Goal: Task Accomplishment & Management: Complete application form

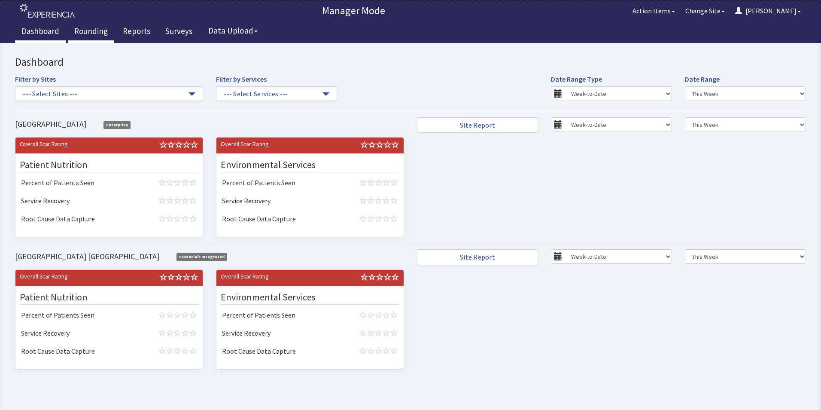
click at [98, 30] on link "Rounding" at bounding box center [91, 31] width 46 height 21
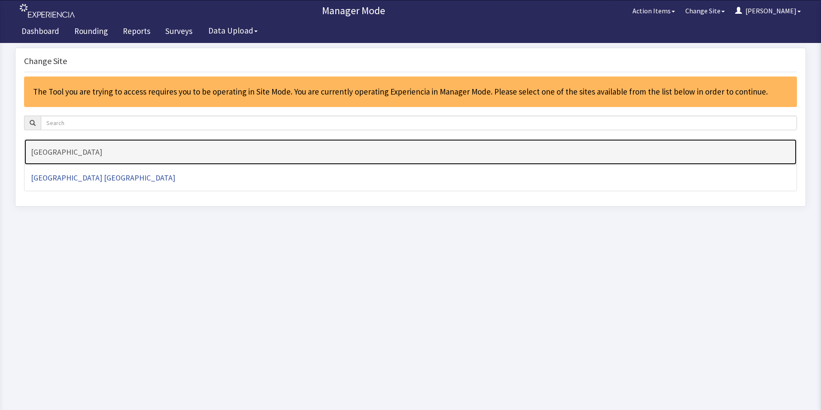
click at [76, 155] on h4 "[GEOGRAPHIC_DATA]" at bounding box center [410, 152] width 759 height 9
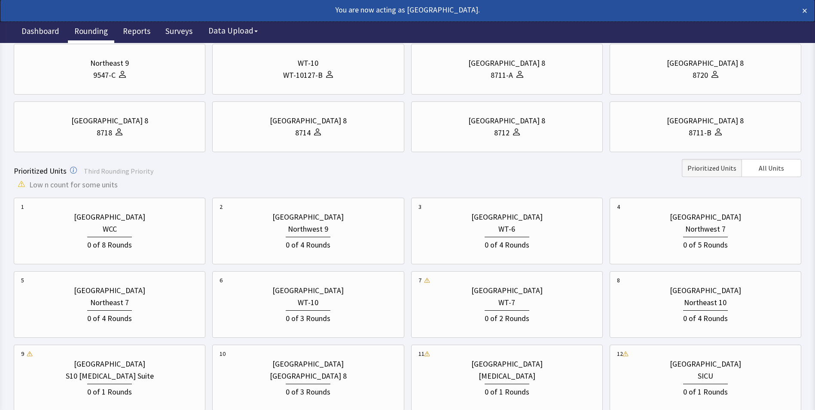
scroll to position [129, 0]
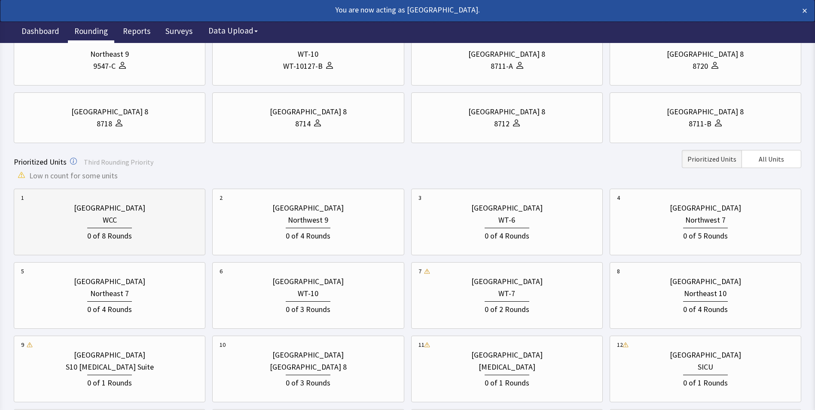
click at [114, 219] on div "WCC" at bounding box center [110, 220] width 14 height 12
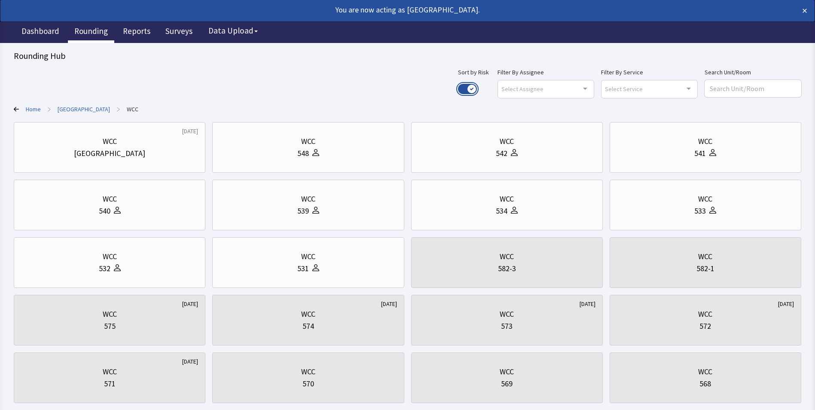
click at [477, 88] on button "Use setting" at bounding box center [467, 89] width 19 height 10
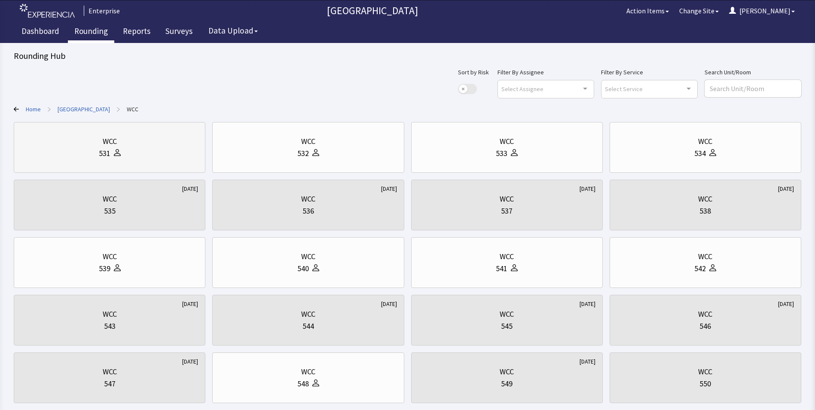
click at [140, 147] on div "531" at bounding box center [109, 153] width 177 height 12
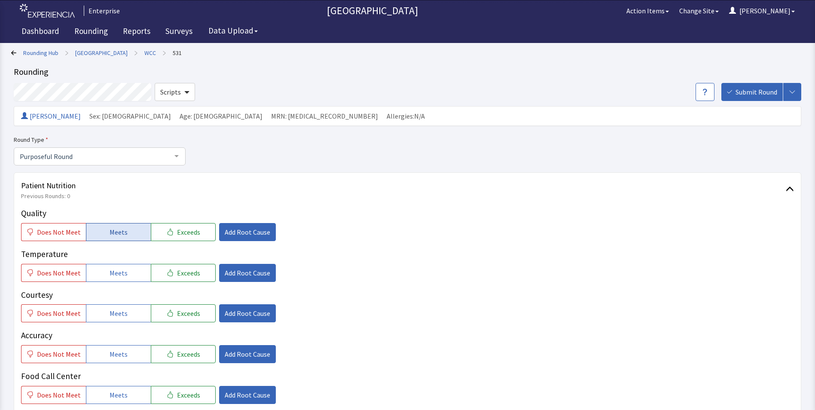
click at [115, 228] on span "Meets" at bounding box center [119, 232] width 18 height 10
drag, startPoint x: 117, startPoint y: 269, endPoint x: 115, endPoint y: 291, distance: 22.1
click at [116, 272] on span "Meets" at bounding box center [119, 273] width 18 height 10
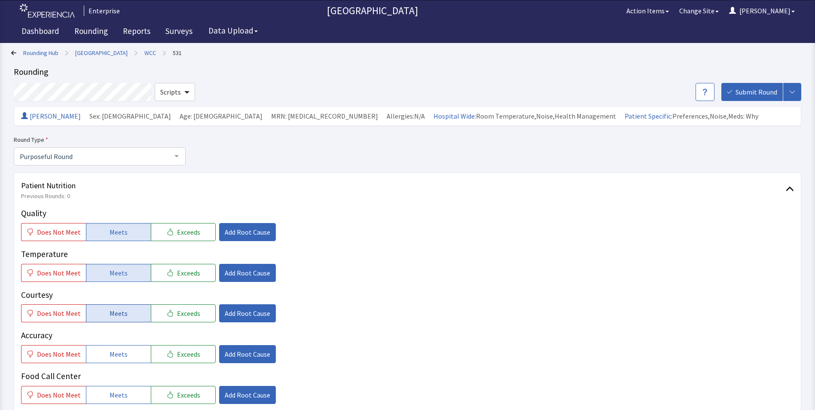
drag, startPoint x: 112, startPoint y: 307, endPoint x: 109, endPoint y: 322, distance: 15.3
click at [112, 310] on button "Meets" at bounding box center [118, 313] width 65 height 18
click at [104, 349] on button "Meets" at bounding box center [118, 354] width 65 height 18
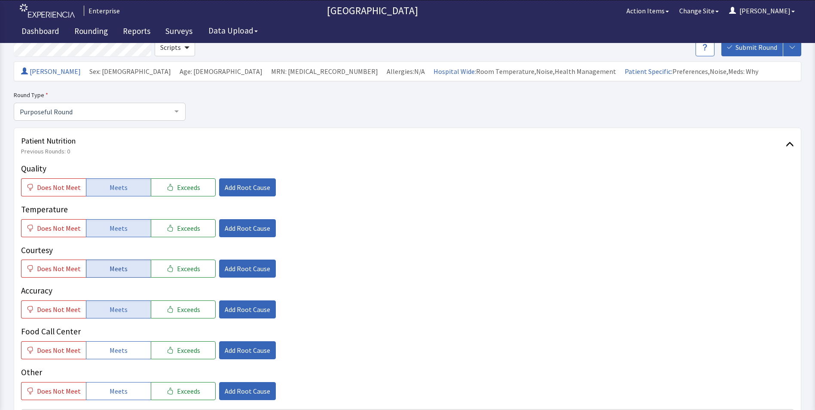
scroll to position [86, 0]
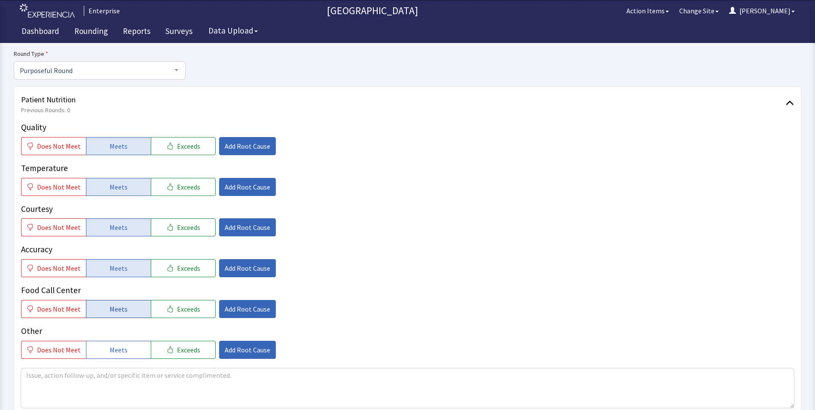
click at [122, 309] on span "Meets" at bounding box center [119, 309] width 18 height 10
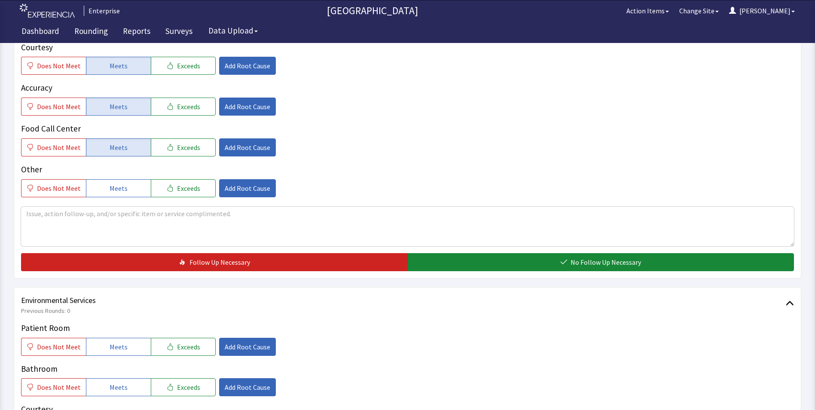
scroll to position [258, 0]
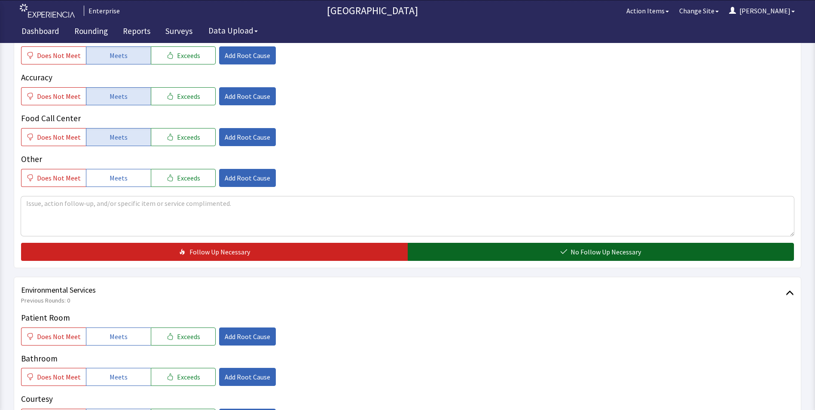
click at [446, 256] on button "No Follow Up Necessary" at bounding box center [601, 252] width 387 height 18
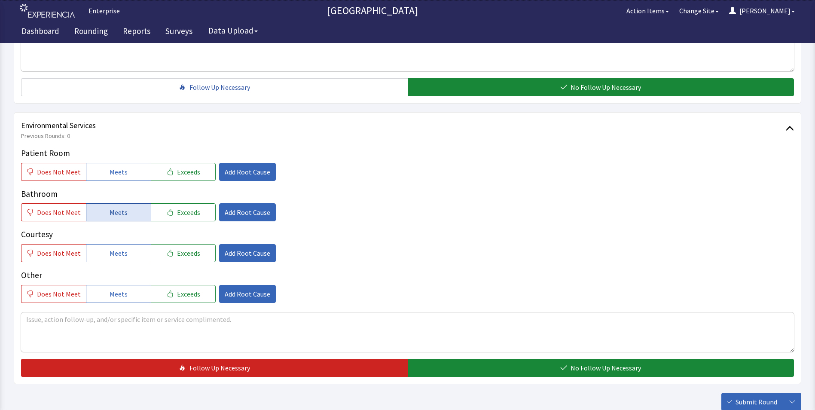
scroll to position [429, 0]
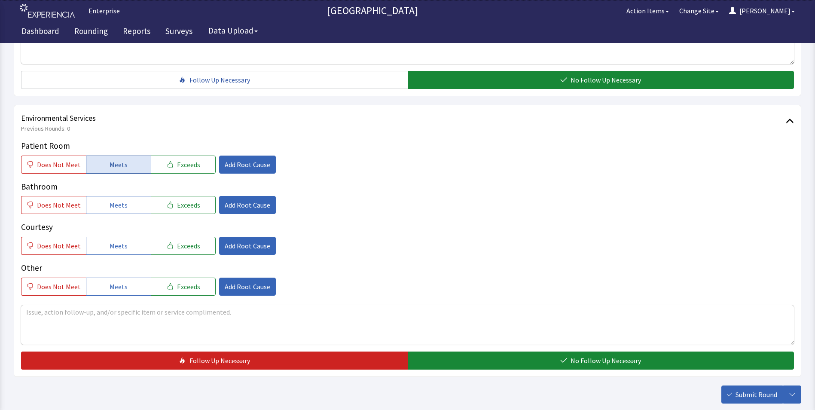
click at [98, 165] on button "Meets" at bounding box center [118, 164] width 65 height 18
click at [107, 207] on button "Meets" at bounding box center [118, 205] width 65 height 18
click at [110, 241] on span "Meets" at bounding box center [119, 245] width 18 height 10
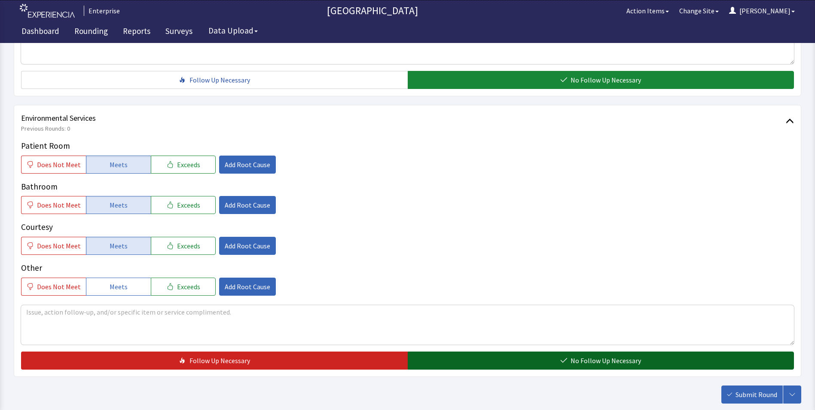
click at [494, 364] on button "No Follow Up Necessary" at bounding box center [601, 360] width 387 height 18
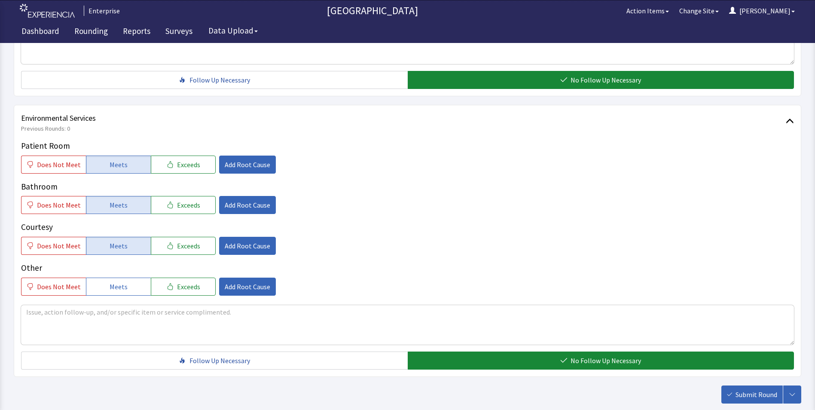
click at [766, 395] on span "Submit Round" at bounding box center [756, 394] width 42 height 10
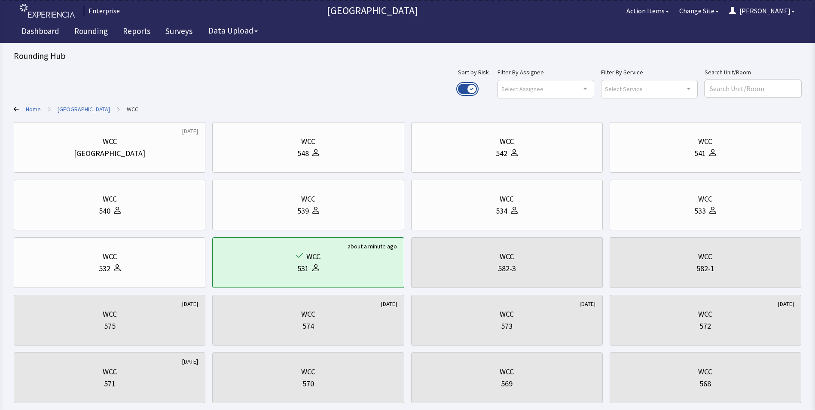
click at [477, 85] on button "Use setting" at bounding box center [467, 89] width 19 height 10
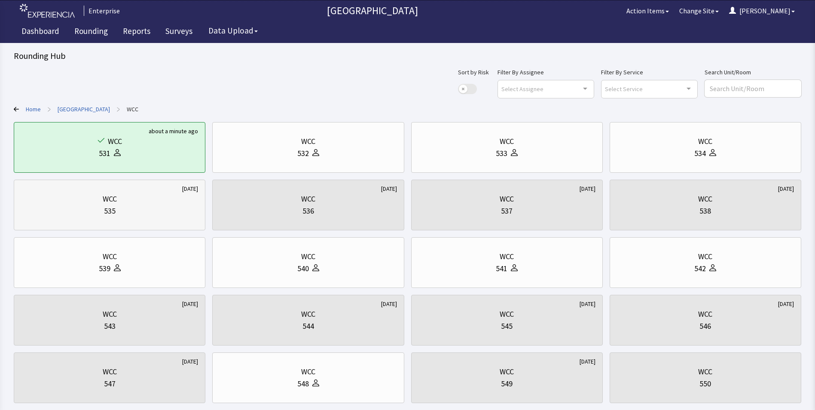
click at [150, 213] on div "535" at bounding box center [109, 211] width 177 height 12
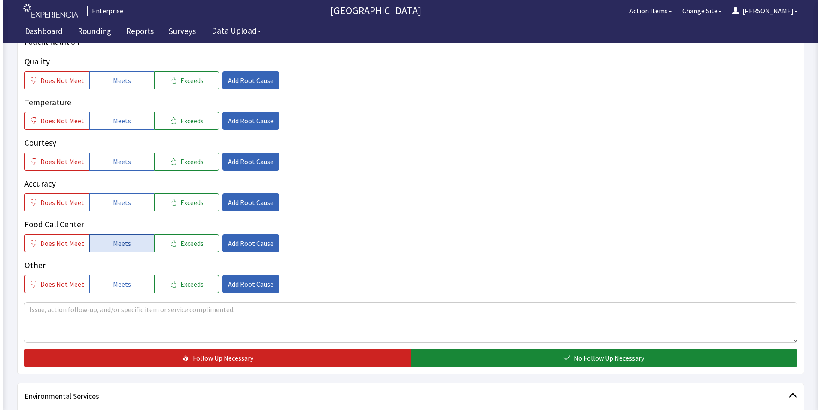
scroll to position [129, 0]
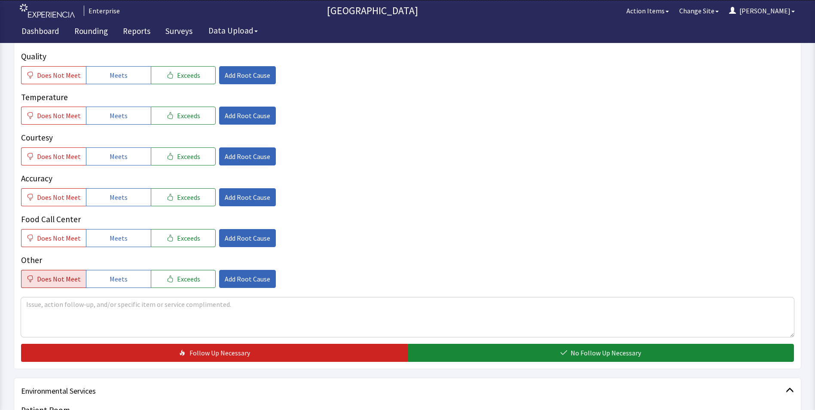
click at [55, 275] on span "Does Not Meet" at bounding box center [59, 279] width 44 height 10
click at [236, 281] on span "Add Root Cause" at bounding box center [248, 279] width 46 height 10
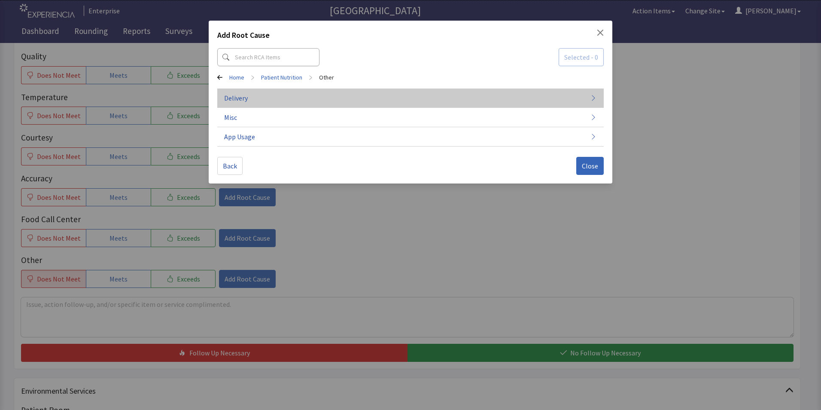
click at [240, 102] on span "Delivery" at bounding box center [236, 98] width 24 height 10
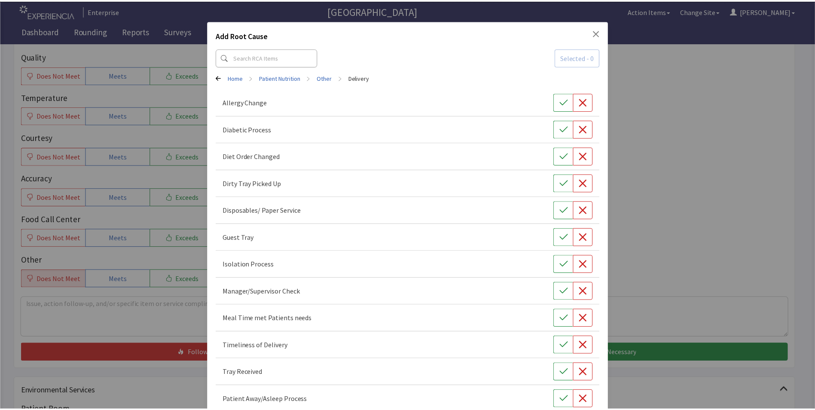
scroll to position [47, 0]
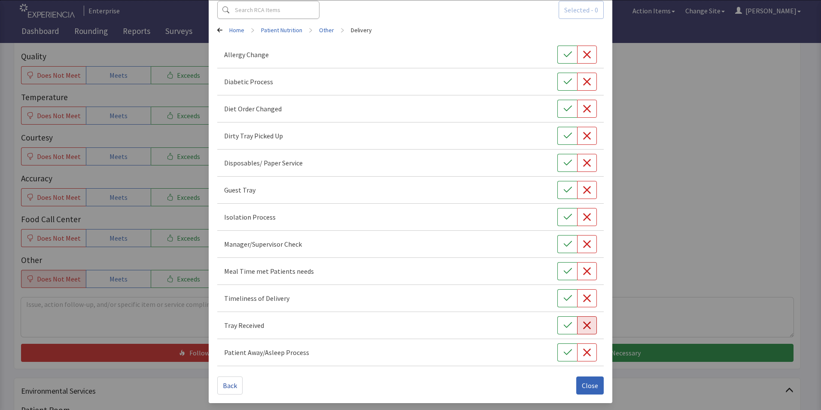
click at [583, 326] on icon "button" at bounding box center [587, 325] width 8 height 8
click at [589, 385] on span "Close" at bounding box center [590, 385] width 16 height 10
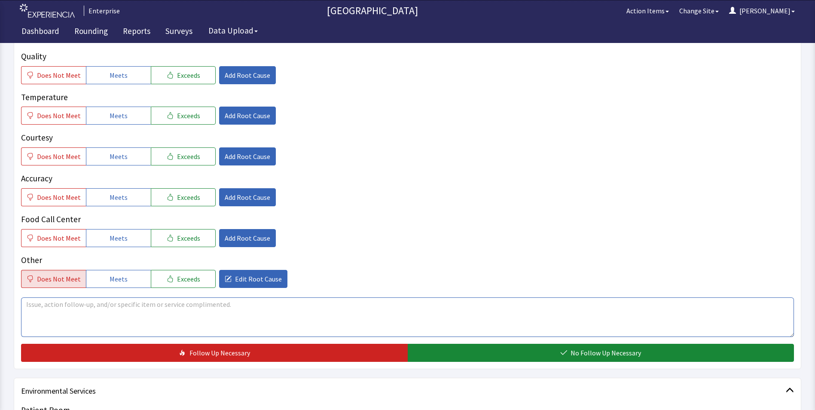
click at [38, 305] on textarea at bounding box center [407, 317] width 773 height 40
drag, startPoint x: 24, startPoint y: 305, endPoint x: 168, endPoint y: 317, distance: 144.8
click at [168, 317] on textarea "patient didnt receive a meal for dinner sunday" at bounding box center [407, 317] width 773 height 40
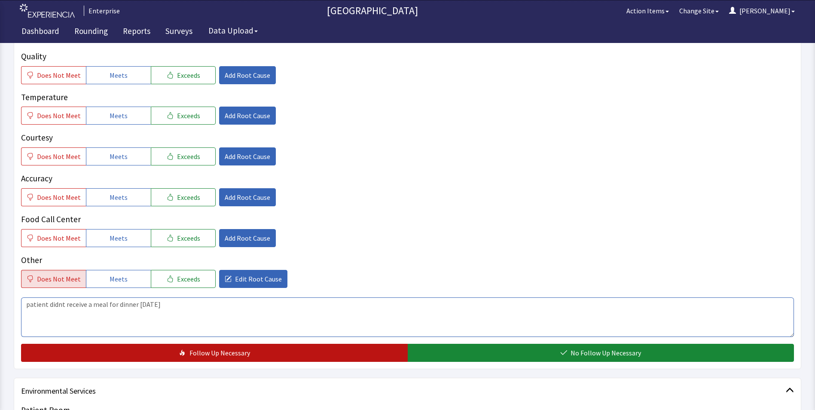
type textarea "patient didnt receive a meal for dinner sunday"
click at [260, 354] on button "Follow Up Necessary" at bounding box center [214, 353] width 387 height 18
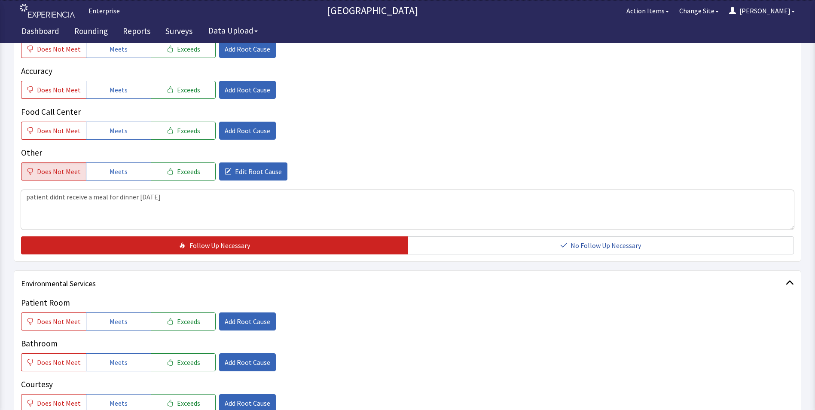
scroll to position [301, 0]
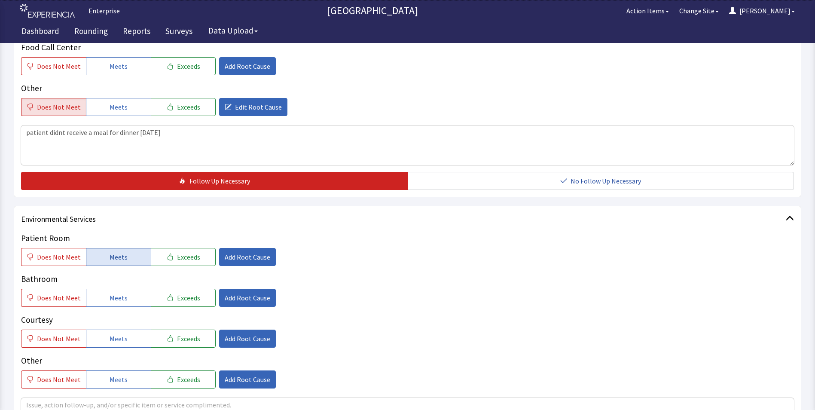
drag, startPoint x: 122, startPoint y: 253, endPoint x: 122, endPoint y: 277, distance: 23.6
click at [122, 255] on span "Meets" at bounding box center [119, 257] width 18 height 10
click at [123, 296] on span "Meets" at bounding box center [119, 297] width 18 height 10
click at [123, 338] on span "Meets" at bounding box center [119, 338] width 18 height 10
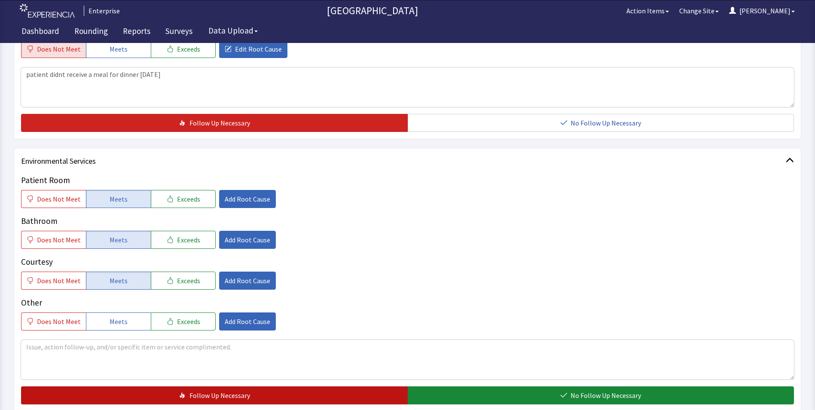
scroll to position [444, 0]
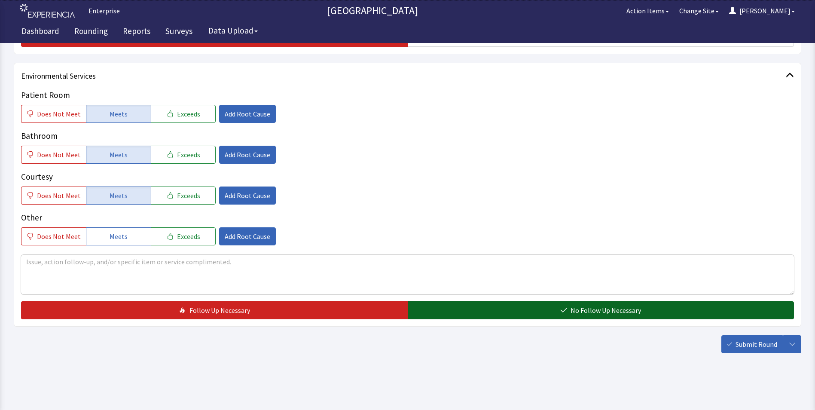
click at [428, 312] on button "No Follow Up Necessary" at bounding box center [601, 310] width 387 height 18
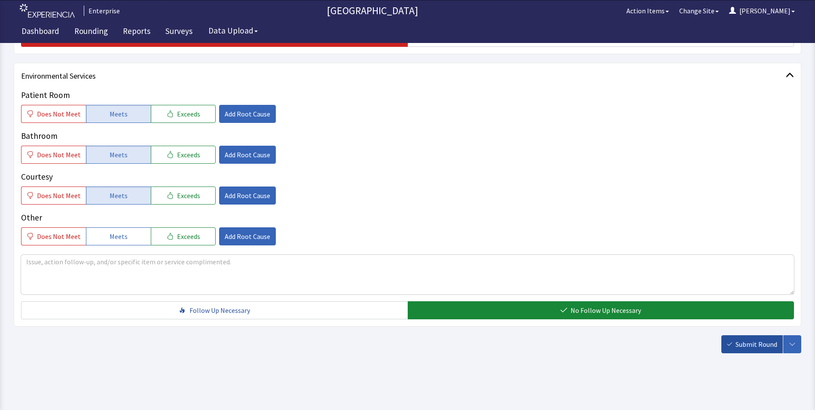
click at [755, 349] on span "Submit Round" at bounding box center [756, 344] width 42 height 10
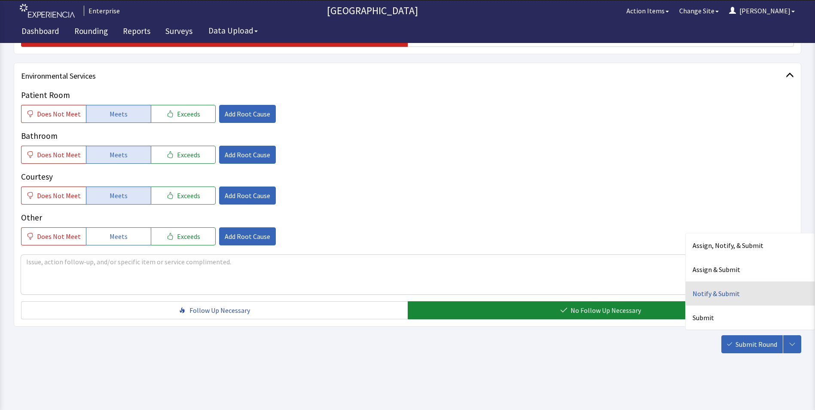
click at [706, 298] on div "Notify & Submit" at bounding box center [749, 293] width 129 height 24
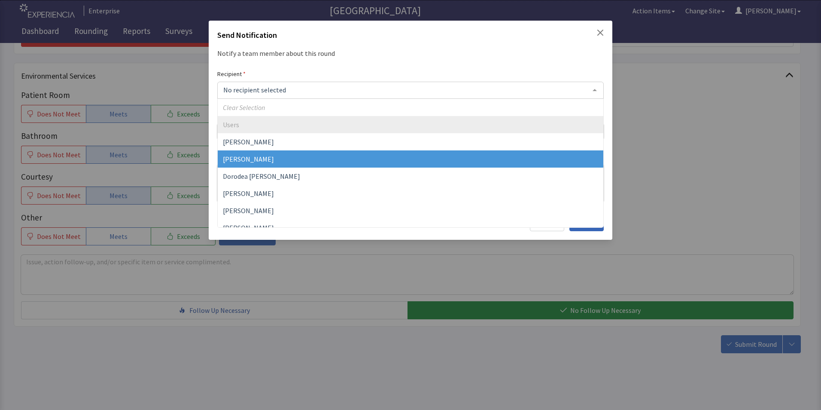
click at [261, 161] on span "[PERSON_NAME]" at bounding box center [411, 158] width 386 height 17
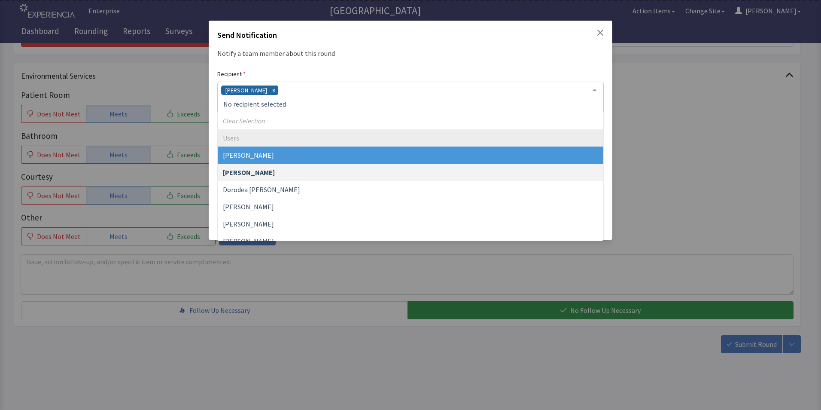
click at [299, 91] on div "[PERSON_NAME]" at bounding box center [410, 97] width 387 height 30
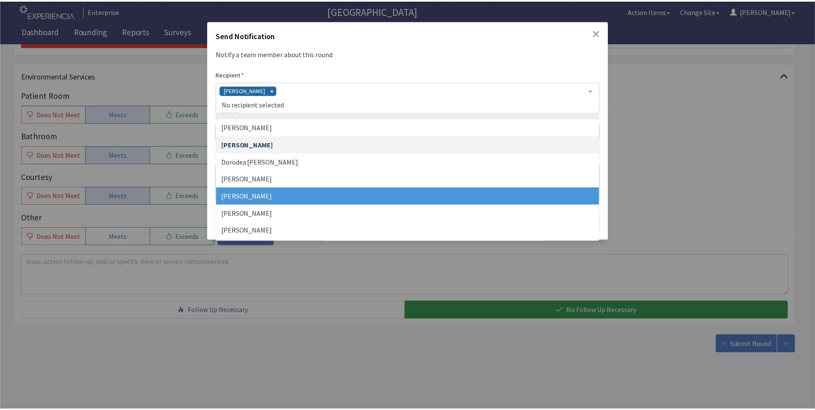
scroll to position [43, 0]
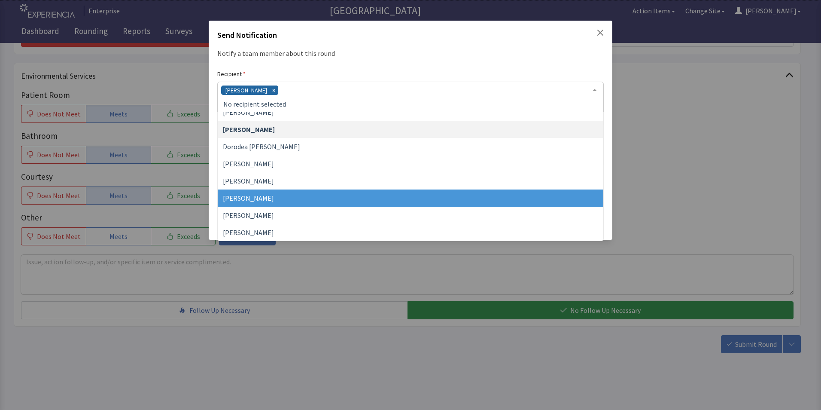
click at [275, 203] on span "[PERSON_NAME]" at bounding box center [411, 197] width 386 height 17
click at [341, 93] on div "David Garcia Jacquelyn Bucci" at bounding box center [410, 97] width 387 height 30
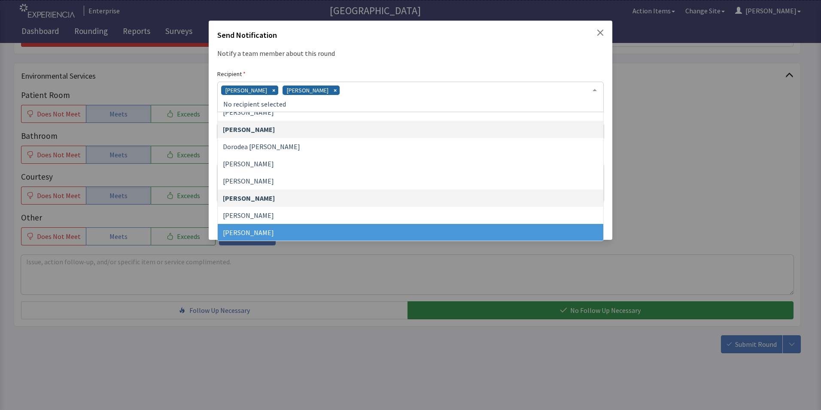
click at [287, 230] on span "James Hellandbrand" at bounding box center [411, 232] width 386 height 17
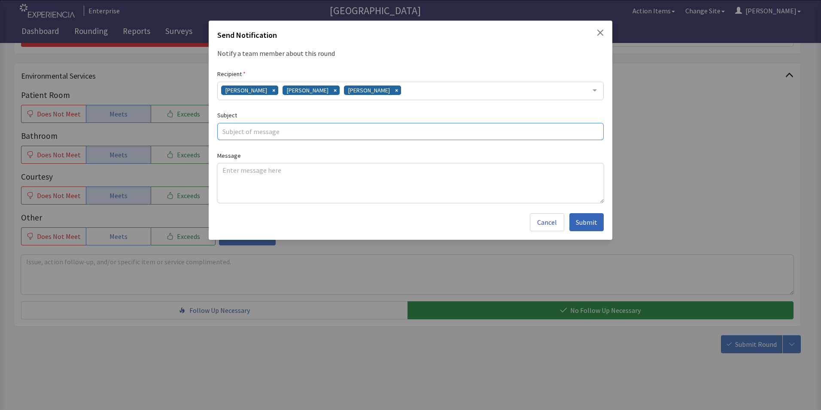
click at [236, 131] on input "text" at bounding box center [410, 131] width 387 height 17
type input "missed dinner tray"
click at [224, 170] on textarea at bounding box center [410, 183] width 387 height 40
paste textarea "patient didnt receive a meal for dinner sunday"
type textarea "patient didnt receive a meal for dinner sunday"
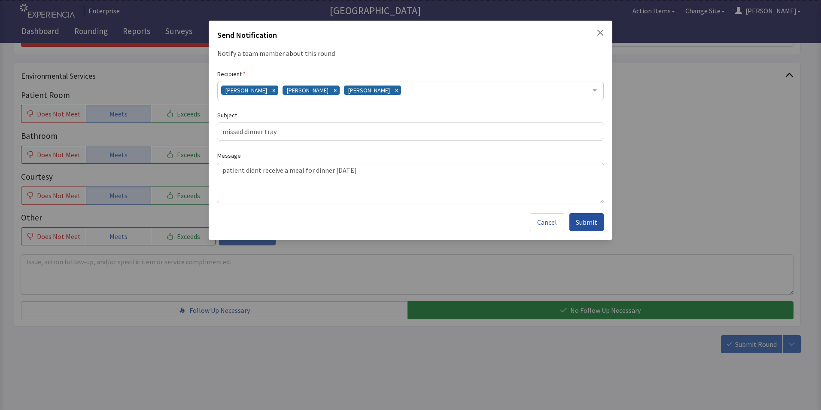
click at [592, 222] on span "Submit" at bounding box center [586, 222] width 21 height 10
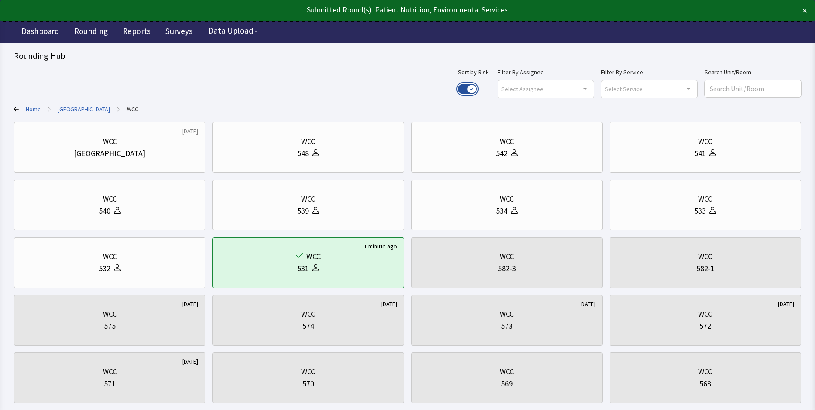
click at [477, 91] on button "Use setting" at bounding box center [467, 89] width 19 height 10
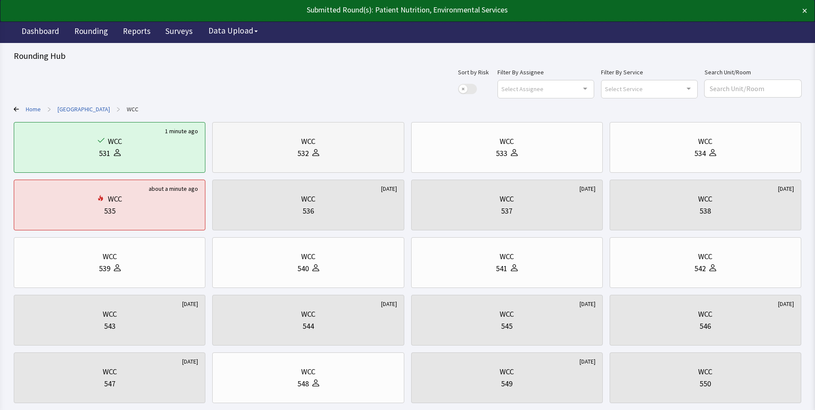
click at [348, 152] on div "532" at bounding box center [307, 153] width 177 height 12
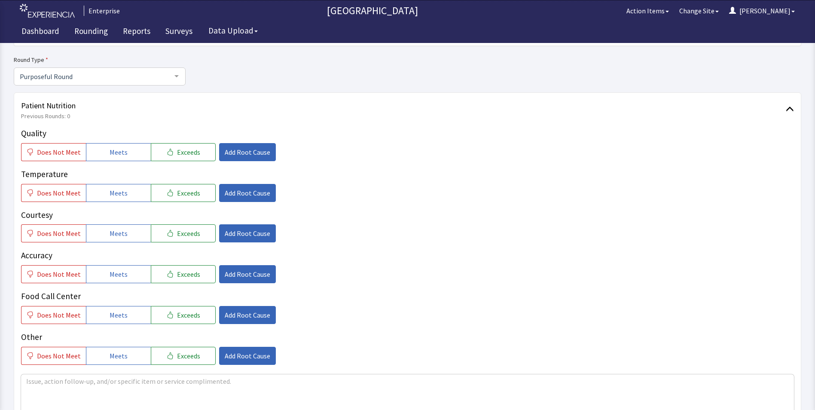
scroll to position [86, 0]
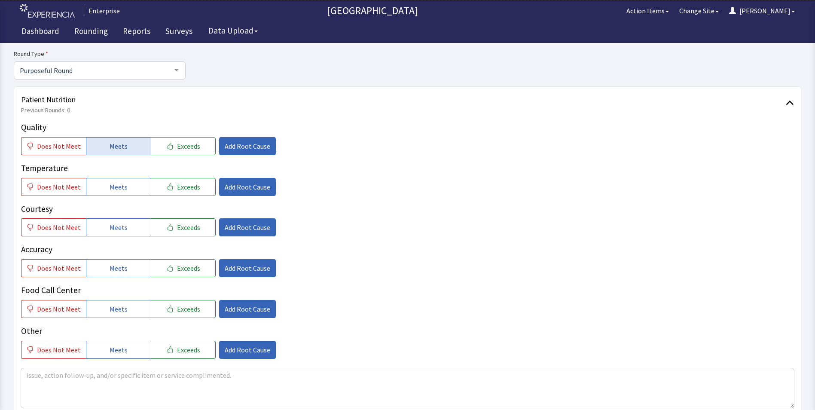
drag, startPoint x: 105, startPoint y: 149, endPoint x: 105, endPoint y: 162, distance: 12.5
click at [105, 149] on button "Meets" at bounding box center [118, 146] width 65 height 18
drag, startPoint x: 113, startPoint y: 190, endPoint x: 113, endPoint y: 213, distance: 23.2
click at [113, 194] on button "Meets" at bounding box center [118, 187] width 65 height 18
drag, startPoint x: 114, startPoint y: 226, endPoint x: 117, endPoint y: 251, distance: 25.1
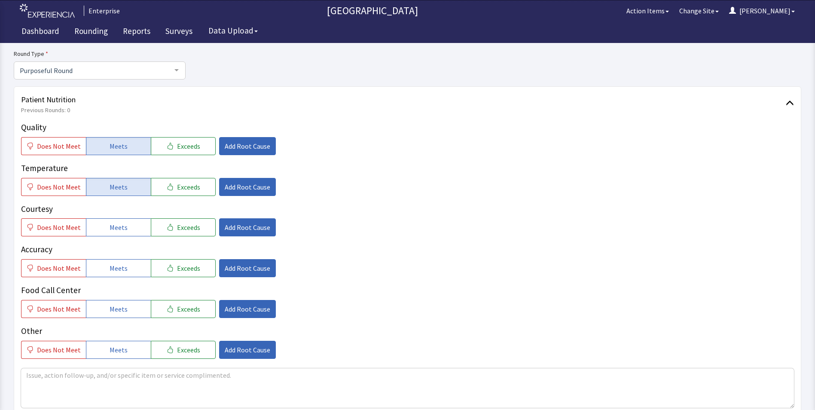
click at [115, 230] on span "Meets" at bounding box center [119, 227] width 18 height 10
click at [117, 268] on span "Meets" at bounding box center [119, 268] width 18 height 10
click at [119, 308] on span "Meets" at bounding box center [119, 309] width 18 height 10
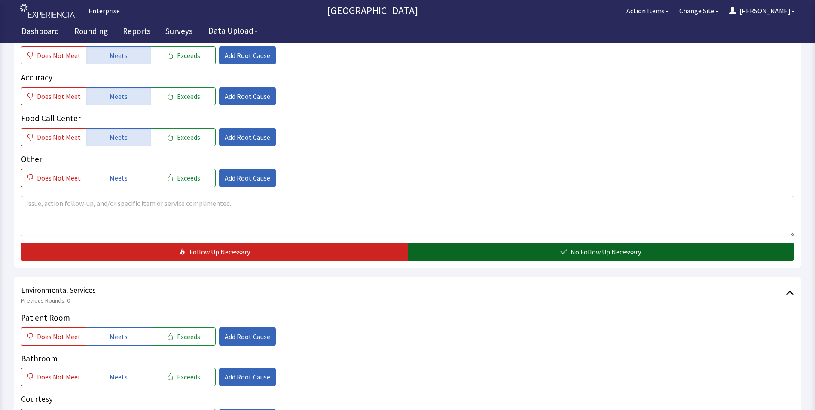
click at [435, 252] on button "No Follow Up Necessary" at bounding box center [601, 252] width 387 height 18
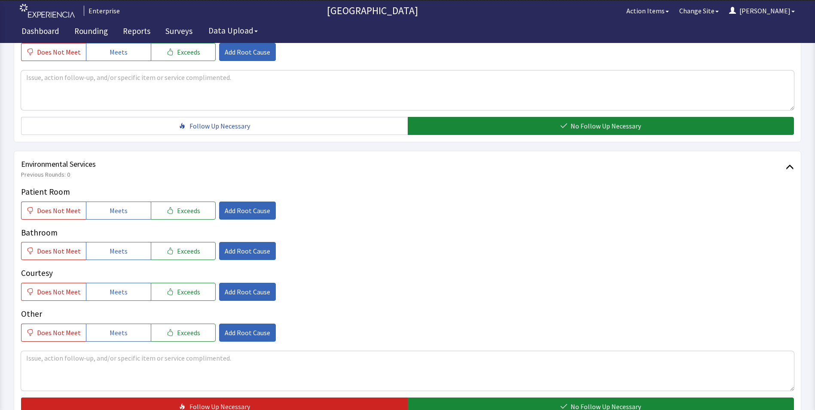
scroll to position [387, 0]
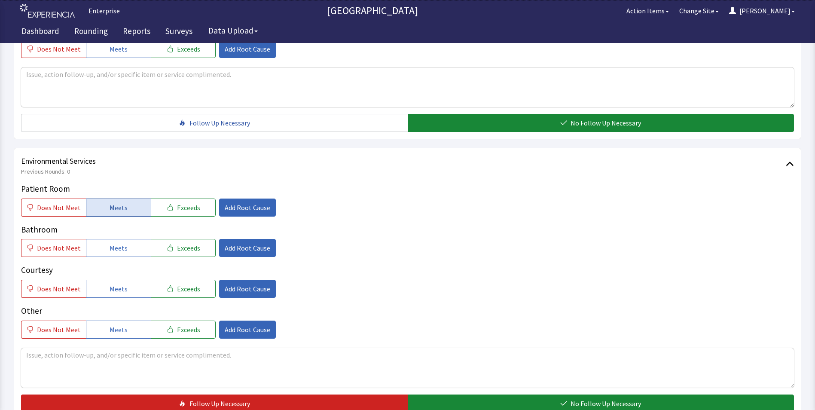
drag, startPoint x: 123, startPoint y: 205, endPoint x: 121, endPoint y: 237, distance: 31.9
click at [123, 205] on span "Meets" at bounding box center [119, 207] width 18 height 10
drag, startPoint x: 118, startPoint y: 249, endPoint x: 119, endPoint y: 271, distance: 21.5
click at [119, 257] on div "Patient Room Does Not Meet Meets Exceeds Add Root Cause Bathroom Does Not Meet …" at bounding box center [407, 261] width 773 height 156
drag, startPoint x: 119, startPoint y: 286, endPoint x: 166, endPoint y: 299, distance: 49.0
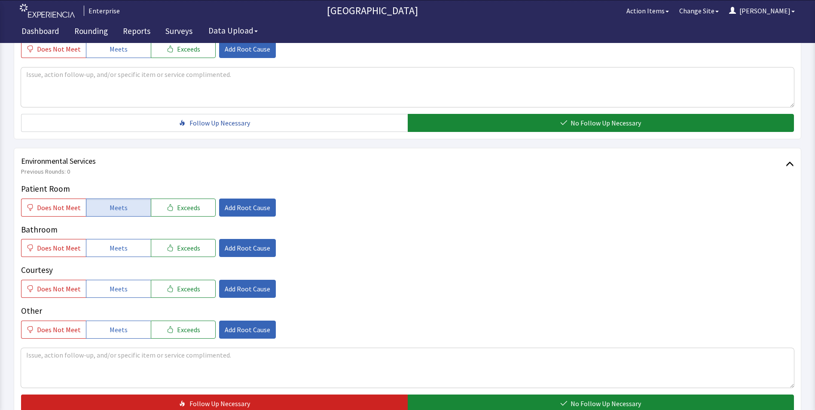
click at [120, 289] on span "Meets" at bounding box center [119, 288] width 18 height 10
click at [125, 250] on button "Meets" at bounding box center [118, 248] width 65 height 18
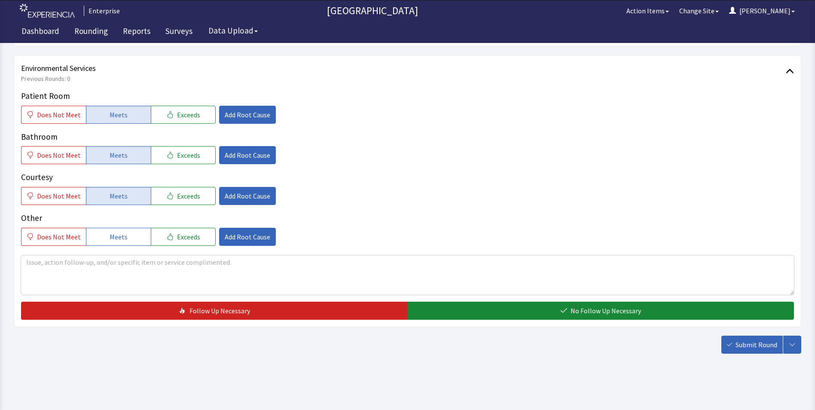
scroll to position [480, 0]
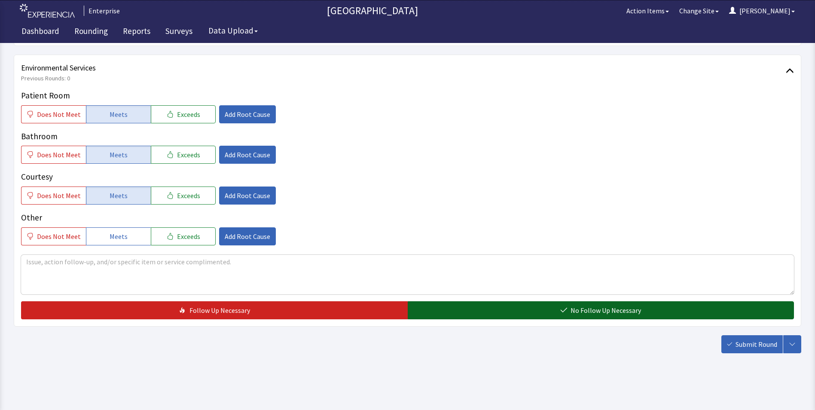
drag, startPoint x: 451, startPoint y: 307, endPoint x: 466, endPoint y: 309, distance: 15.2
click at [453, 307] on button "No Follow Up Necessary" at bounding box center [601, 310] width 387 height 18
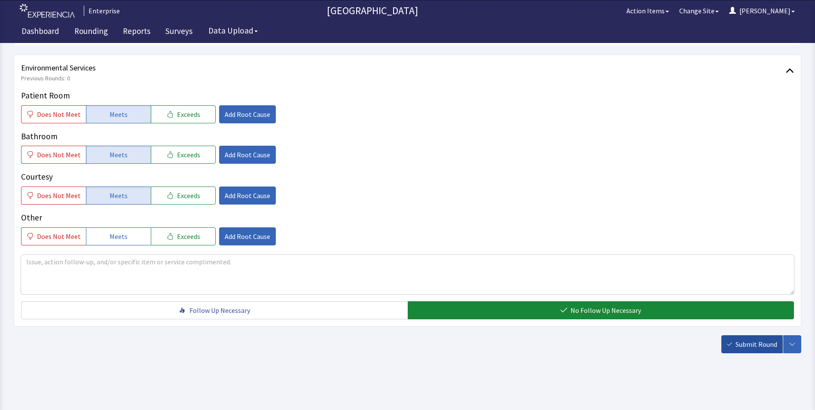
click at [752, 347] on span "Submit Round" at bounding box center [756, 344] width 42 height 10
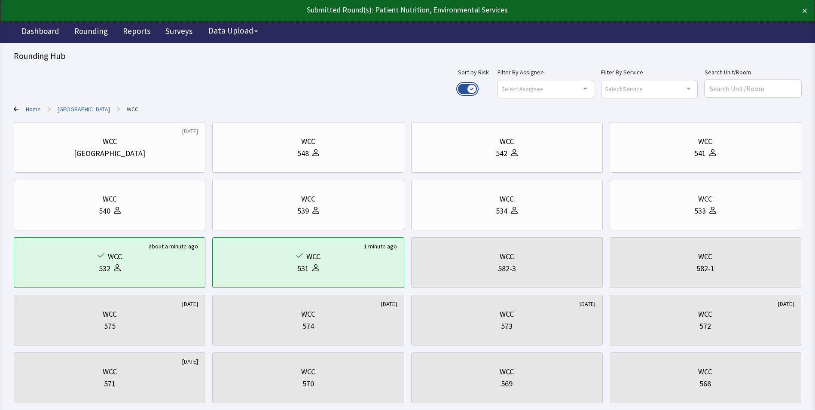
click at [477, 85] on button "Use setting" at bounding box center [467, 89] width 19 height 10
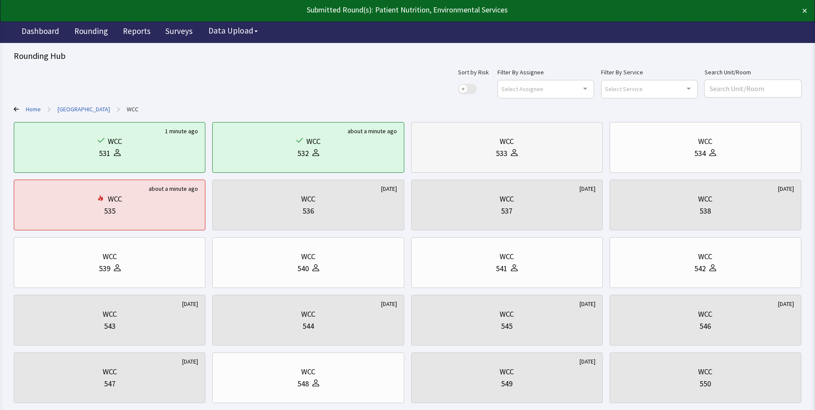
click at [543, 149] on div "533" at bounding box center [506, 153] width 177 height 12
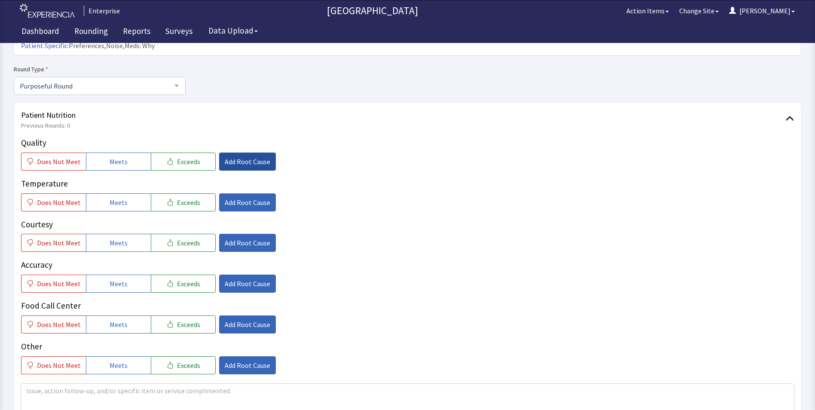
scroll to position [86, 0]
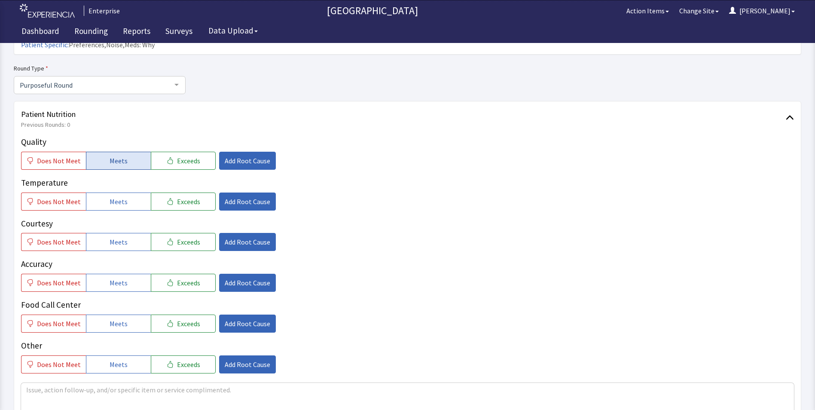
click at [125, 152] on button "Meets" at bounding box center [118, 161] width 65 height 18
drag, startPoint x: 125, startPoint y: 181, endPoint x: 127, endPoint y: 195, distance: 13.9
click at [125, 192] on button "Meets" at bounding box center [118, 201] width 65 height 18
drag, startPoint x: 126, startPoint y: 226, endPoint x: 125, endPoint y: 247, distance: 20.2
click at [126, 233] on button "Meets" at bounding box center [118, 242] width 65 height 18
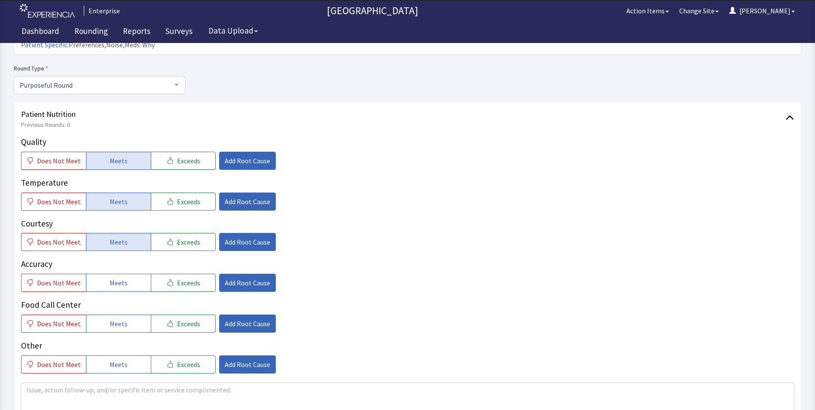
drag, startPoint x: 118, startPoint y: 267, endPoint x: 118, endPoint y: 283, distance: 16.7
click at [118, 277] on span "Meets" at bounding box center [119, 282] width 18 height 10
click at [114, 314] on button "Meets" at bounding box center [118, 323] width 65 height 18
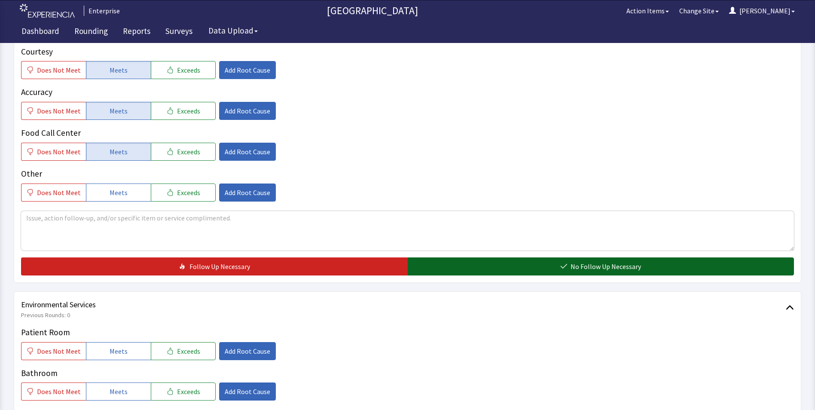
click at [457, 257] on button "No Follow Up Necessary" at bounding box center [601, 266] width 387 height 18
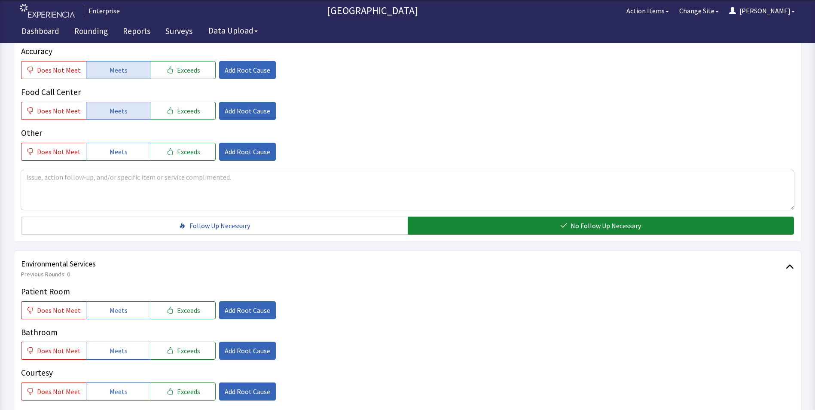
scroll to position [429, 0]
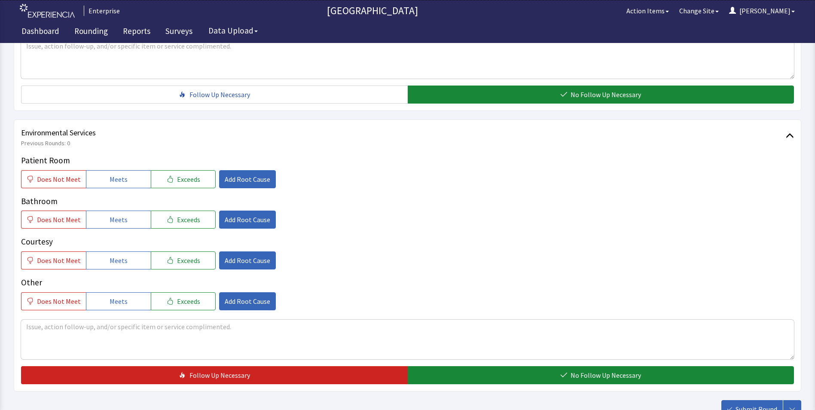
drag, startPoint x: 105, startPoint y: 163, endPoint x: 105, endPoint y: 176, distance: 12.9
click at [105, 170] on button "Meets" at bounding box center [118, 179] width 65 height 18
drag, startPoint x: 105, startPoint y: 201, endPoint x: 108, endPoint y: 216, distance: 16.3
click at [106, 210] on button "Meets" at bounding box center [118, 219] width 65 height 18
drag, startPoint x: 109, startPoint y: 237, endPoint x: 180, endPoint y: 258, distance: 74.0
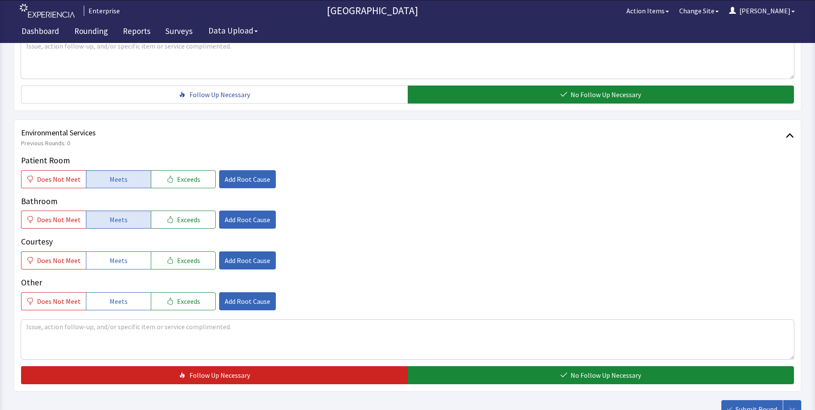
click at [111, 251] on button "Meets" at bounding box center [118, 260] width 65 height 18
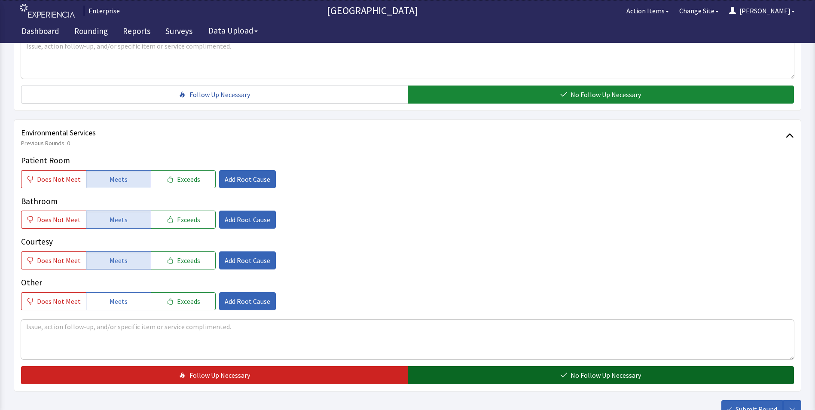
drag, startPoint x: 490, startPoint y: 354, endPoint x: 509, endPoint y: 356, distance: 19.8
click at [490, 366] on button "No Follow Up Necessary" at bounding box center [601, 375] width 387 height 18
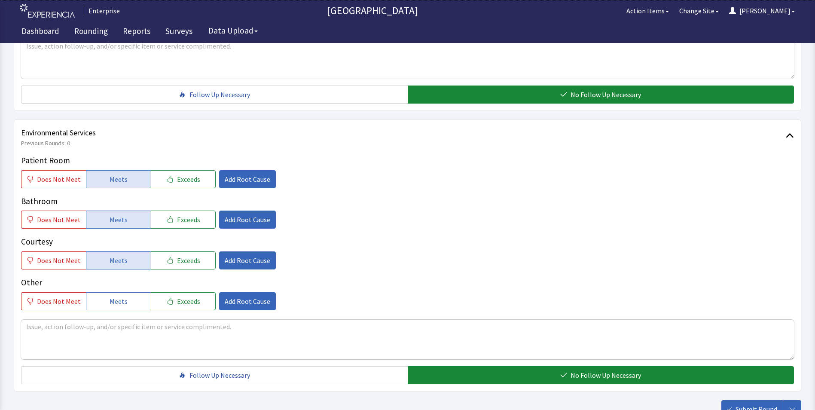
click at [759, 404] on span "Submit Round" at bounding box center [756, 409] width 42 height 10
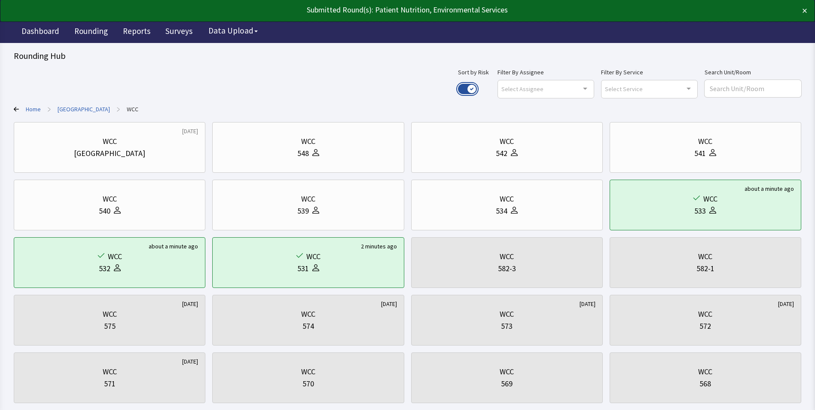
click at [477, 86] on button "Use setting" at bounding box center [467, 89] width 19 height 10
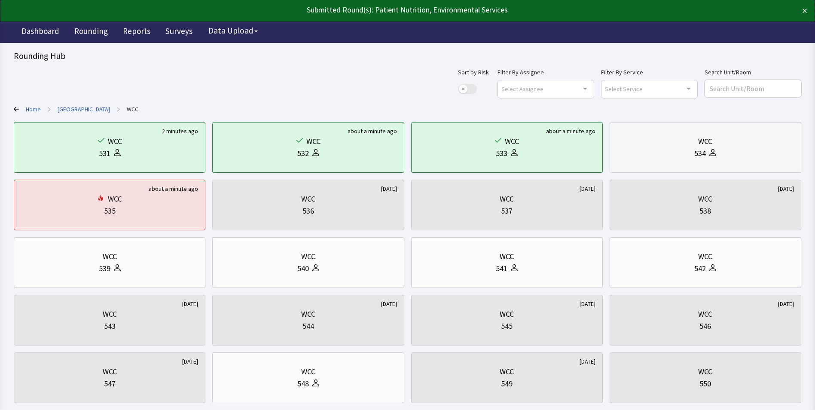
click at [688, 155] on div "534" at bounding box center [705, 153] width 177 height 12
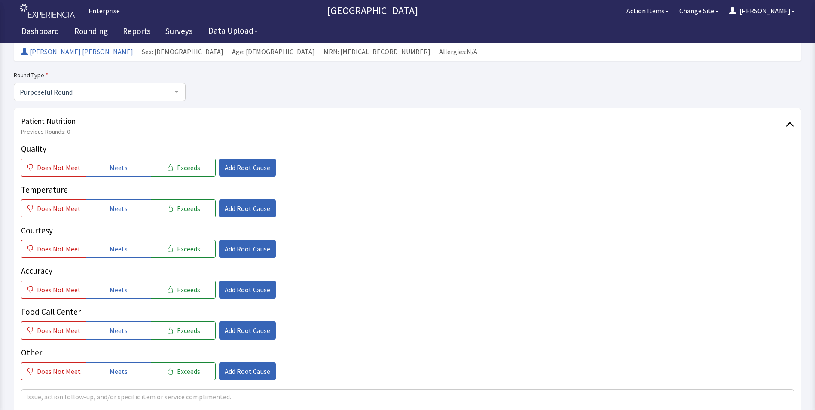
scroll to position [129, 0]
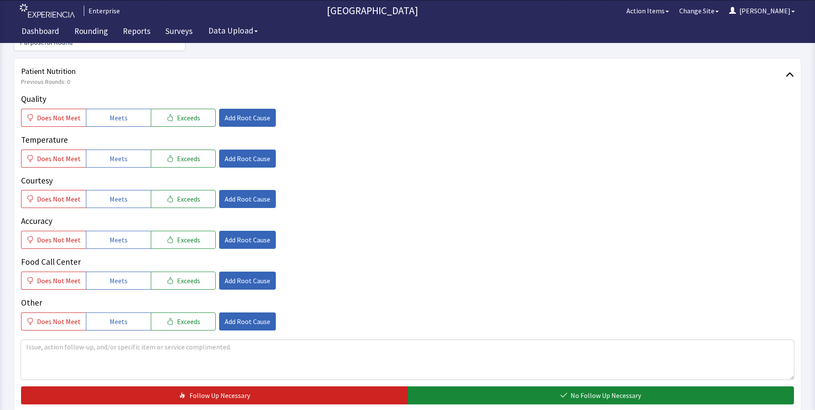
drag, startPoint x: 103, startPoint y: 103, endPoint x: 104, endPoint y: 118, distance: 15.0
click at [104, 109] on button "Meets" at bounding box center [118, 118] width 65 height 18
drag, startPoint x: 105, startPoint y: 143, endPoint x: 105, endPoint y: 167, distance: 24.5
click at [105, 149] on button "Meets" at bounding box center [118, 158] width 65 height 18
drag, startPoint x: 105, startPoint y: 187, endPoint x: 107, endPoint y: 200, distance: 13.1
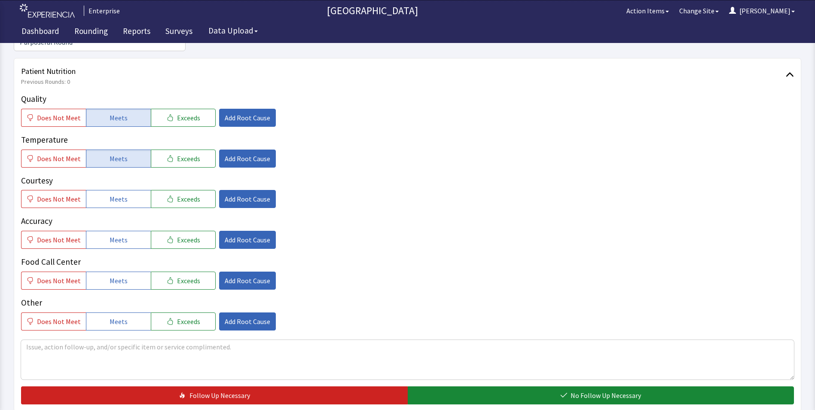
click at [106, 190] on button "Meets" at bounding box center [118, 199] width 65 height 18
drag, startPoint x: 110, startPoint y: 227, endPoint x: 113, endPoint y: 246, distance: 18.7
click at [110, 234] on span "Meets" at bounding box center [119, 239] width 18 height 10
click at [116, 275] on span "Meets" at bounding box center [119, 280] width 18 height 10
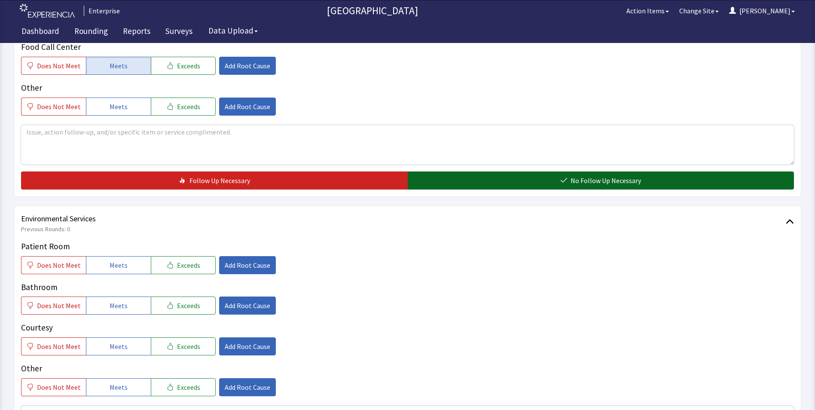
click at [462, 171] on button "No Follow Up Necessary" at bounding box center [601, 180] width 387 height 18
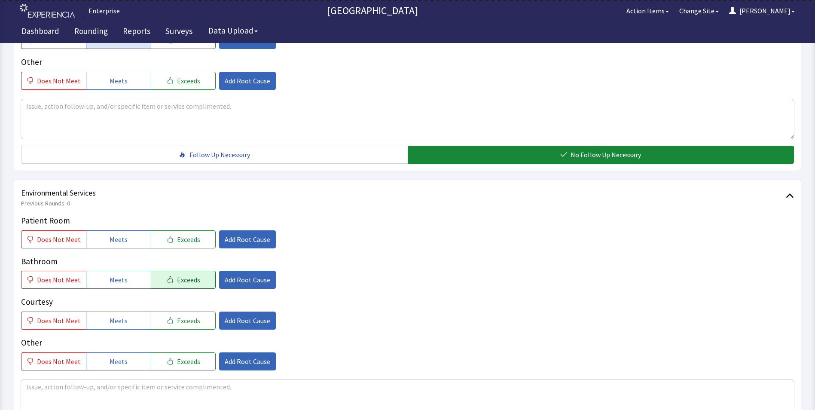
scroll to position [472, 0]
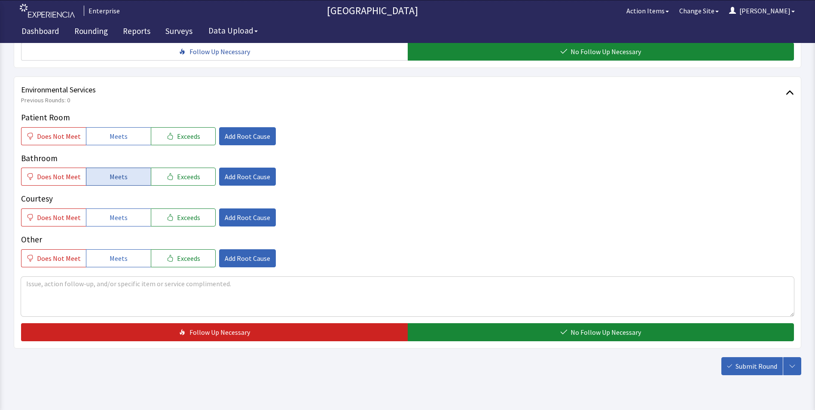
drag, startPoint x: 129, startPoint y: 122, endPoint x: 121, endPoint y: 154, distance: 32.9
click at [128, 127] on button "Meets" at bounding box center [118, 136] width 65 height 18
drag, startPoint x: 119, startPoint y: 167, endPoint x: 119, endPoint y: 176, distance: 8.6
click at [119, 169] on button "Meets" at bounding box center [118, 176] width 65 height 18
drag, startPoint x: 116, startPoint y: 201, endPoint x: 258, endPoint y: 246, distance: 148.5
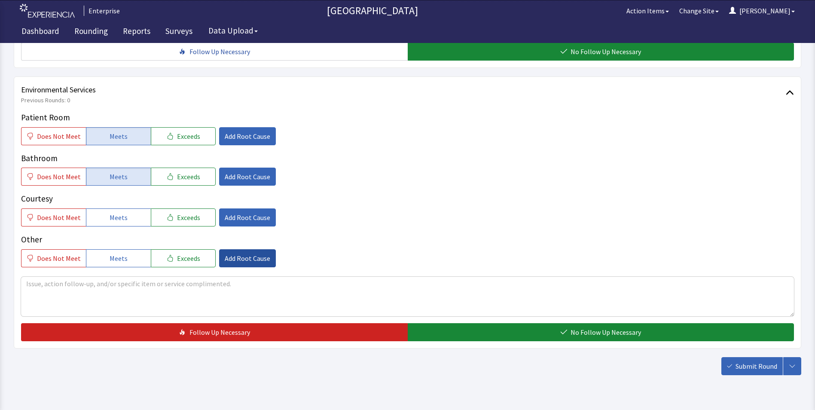
click at [119, 212] on span "Meets" at bounding box center [119, 217] width 18 height 10
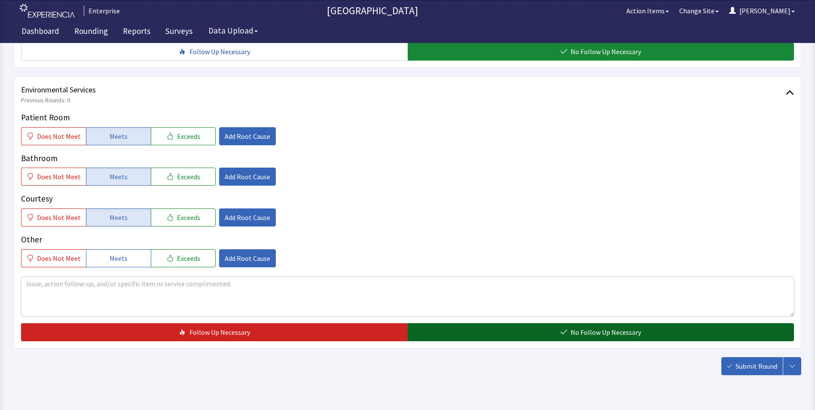
drag, startPoint x: 444, startPoint y: 321, endPoint x: 497, endPoint y: 323, distance: 52.9
click at [453, 323] on button "No Follow Up Necessary" at bounding box center [601, 332] width 387 height 18
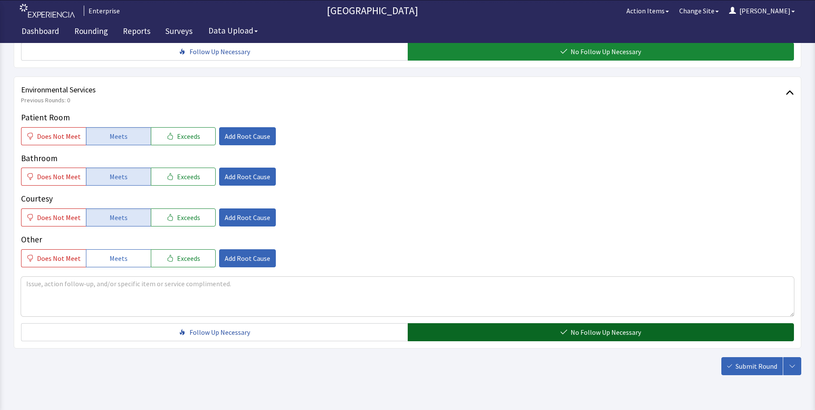
drag, startPoint x: 756, startPoint y: 351, endPoint x: 703, endPoint y: 317, distance: 62.4
click at [756, 361] on span "Submit Round" at bounding box center [756, 366] width 42 height 10
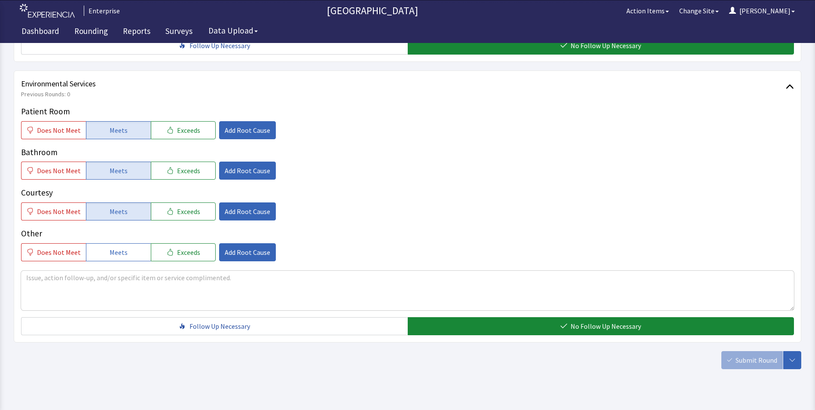
scroll to position [480, 0]
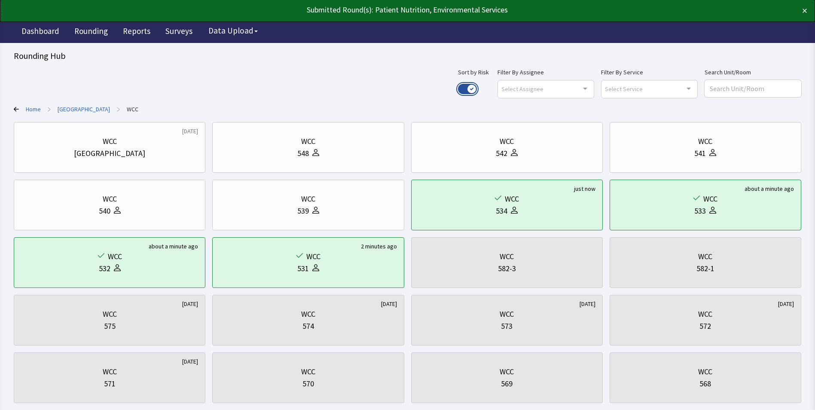
click at [477, 88] on button "Use setting" at bounding box center [467, 89] width 19 height 10
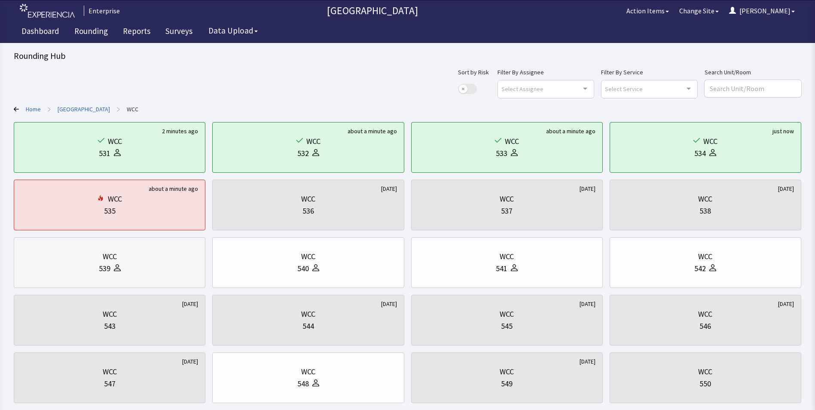
click at [172, 265] on div "539" at bounding box center [109, 268] width 177 height 12
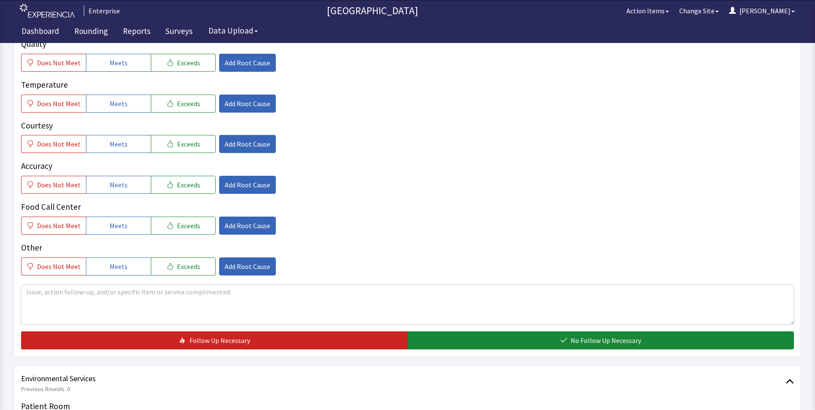
scroll to position [86, 0]
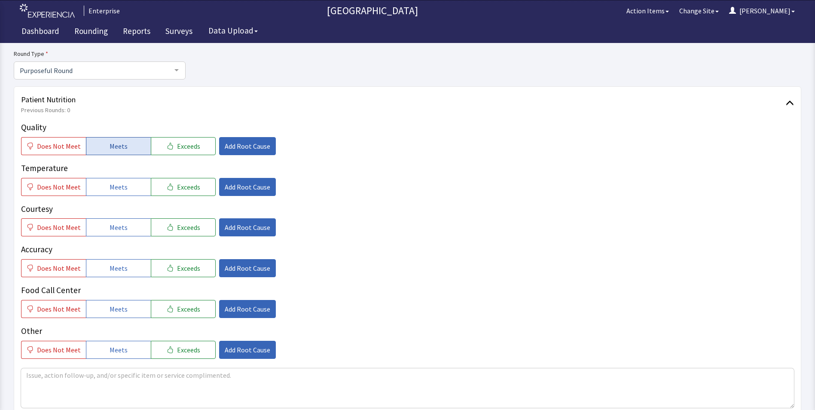
click at [118, 146] on span "Meets" at bounding box center [119, 146] width 18 height 10
drag, startPoint x: 118, startPoint y: 192, endPoint x: 120, endPoint y: 208, distance: 16.0
click at [118, 193] on button "Meets" at bounding box center [118, 187] width 65 height 18
drag, startPoint x: 120, startPoint y: 228, endPoint x: 127, endPoint y: 255, distance: 27.9
click at [120, 230] on span "Meets" at bounding box center [119, 227] width 18 height 10
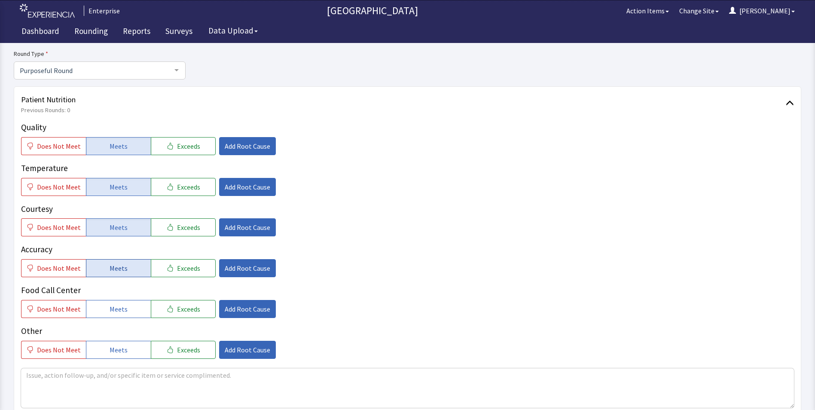
drag, startPoint x: 128, startPoint y: 265, endPoint x: 129, endPoint y: 286, distance: 21.5
click at [129, 266] on button "Meets" at bounding box center [118, 268] width 65 height 18
click at [128, 305] on button "Meets" at bounding box center [118, 309] width 65 height 18
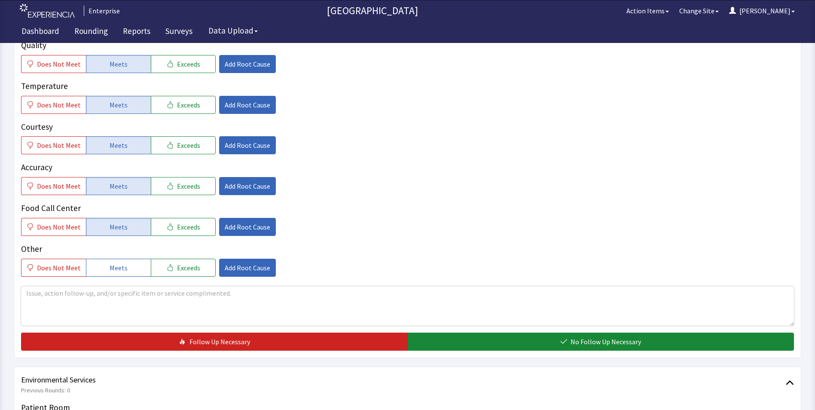
scroll to position [215, 0]
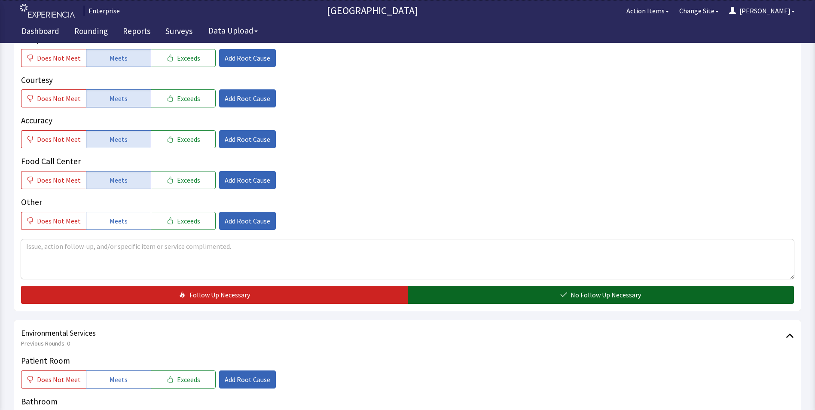
click at [434, 299] on button "No Follow Up Necessary" at bounding box center [601, 295] width 387 height 18
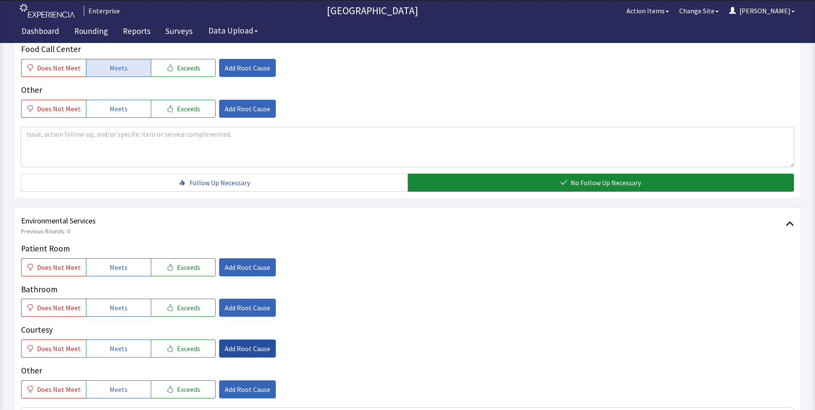
scroll to position [387, 0]
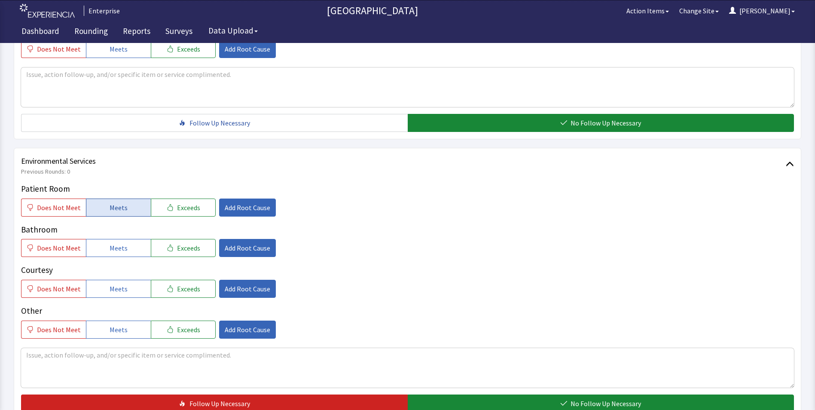
click at [110, 207] on span "Meets" at bounding box center [119, 207] width 18 height 10
click at [110, 246] on span "Meets" at bounding box center [119, 248] width 18 height 10
click at [114, 279] on div "Courtesy Does Not Meet Meets Exceeds Add Root Cause" at bounding box center [407, 281] width 773 height 34
click at [114, 281] on button "Meets" at bounding box center [118, 289] width 65 height 18
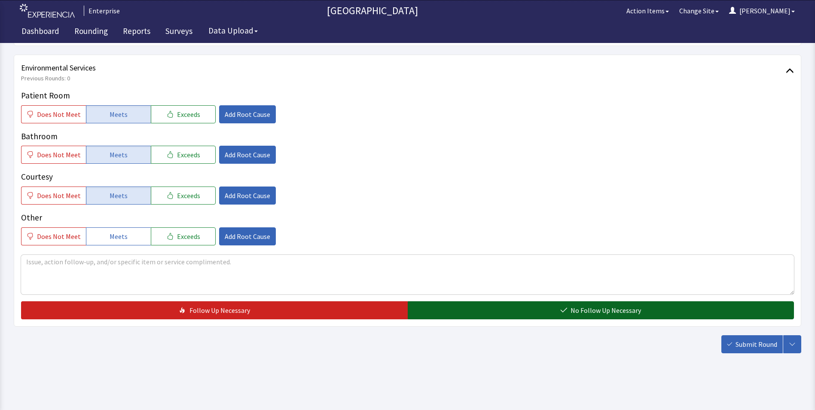
click at [483, 314] on button "No Follow Up Necessary" at bounding box center [601, 310] width 387 height 18
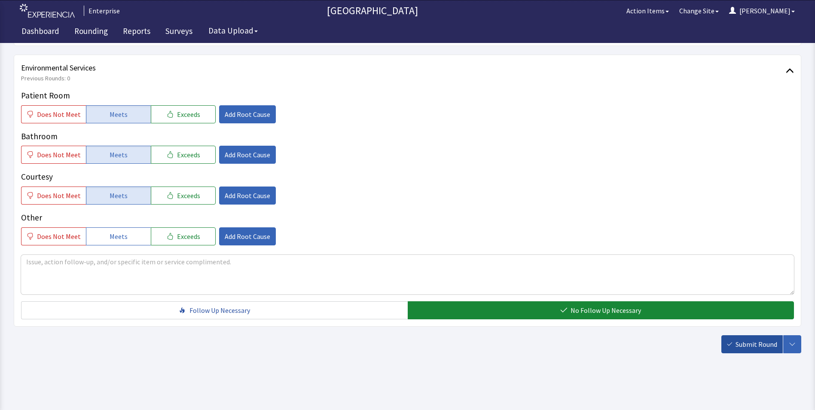
click at [749, 349] on button "Submit Round" at bounding box center [751, 344] width 61 height 18
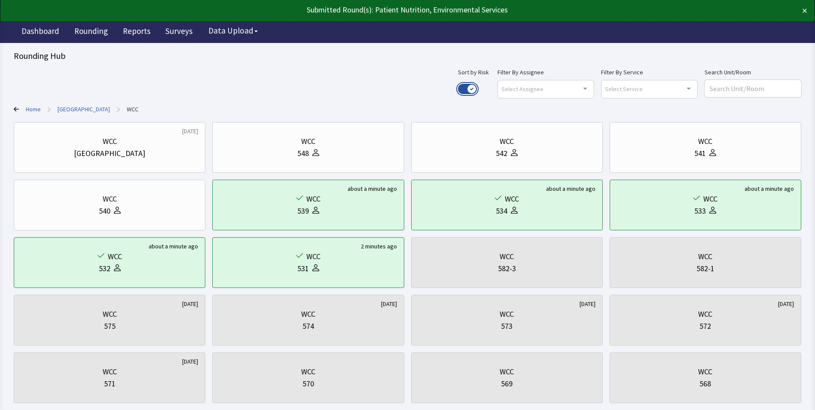
click at [477, 86] on button "Use setting" at bounding box center [467, 89] width 19 height 10
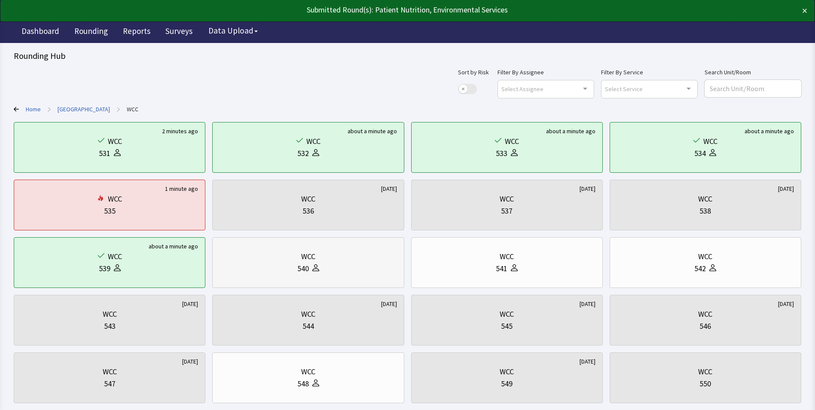
click at [318, 259] on div "WCC" at bounding box center [307, 256] width 177 height 12
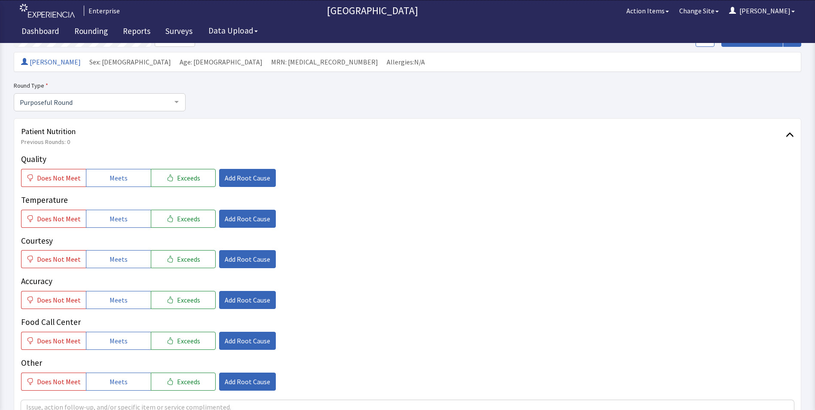
scroll to position [129, 0]
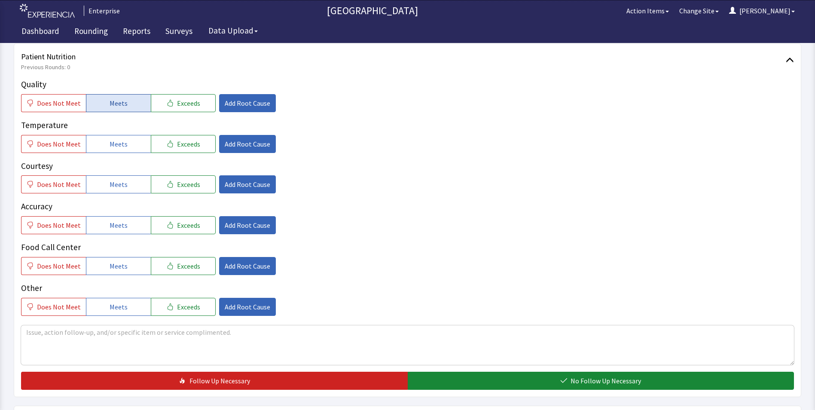
click at [113, 104] on span "Meets" at bounding box center [119, 103] width 18 height 10
click at [113, 153] on div "Quality Does Not Meet Meets Exceeds Add Root Cause Temperature Does Not Meet Me…" at bounding box center [407, 196] width 773 height 237
click at [114, 147] on span "Meets" at bounding box center [119, 144] width 18 height 10
click at [114, 184] on span "Meets" at bounding box center [119, 184] width 18 height 10
drag, startPoint x: 118, startPoint y: 227, endPoint x: 119, endPoint y: 234, distance: 6.9
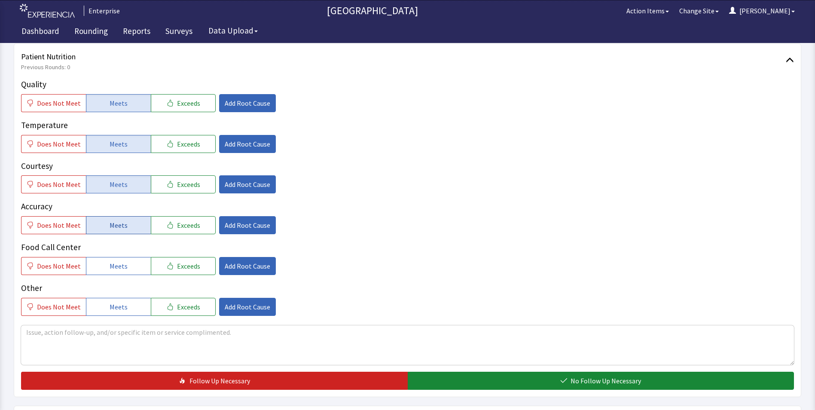
click at [118, 228] on span "Meets" at bounding box center [119, 225] width 18 height 10
click at [119, 262] on span "Meets" at bounding box center [119, 266] width 18 height 10
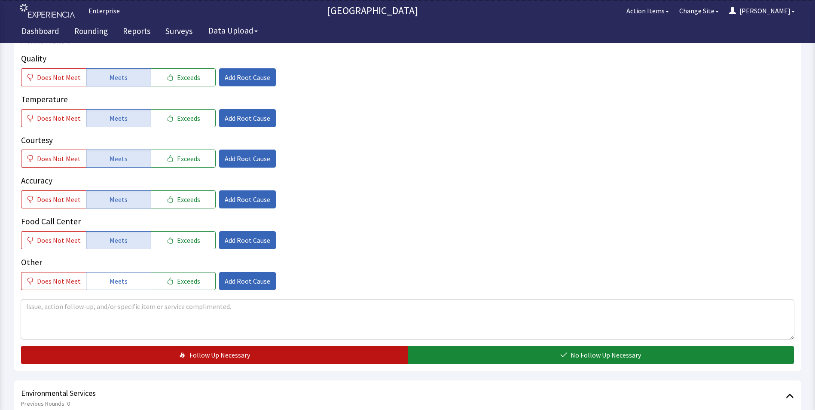
scroll to position [258, 0]
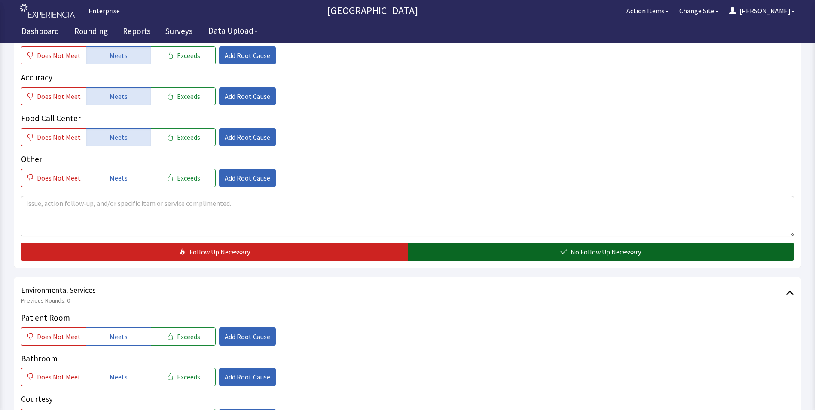
click at [454, 258] on button "No Follow Up Necessary" at bounding box center [601, 252] width 387 height 18
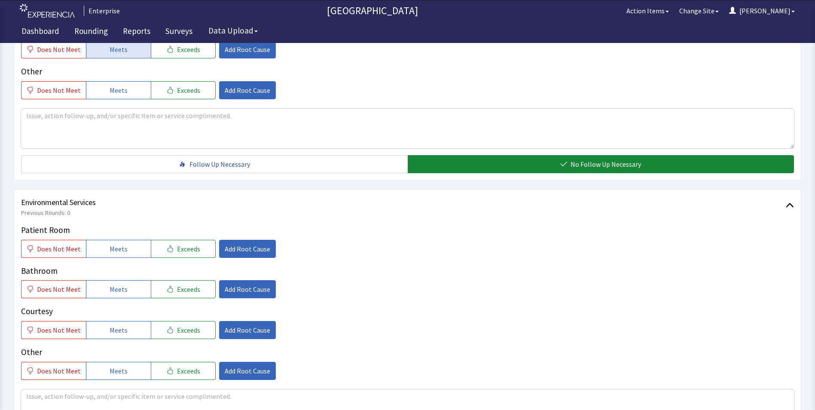
scroll to position [429, 0]
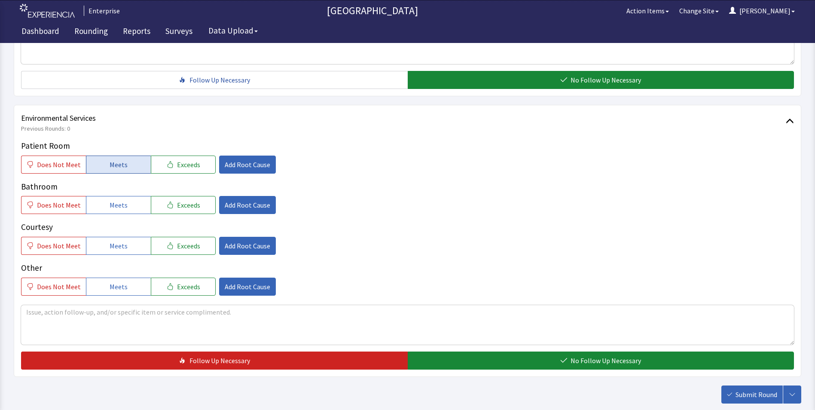
click at [126, 170] on button "Meets" at bounding box center [118, 164] width 65 height 18
click at [119, 205] on span "Meets" at bounding box center [119, 205] width 18 height 10
drag, startPoint x: 125, startPoint y: 240, endPoint x: 257, endPoint y: 278, distance: 136.7
click at [127, 241] on button "Meets" at bounding box center [118, 246] width 65 height 18
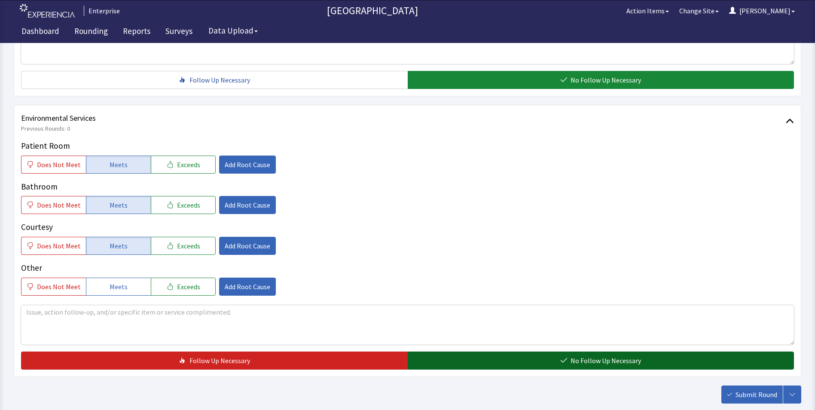
click at [423, 362] on button "No Follow Up Necessary" at bounding box center [601, 360] width 387 height 18
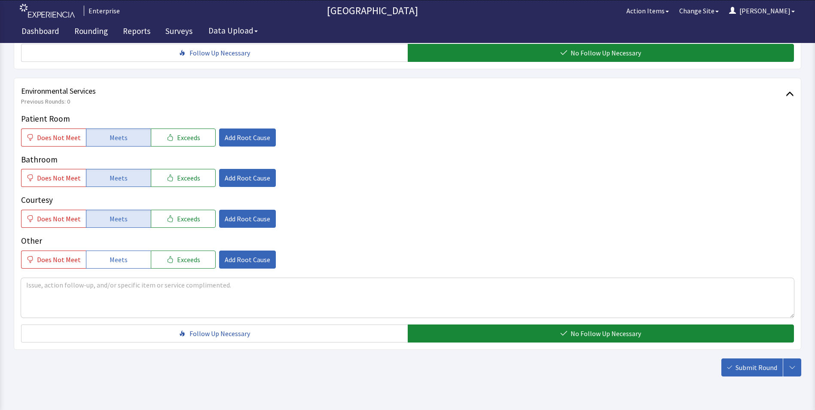
scroll to position [480, 0]
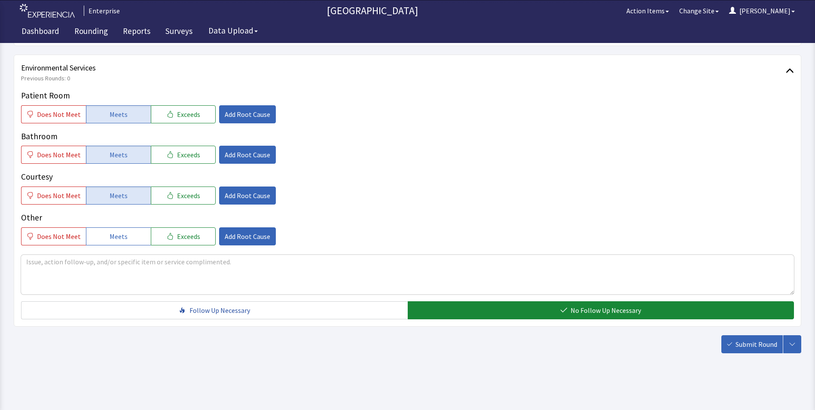
click at [755, 347] on span "Submit Round" at bounding box center [756, 344] width 42 height 10
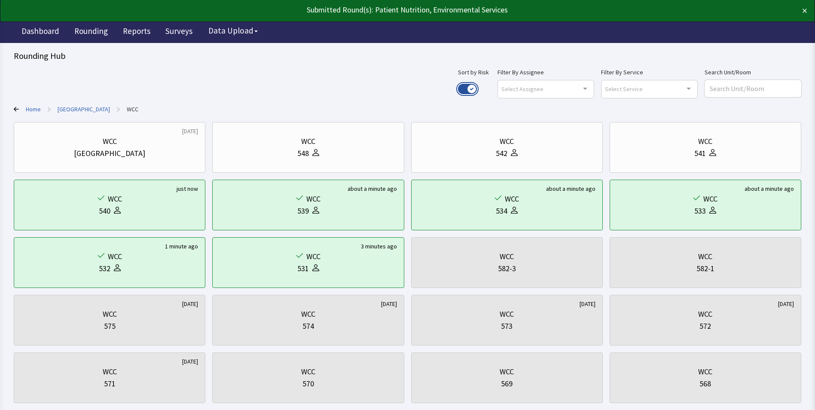
click at [477, 88] on button "Use setting" at bounding box center [467, 89] width 19 height 10
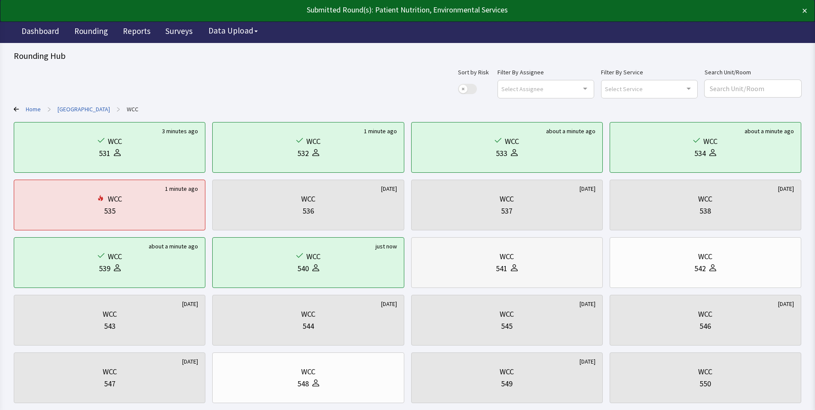
click at [507, 267] on div at bounding box center [512, 268] width 10 height 12
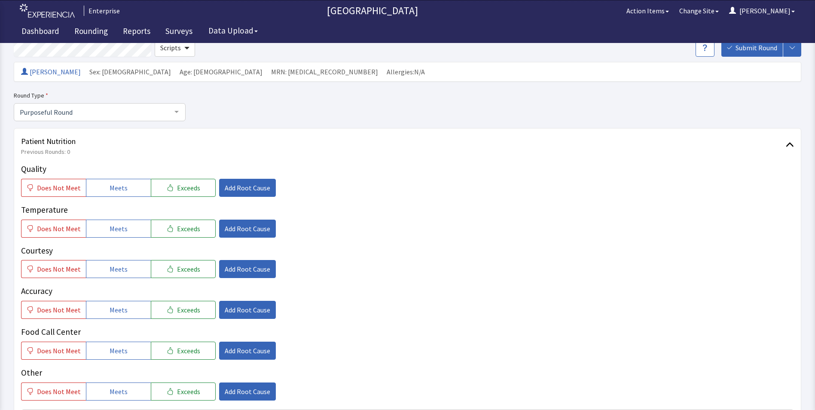
scroll to position [86, 0]
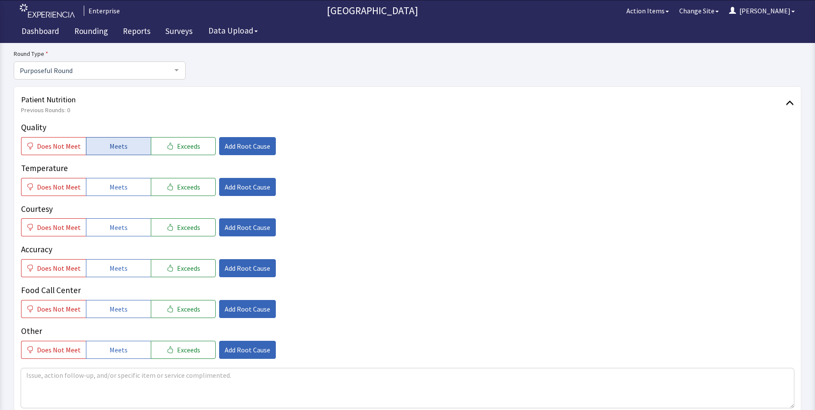
click at [97, 144] on button "Meets" at bounding box center [118, 146] width 65 height 18
drag, startPoint x: 107, startPoint y: 187, endPoint x: 113, endPoint y: 213, distance: 26.5
click at [110, 187] on span "Meets" at bounding box center [119, 187] width 18 height 10
click at [114, 226] on span "Meets" at bounding box center [119, 227] width 18 height 10
click at [117, 266] on span "Meets" at bounding box center [119, 268] width 18 height 10
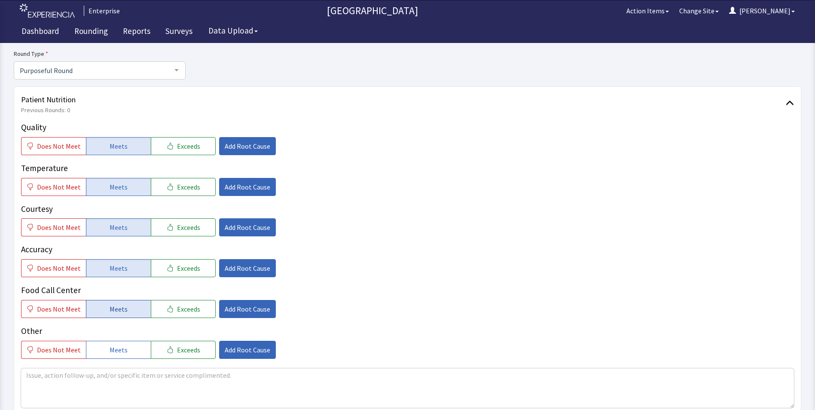
click at [113, 304] on span "Meets" at bounding box center [119, 309] width 18 height 10
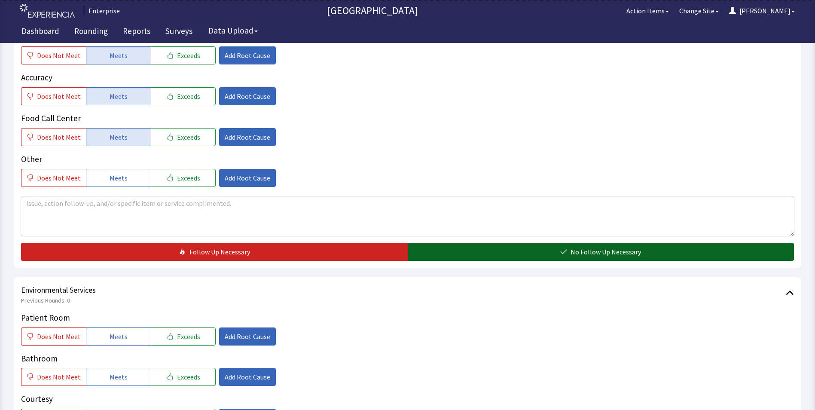
click at [464, 252] on button "No Follow Up Necessary" at bounding box center [601, 252] width 387 height 18
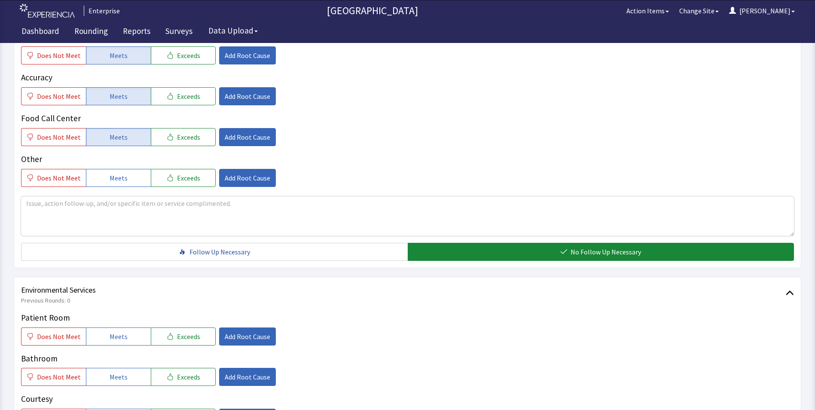
scroll to position [429, 0]
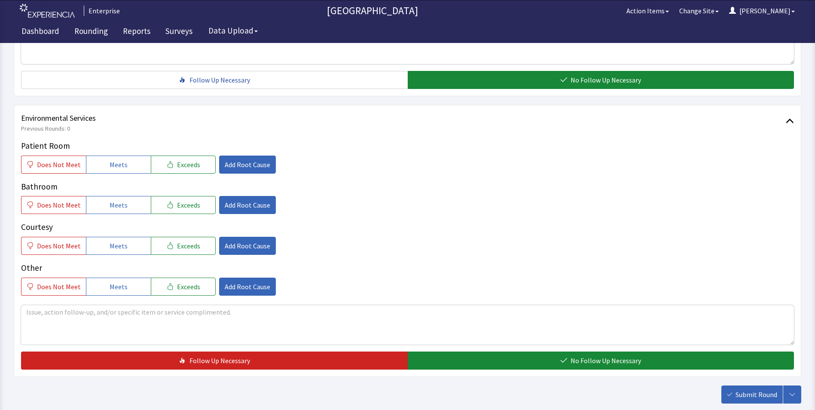
drag, startPoint x: 105, startPoint y: 161, endPoint x: 105, endPoint y: 187, distance: 25.8
click at [105, 166] on button "Meets" at bounding box center [118, 164] width 65 height 18
drag, startPoint x: 104, startPoint y: 203, endPoint x: 102, endPoint y: 225, distance: 21.5
click at [103, 207] on button "Meets" at bounding box center [118, 205] width 65 height 18
click at [102, 240] on button "Meets" at bounding box center [118, 246] width 65 height 18
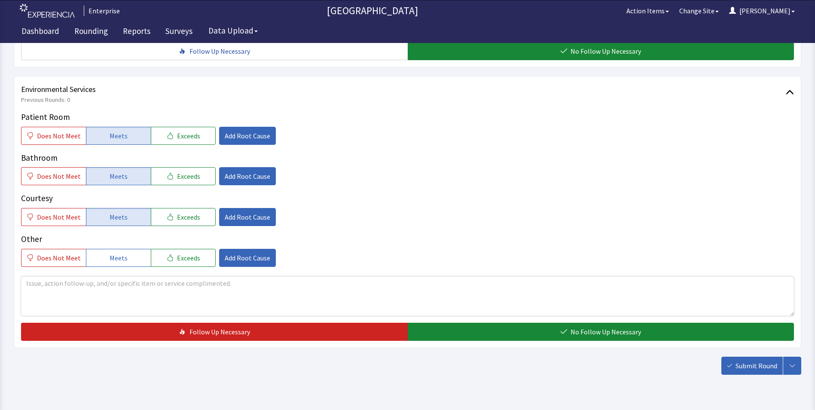
scroll to position [480, 0]
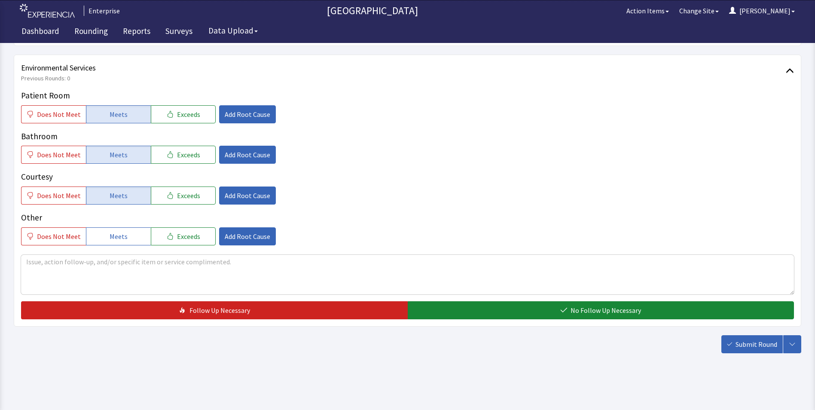
drag, startPoint x: 447, startPoint y: 307, endPoint x: 475, endPoint y: 299, distance: 28.3
click at [451, 308] on button "No Follow Up Necessary" at bounding box center [601, 310] width 387 height 18
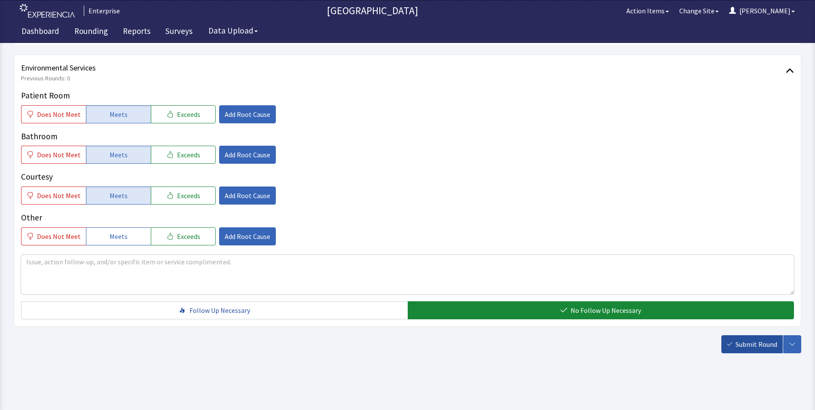
click at [757, 340] on span "Submit Round" at bounding box center [756, 344] width 42 height 10
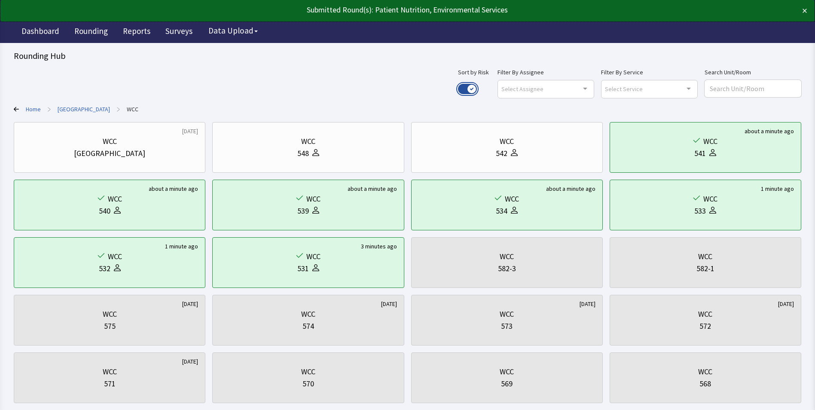
click at [477, 87] on button "Use setting" at bounding box center [467, 89] width 19 height 10
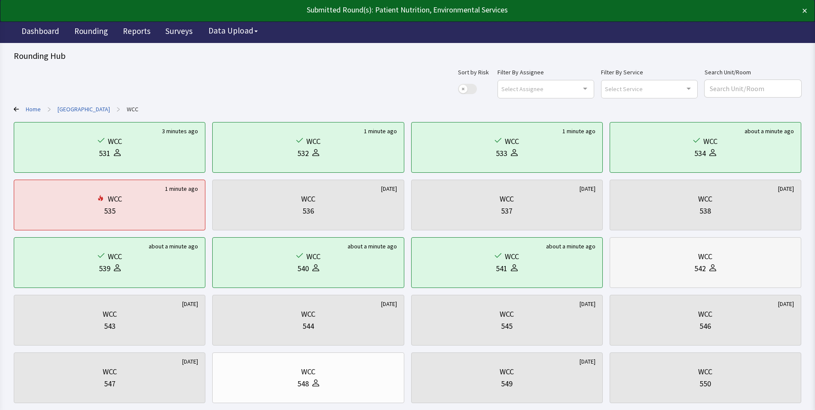
click at [644, 259] on div "WCC" at bounding box center [705, 256] width 177 height 12
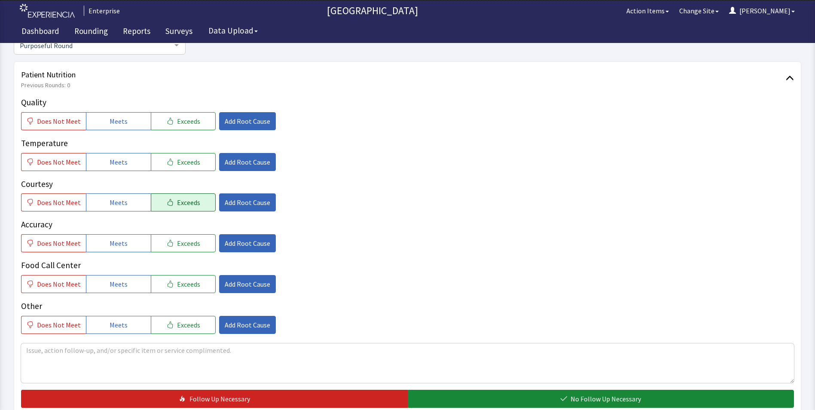
scroll to position [129, 0]
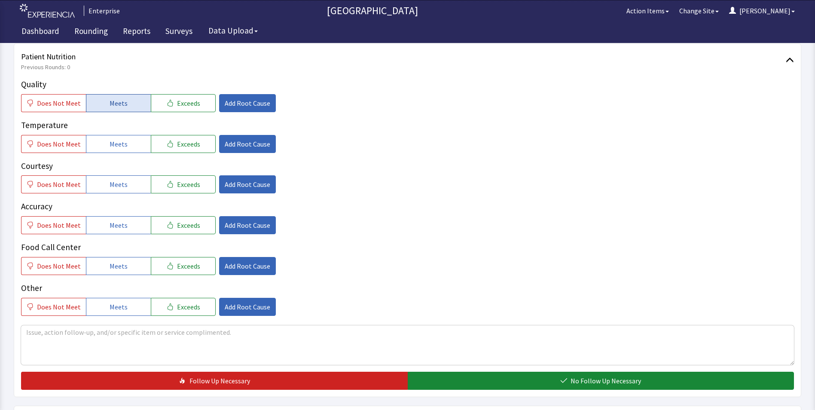
click at [93, 106] on button "Meets" at bounding box center [118, 103] width 65 height 18
drag, startPoint x: 98, startPoint y: 149, endPoint x: 98, endPoint y: 164, distance: 14.6
click at [98, 150] on button "Meets" at bounding box center [118, 144] width 65 height 18
drag, startPoint x: 98, startPoint y: 184, endPoint x: 99, endPoint y: 215, distance: 31.4
click at [98, 186] on button "Meets" at bounding box center [118, 184] width 65 height 18
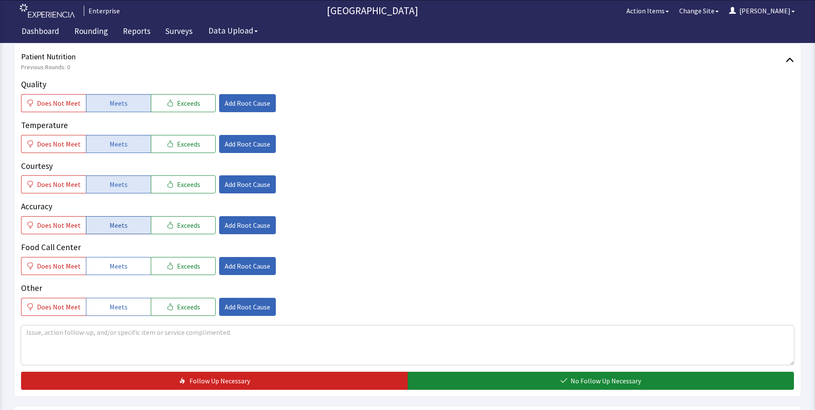
click at [100, 225] on button "Meets" at bounding box center [118, 225] width 65 height 18
click at [111, 272] on button "Meets" at bounding box center [118, 266] width 65 height 18
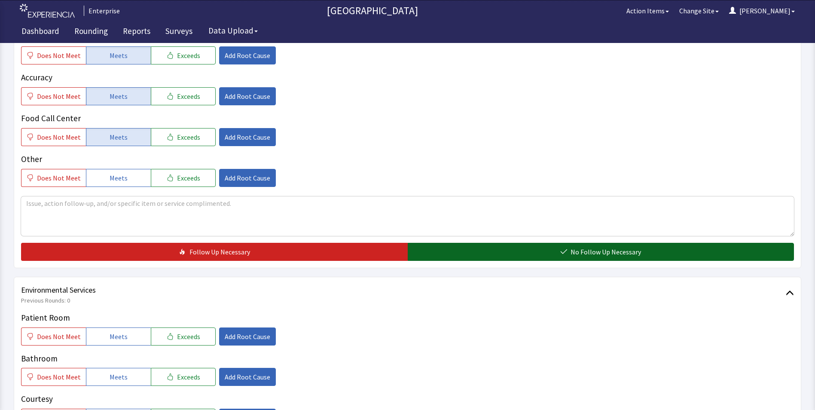
click at [466, 255] on button "No Follow Up Necessary" at bounding box center [601, 252] width 387 height 18
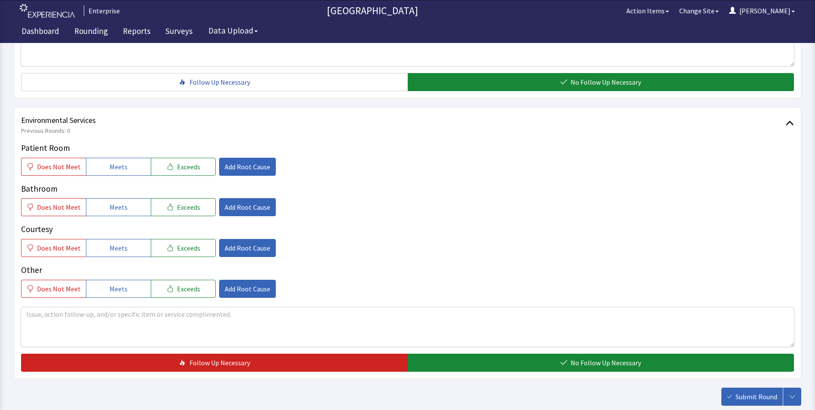
scroll to position [429, 0]
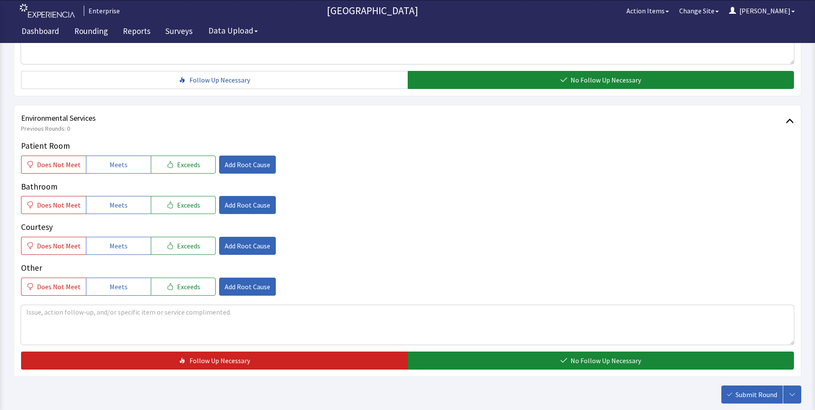
drag, startPoint x: 128, startPoint y: 164, endPoint x: 128, endPoint y: 189, distance: 25.4
click at [128, 169] on button "Meets" at bounding box center [118, 164] width 65 height 18
drag, startPoint x: 126, startPoint y: 204, endPoint x: 122, endPoint y: 233, distance: 29.4
click at [125, 210] on button "Meets" at bounding box center [118, 205] width 65 height 18
drag, startPoint x: 122, startPoint y: 239, endPoint x: 180, endPoint y: 260, distance: 61.3
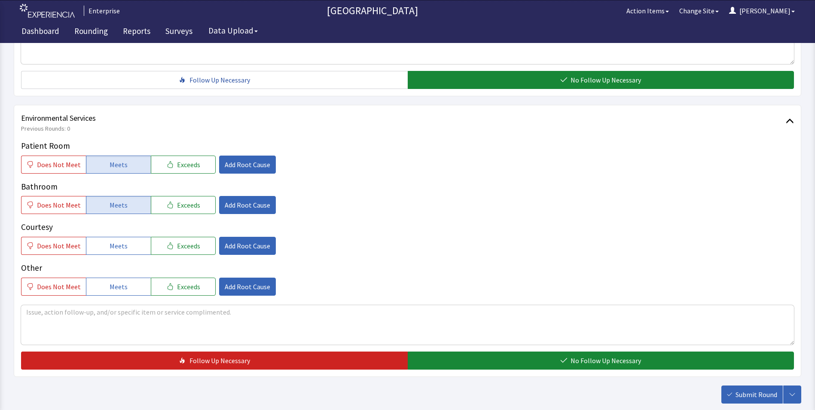
click at [125, 244] on button "Meets" at bounding box center [118, 246] width 65 height 18
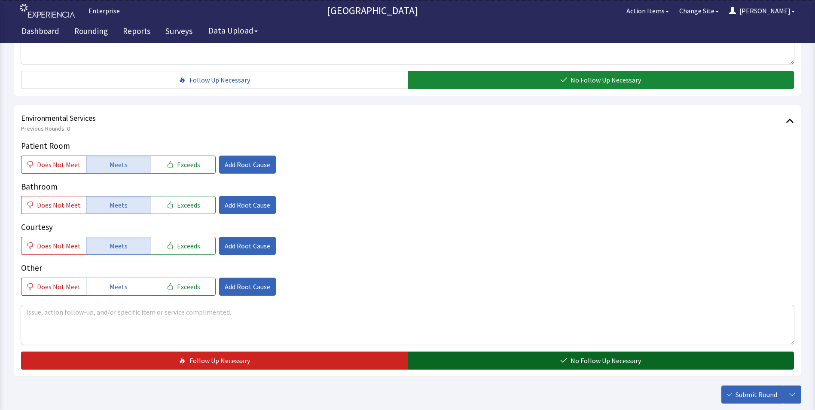
drag, startPoint x: 469, startPoint y: 363, endPoint x: 478, endPoint y: 365, distance: 9.7
click at [470, 364] on button "No Follow Up Necessary" at bounding box center [601, 360] width 387 height 18
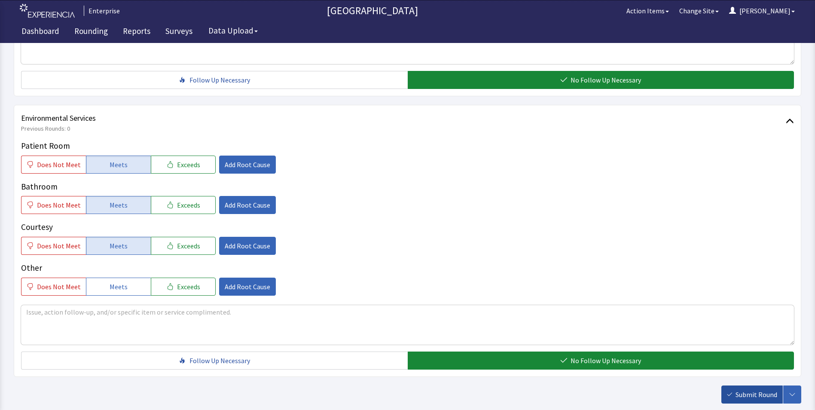
click at [747, 391] on span "Submit Round" at bounding box center [756, 394] width 42 height 10
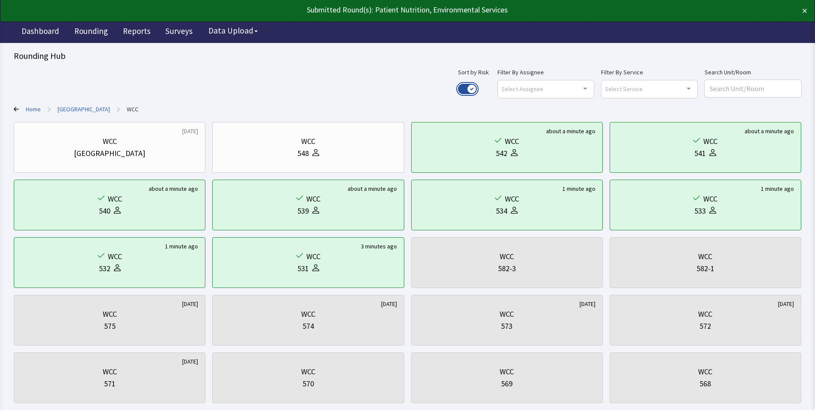
click at [477, 90] on button "Use setting" at bounding box center [467, 89] width 19 height 10
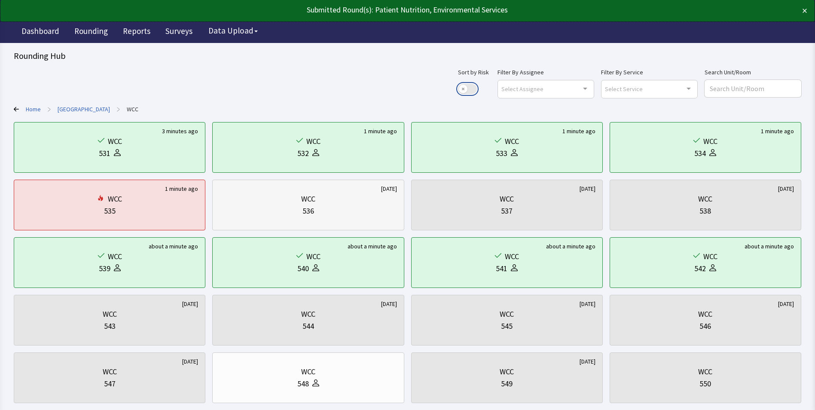
scroll to position [129, 0]
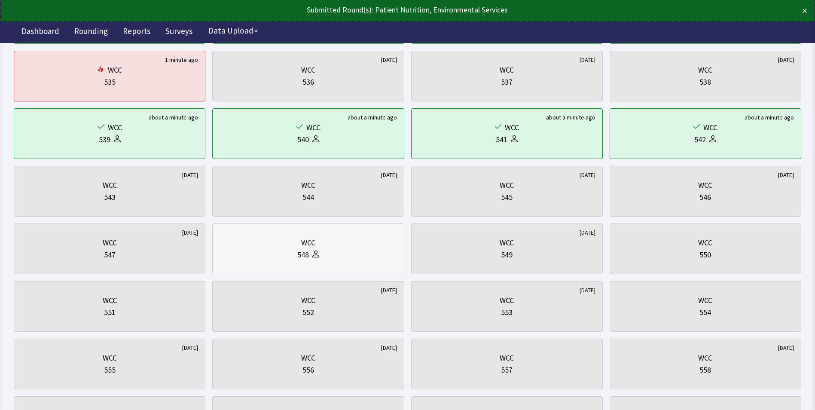
click at [260, 248] on div "WCC" at bounding box center [307, 243] width 177 height 12
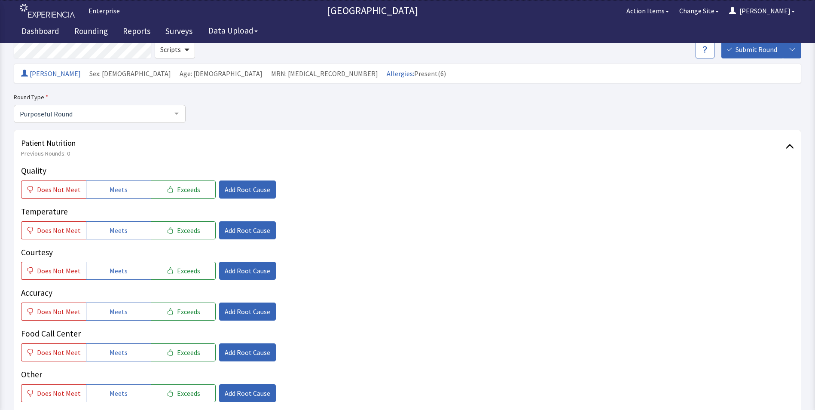
scroll to position [43, 0]
drag, startPoint x: 130, startPoint y: 188, endPoint x: 124, endPoint y: 224, distance: 37.1
click at [130, 189] on button "Meets" at bounding box center [118, 189] width 65 height 18
drag, startPoint x: 122, startPoint y: 232, endPoint x: 122, endPoint y: 238, distance: 6.0
click at [122, 234] on span "Meets" at bounding box center [119, 230] width 18 height 10
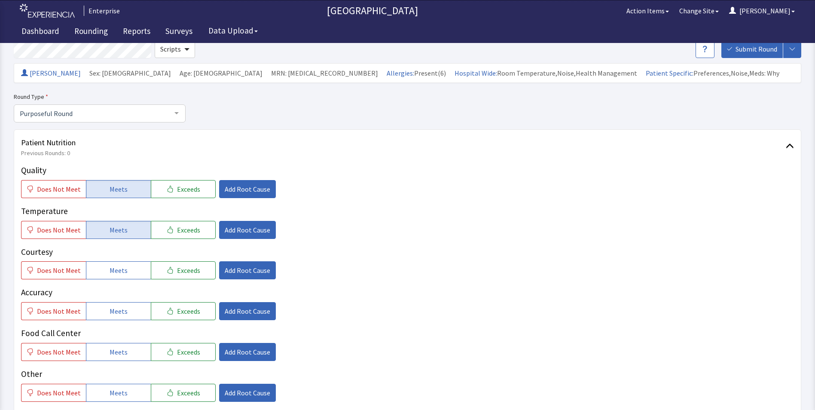
drag, startPoint x: 127, startPoint y: 266, endPoint x: 122, endPoint y: 289, distance: 22.8
click at [126, 274] on button "Meets" at bounding box center [118, 270] width 65 height 18
drag, startPoint x: 119, startPoint y: 315, endPoint x: 115, endPoint y: 331, distance: 16.5
click at [119, 315] on span "Meets" at bounding box center [119, 311] width 18 height 10
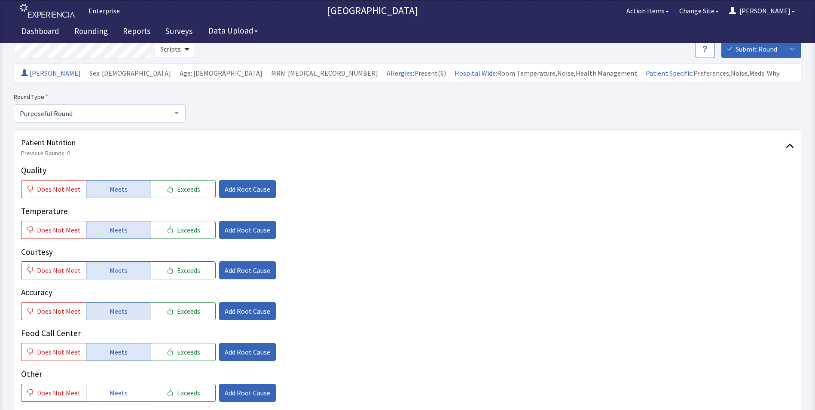
click at [115, 349] on span "Meets" at bounding box center [119, 352] width 18 height 10
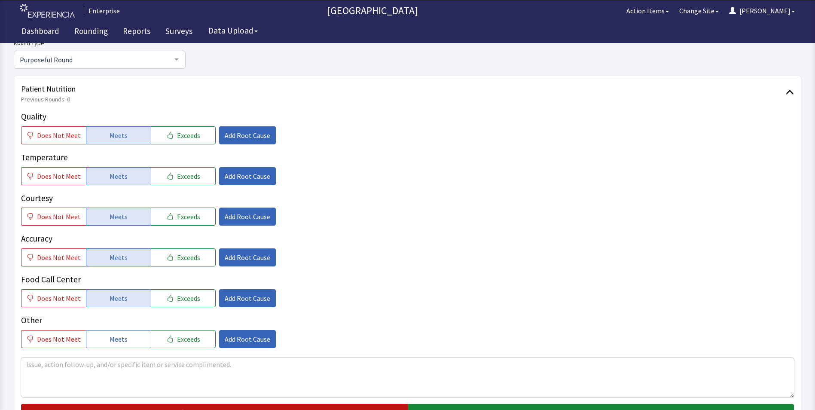
scroll to position [215, 0]
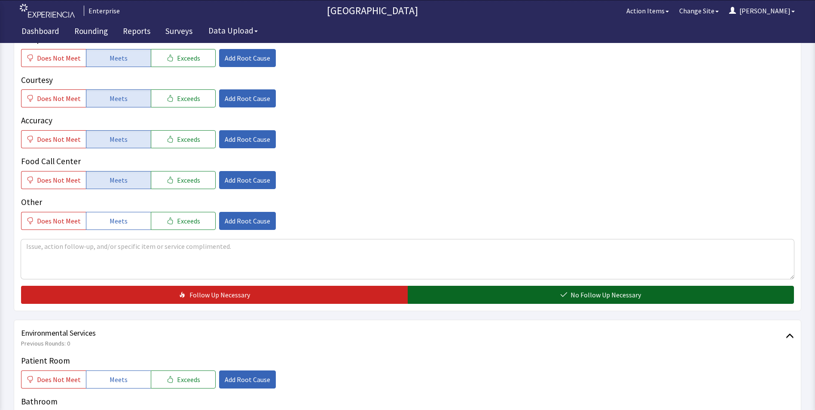
click at [484, 297] on button "No Follow Up Necessary" at bounding box center [601, 295] width 387 height 18
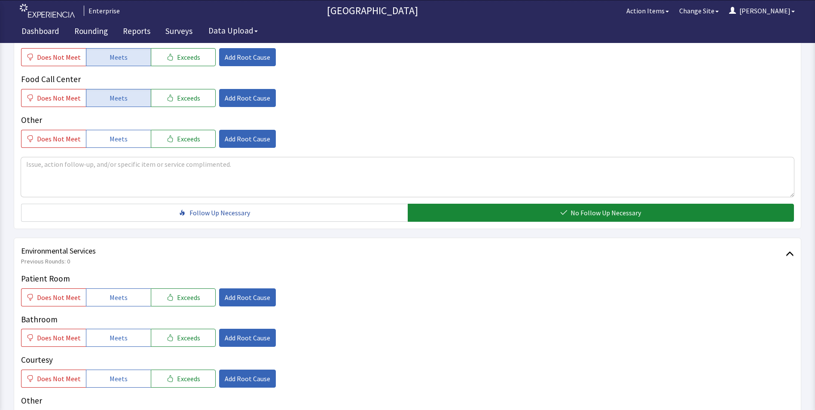
scroll to position [387, 0]
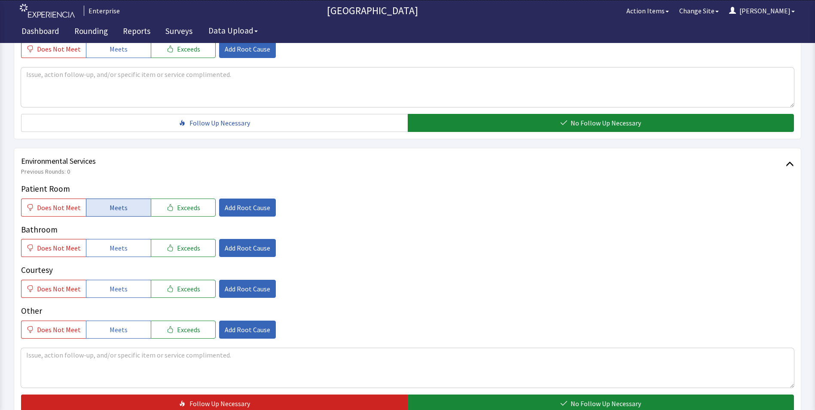
click at [129, 209] on button "Meets" at bounding box center [118, 207] width 65 height 18
drag, startPoint x: 113, startPoint y: 245, endPoint x: 115, endPoint y: 256, distance: 11.4
click at [113, 248] on span "Meets" at bounding box center [119, 248] width 18 height 10
click at [121, 291] on span "Meets" at bounding box center [119, 288] width 18 height 10
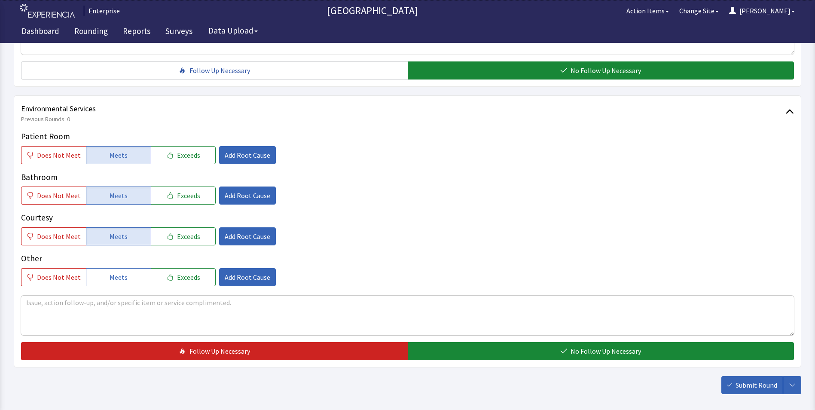
scroll to position [480, 0]
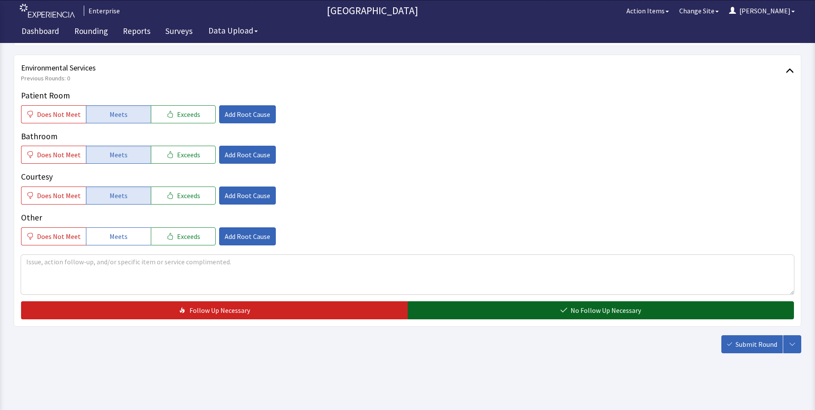
drag, startPoint x: 477, startPoint y: 314, endPoint x: 482, endPoint y: 314, distance: 4.7
click at [478, 314] on button "No Follow Up Necessary" at bounding box center [601, 310] width 387 height 18
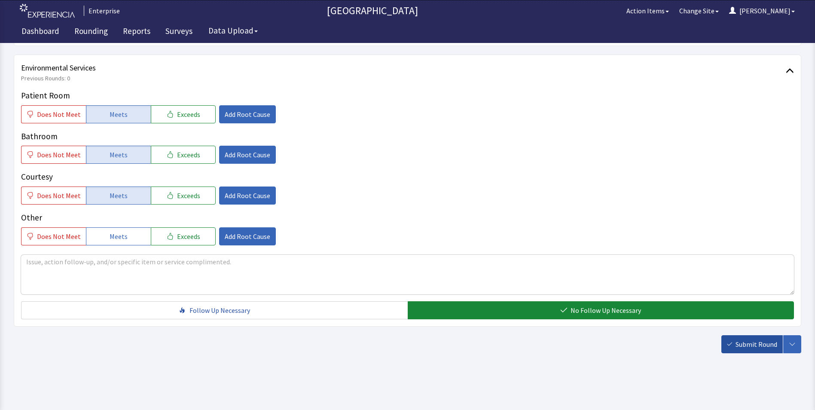
click at [755, 347] on span "Submit Round" at bounding box center [756, 344] width 42 height 10
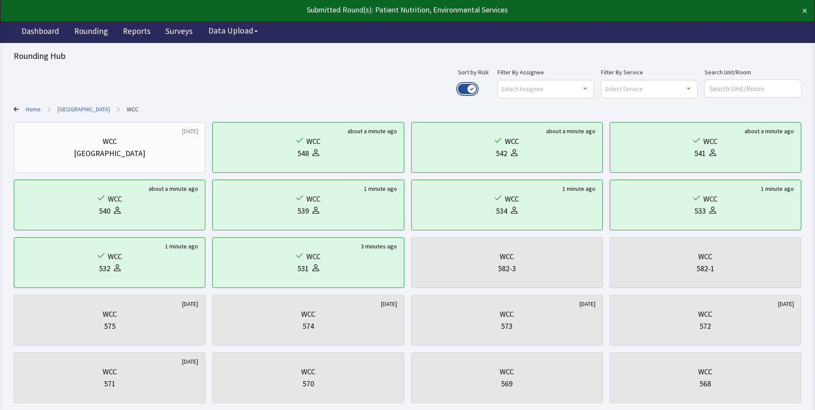
click at [477, 88] on button "Use setting" at bounding box center [467, 89] width 19 height 10
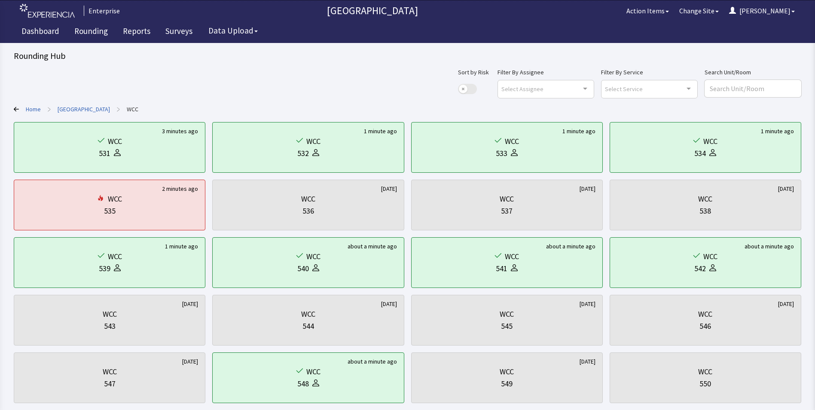
click at [83, 108] on link "[GEOGRAPHIC_DATA]" at bounding box center [84, 109] width 52 height 9
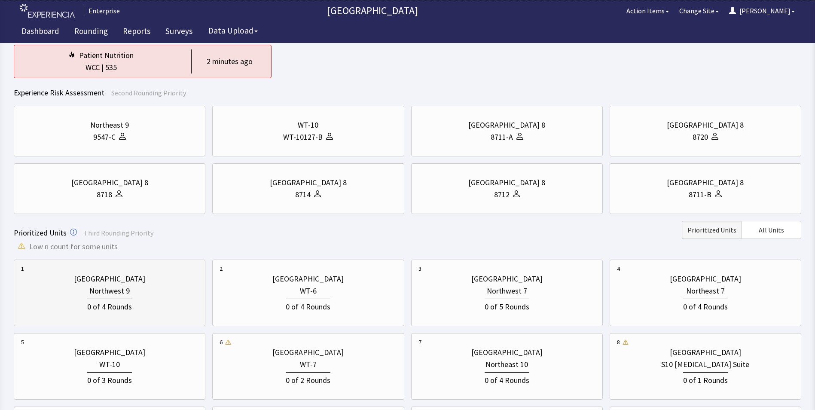
scroll to position [172, 0]
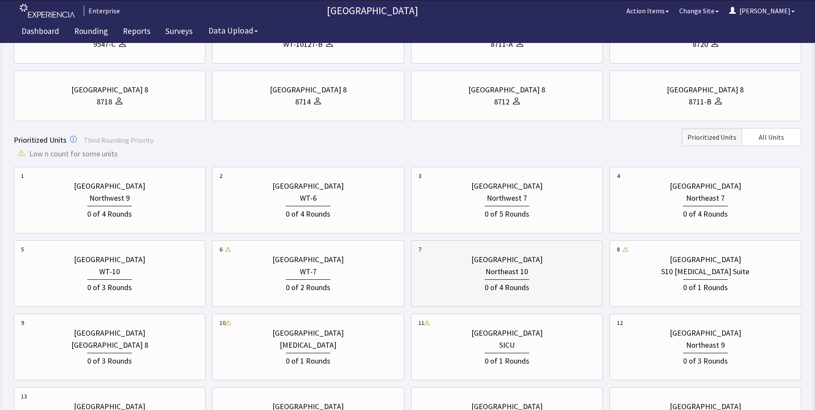
click at [453, 278] on div "0 of 4 Rounds" at bounding box center [506, 285] width 177 height 16
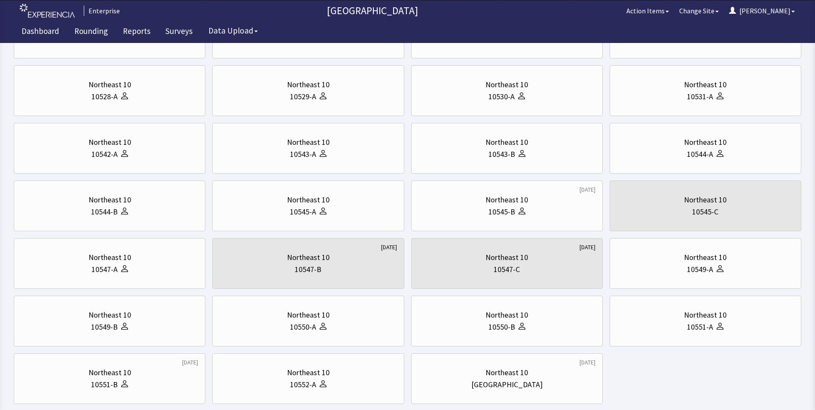
scroll to position [0, 0]
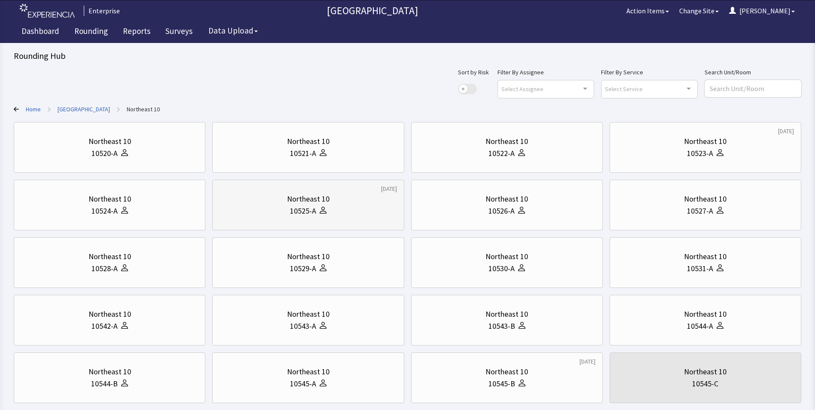
click at [324, 202] on div "Northeast 10" at bounding box center [308, 199] width 43 height 12
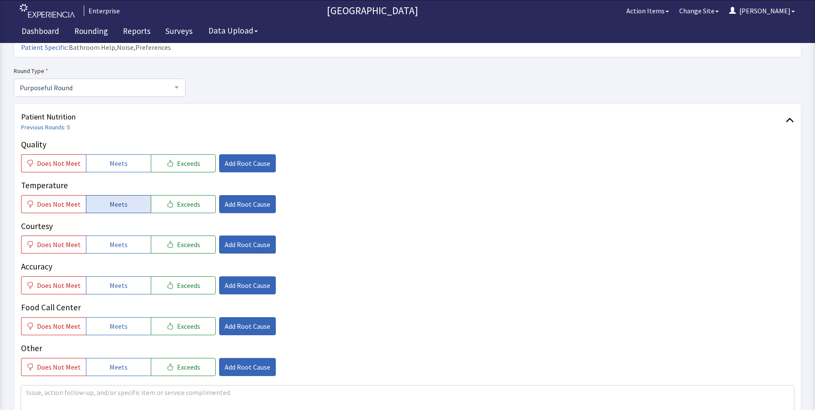
scroll to position [86, 0]
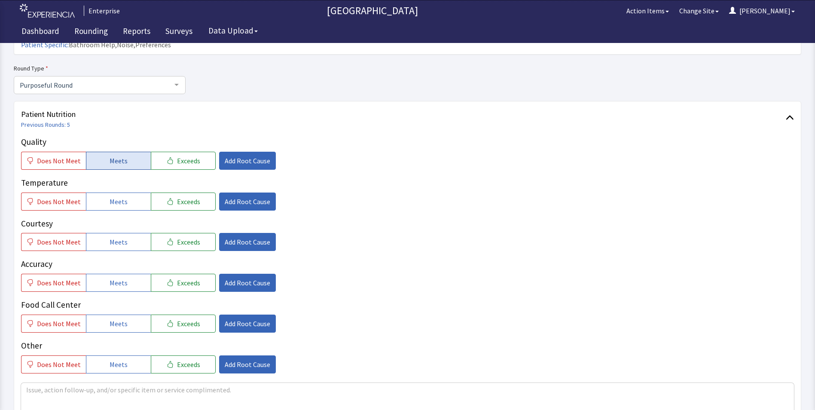
click at [110, 155] on span "Meets" at bounding box center [119, 160] width 18 height 10
click at [105, 193] on button "Meets" at bounding box center [118, 201] width 65 height 18
drag, startPoint x: 111, startPoint y: 228, endPoint x: 113, endPoint y: 257, distance: 29.3
click at [111, 234] on button "Meets" at bounding box center [118, 242] width 65 height 18
click at [115, 277] on span "Meets" at bounding box center [119, 282] width 18 height 10
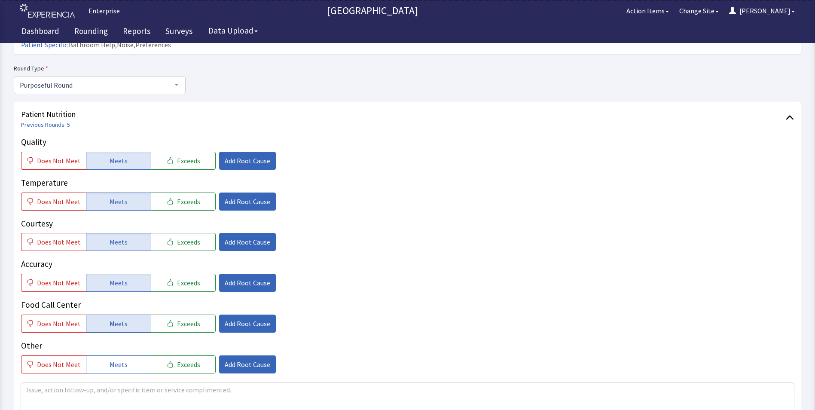
click at [116, 314] on button "Meets" at bounding box center [118, 323] width 65 height 18
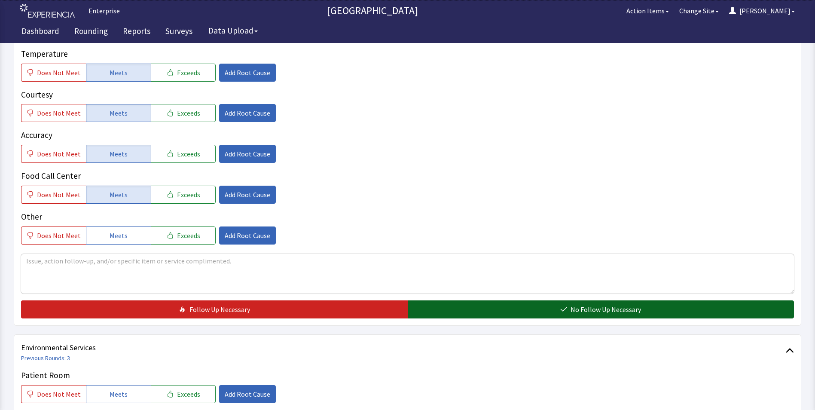
click at [469, 300] on button "No Follow Up Necessary" at bounding box center [601, 309] width 387 height 18
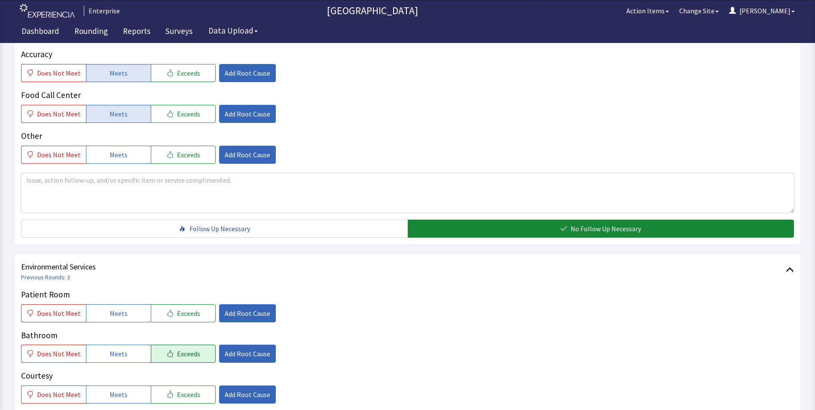
scroll to position [387, 0]
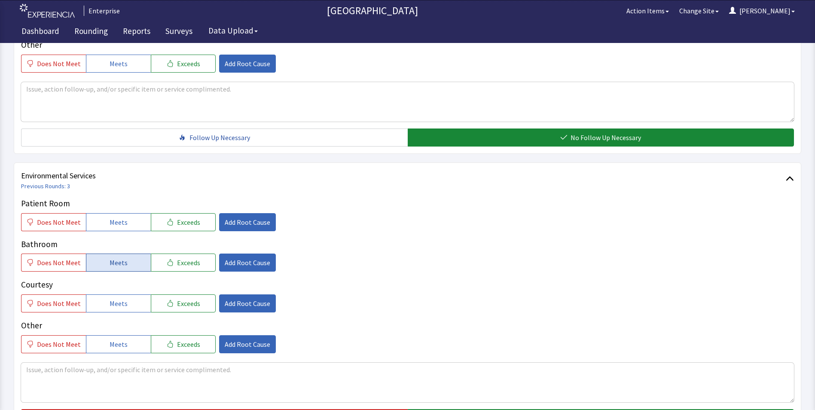
drag, startPoint x: 134, startPoint y: 208, endPoint x: 132, endPoint y: 244, distance: 35.7
click at [133, 213] on button "Meets" at bounding box center [118, 222] width 65 height 18
drag, startPoint x: 132, startPoint y: 247, endPoint x: 131, endPoint y: 263, distance: 16.8
click at [131, 253] on button "Meets" at bounding box center [118, 262] width 65 height 18
drag, startPoint x: 131, startPoint y: 286, endPoint x: 146, endPoint y: 304, distance: 23.2
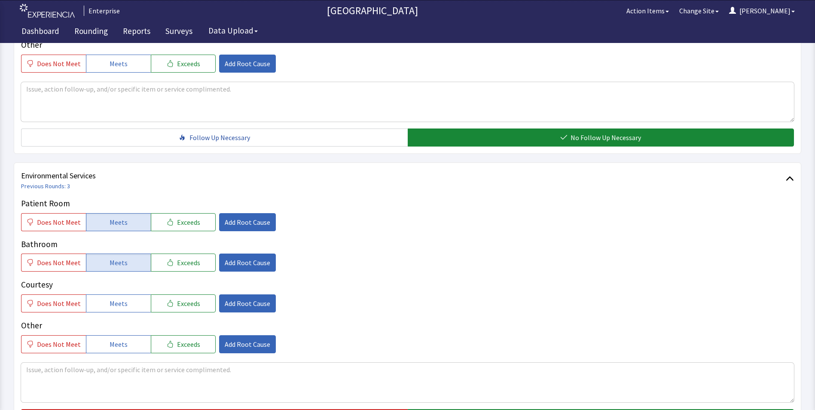
click at [131, 294] on button "Meets" at bounding box center [118, 303] width 65 height 18
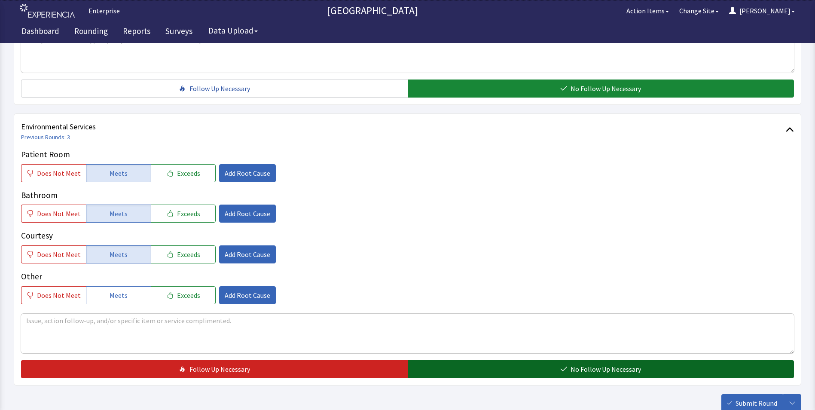
scroll to position [480, 0]
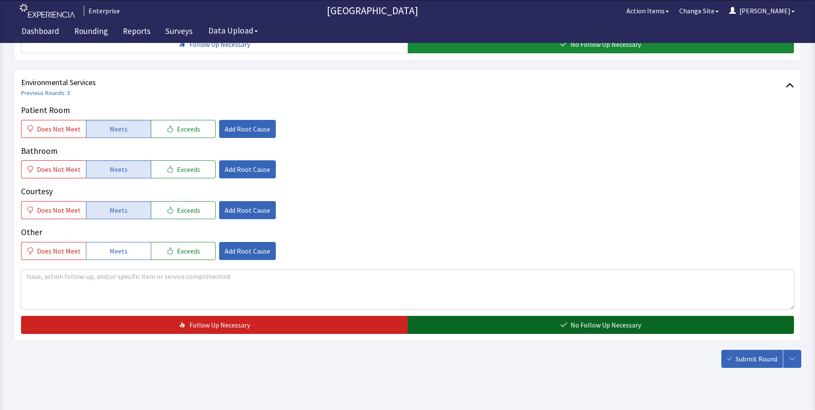
click at [457, 316] on button "No Follow Up Necessary" at bounding box center [601, 325] width 387 height 18
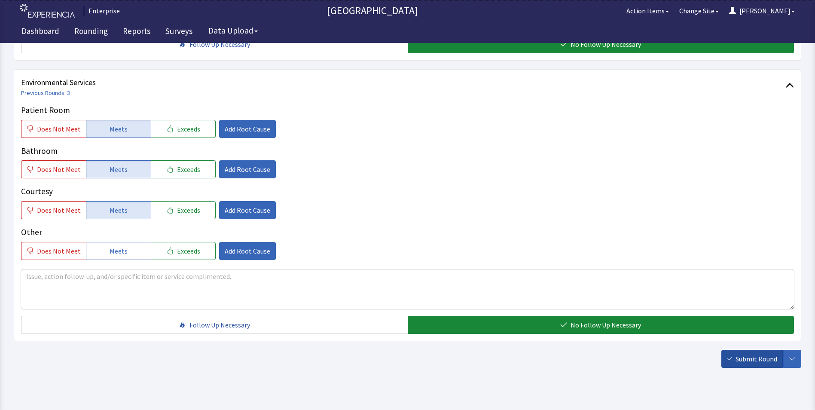
click at [750, 353] on span "Submit Round" at bounding box center [756, 358] width 42 height 10
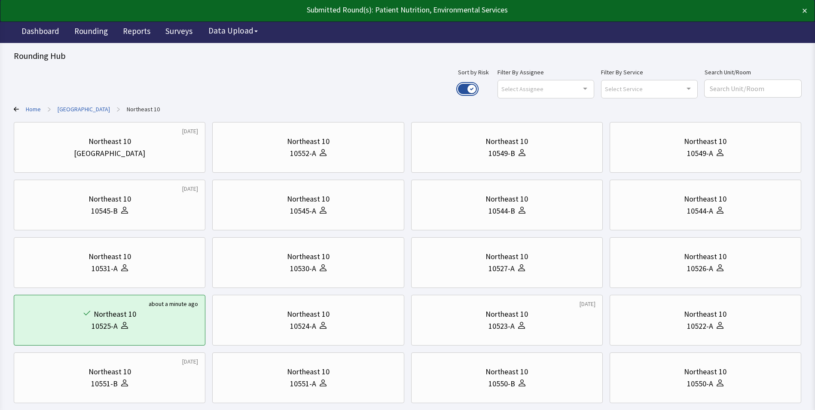
click at [477, 88] on button "Use setting" at bounding box center [467, 89] width 19 height 10
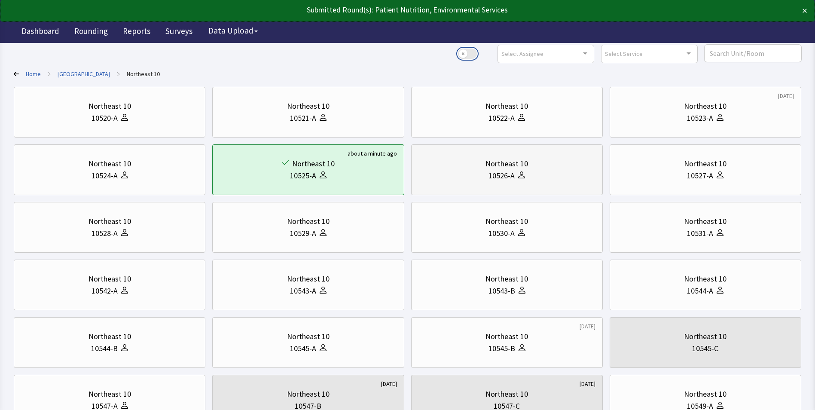
scroll to position [86, 0]
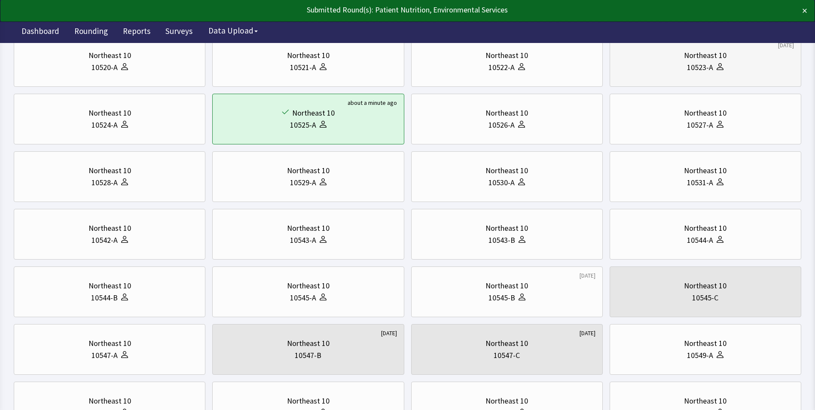
click at [666, 64] on div "10523-A" at bounding box center [705, 67] width 177 height 12
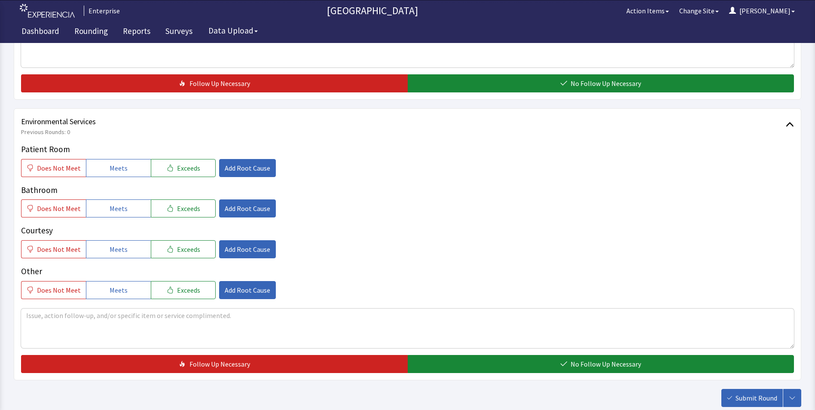
scroll to position [429, 0]
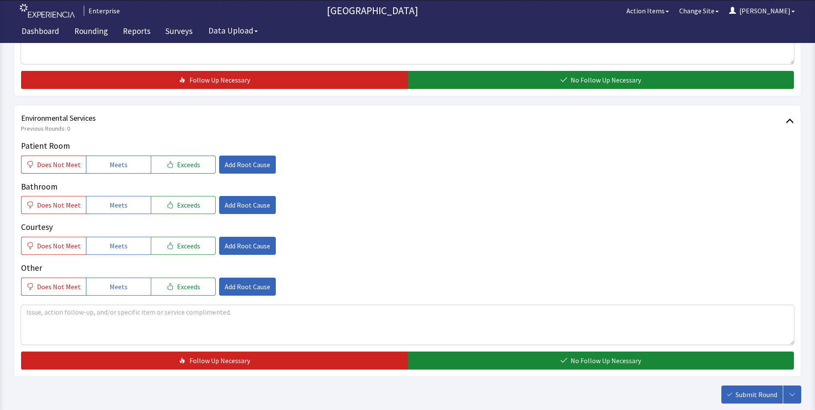
drag, startPoint x: 98, startPoint y: 166, endPoint x: 98, endPoint y: 174, distance: 8.2
click at [98, 168] on button "Meets" at bounding box center [118, 164] width 65 height 18
drag, startPoint x: 106, startPoint y: 205, endPoint x: 108, endPoint y: 215, distance: 9.6
click at [107, 211] on button "Meets" at bounding box center [118, 205] width 65 height 18
drag, startPoint x: 113, startPoint y: 243, endPoint x: 204, endPoint y: 278, distance: 98.0
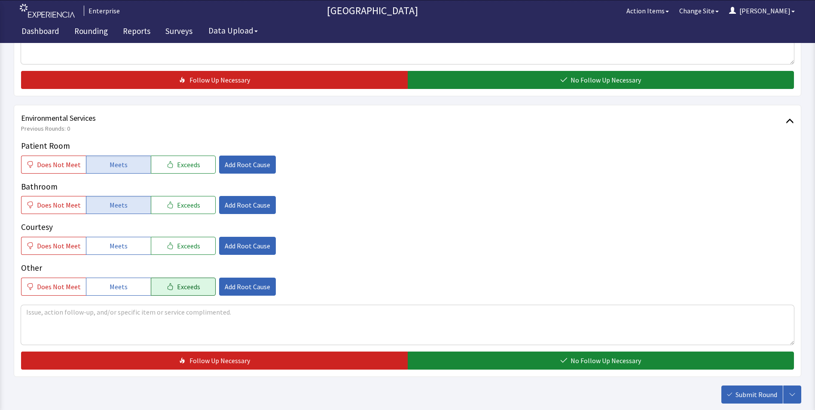
click at [123, 252] on button "Meets" at bounding box center [118, 246] width 65 height 18
drag, startPoint x: 500, startPoint y: 365, endPoint x: 566, endPoint y: 378, distance: 67.5
click at [502, 365] on button "No Follow Up Necessary" at bounding box center [601, 360] width 387 height 18
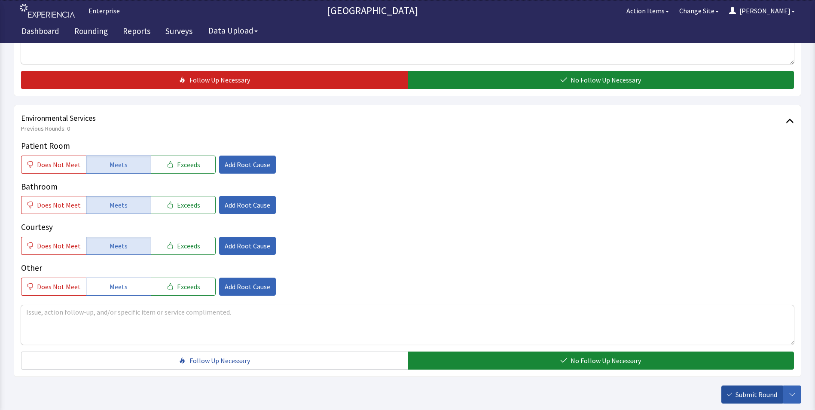
click at [769, 396] on span "Submit Round" at bounding box center [756, 394] width 42 height 10
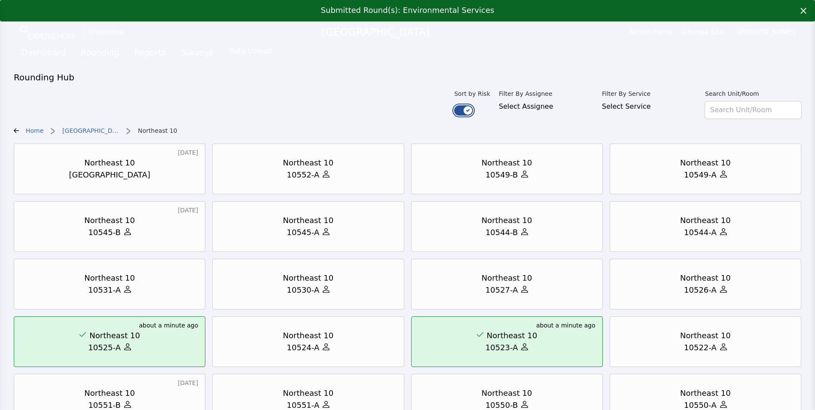
click at [473, 105] on button "Use setting" at bounding box center [463, 110] width 19 height 10
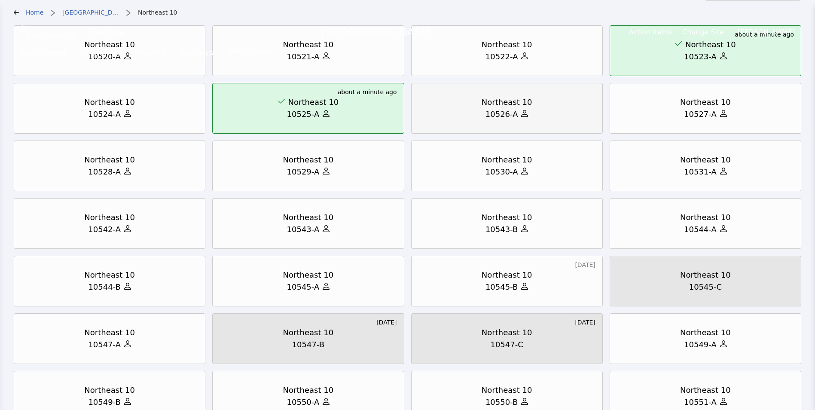
scroll to position [129, 0]
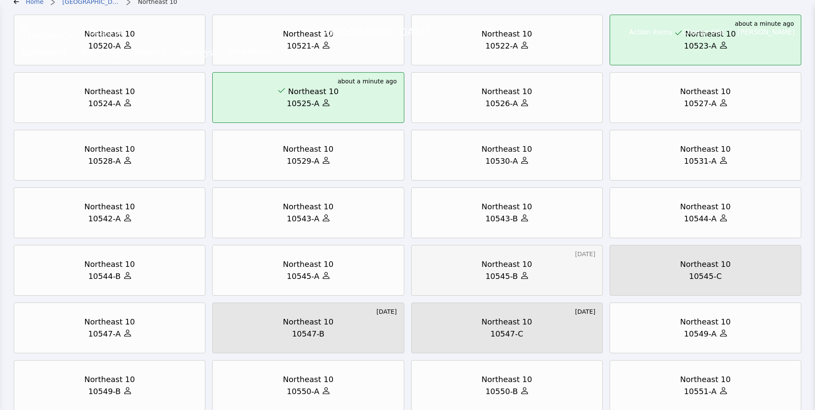
click at [445, 258] on div "Northeast 10" at bounding box center [506, 264] width 177 height 12
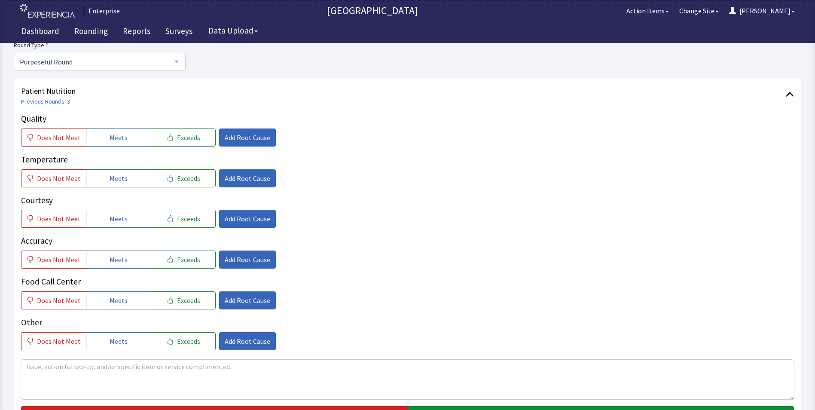
scroll to position [149, 0]
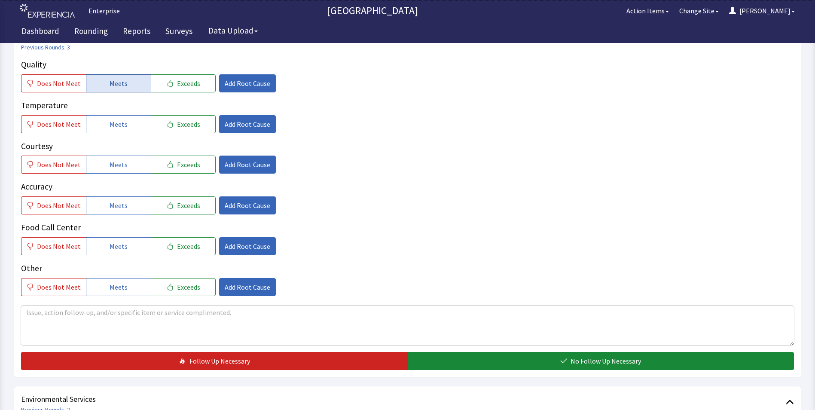
click at [118, 78] on span "Meets" at bounding box center [119, 83] width 18 height 10
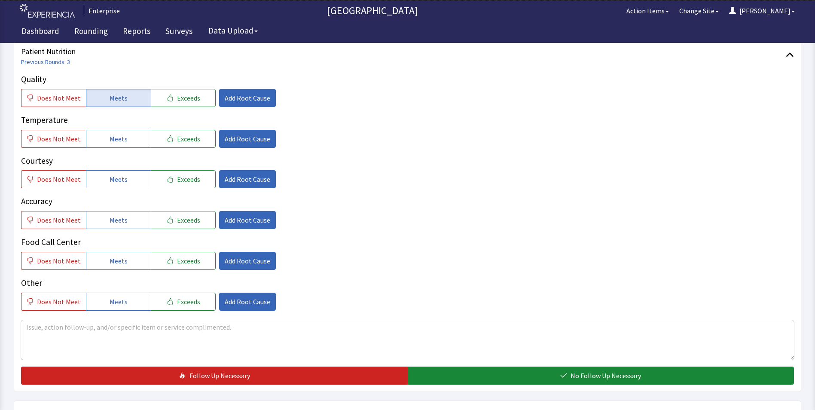
drag, startPoint x: 121, startPoint y: 125, endPoint x: 125, endPoint y: 155, distance: 30.4
click at [121, 130] on button "Meets" at bounding box center [118, 139] width 65 height 18
click at [126, 170] on button "Meets" at bounding box center [118, 179] width 65 height 18
drag, startPoint x: 128, startPoint y: 202, endPoint x: 127, endPoint y: 227, distance: 25.4
click at [128, 211] on button "Meets" at bounding box center [118, 220] width 65 height 18
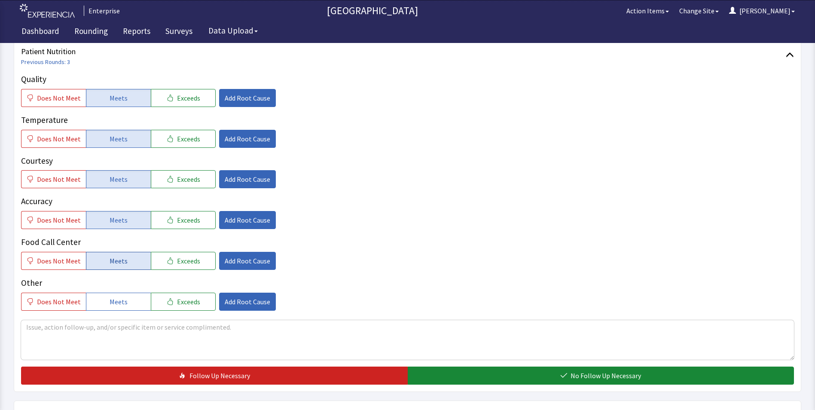
click at [124, 252] on button "Meets" at bounding box center [118, 261] width 65 height 18
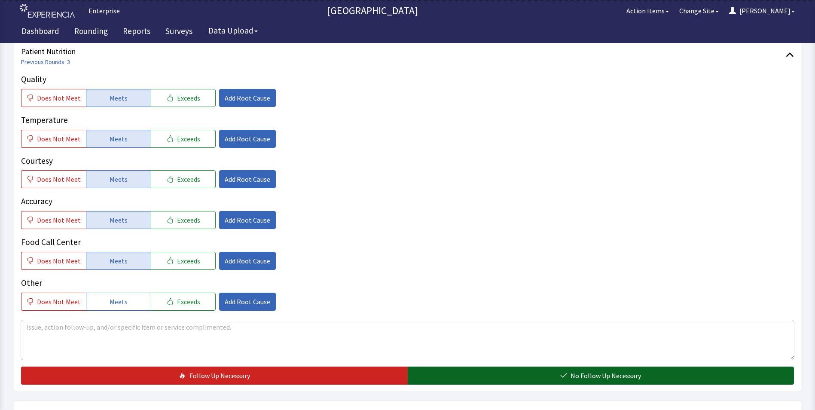
click at [449, 367] on button "No Follow Up Necessary" at bounding box center [601, 375] width 387 height 18
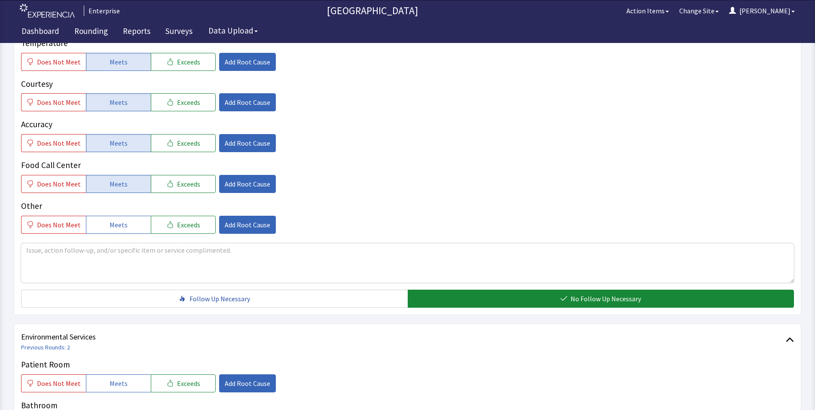
scroll to position [320, 0]
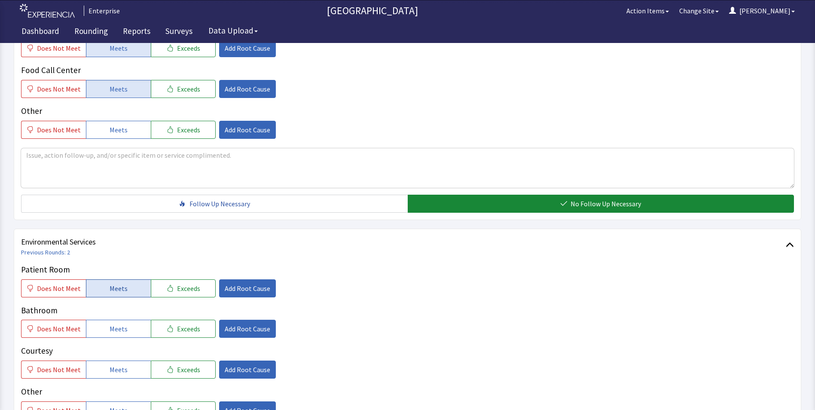
drag, startPoint x: 134, startPoint y: 280, endPoint x: 134, endPoint y: 292, distance: 12.5
click at [134, 279] on button "Meets" at bounding box center [118, 288] width 65 height 18
drag, startPoint x: 129, startPoint y: 319, endPoint x: 129, endPoint y: 337, distance: 18.5
click at [129, 322] on button "Meets" at bounding box center [118, 329] width 65 height 18
click at [126, 360] on button "Meets" at bounding box center [118, 369] width 65 height 18
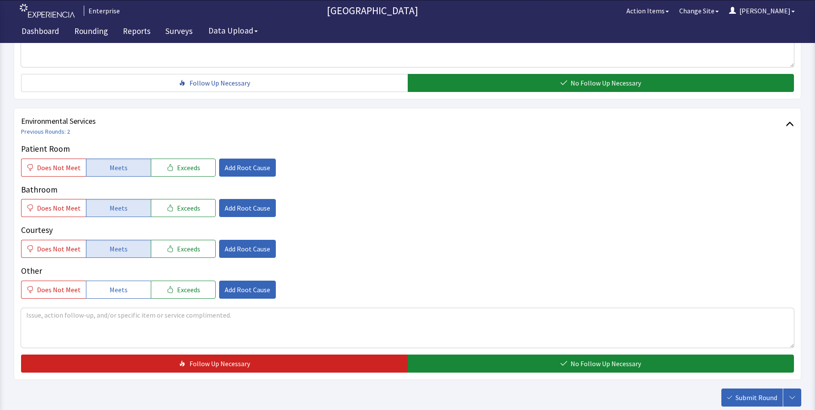
scroll to position [449, 0]
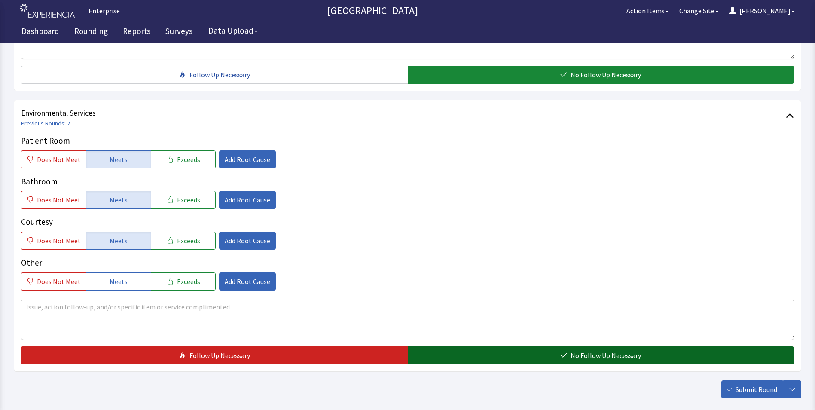
click at [463, 346] on button "No Follow Up Necessary" at bounding box center [601, 355] width 387 height 18
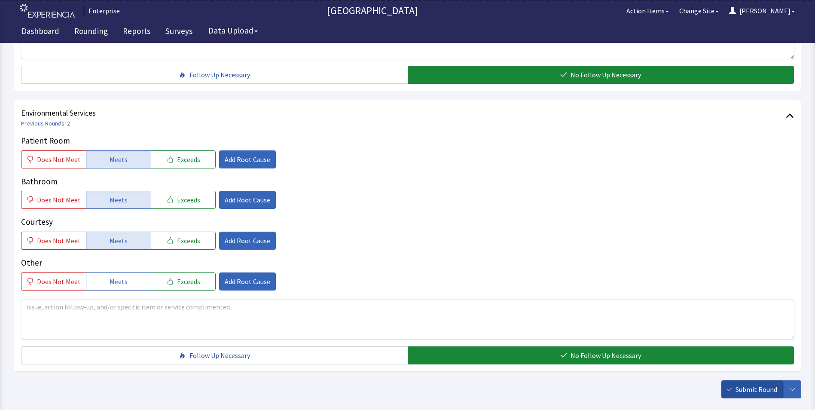
click at [749, 384] on span "Submit Round" at bounding box center [756, 389] width 42 height 10
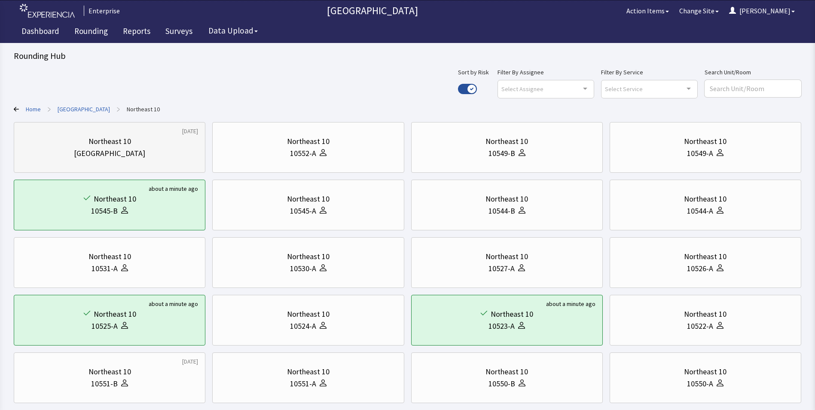
click at [152, 160] on div "Northeast 10 Nurse Station" at bounding box center [109, 147] width 177 height 41
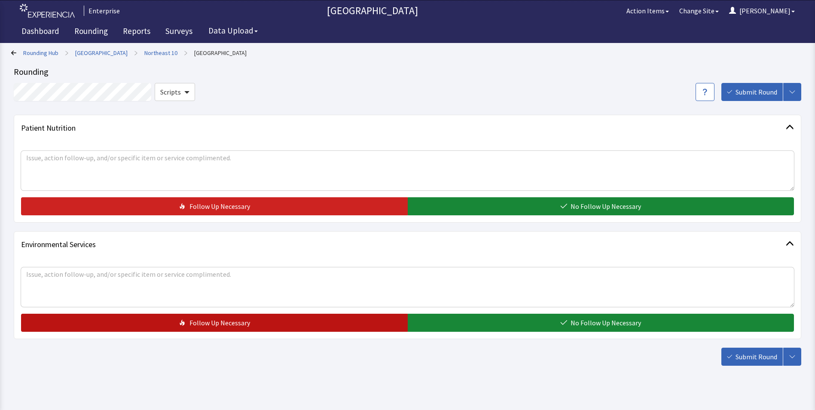
click at [201, 318] on button "Follow Up Necessary" at bounding box center [214, 323] width 387 height 18
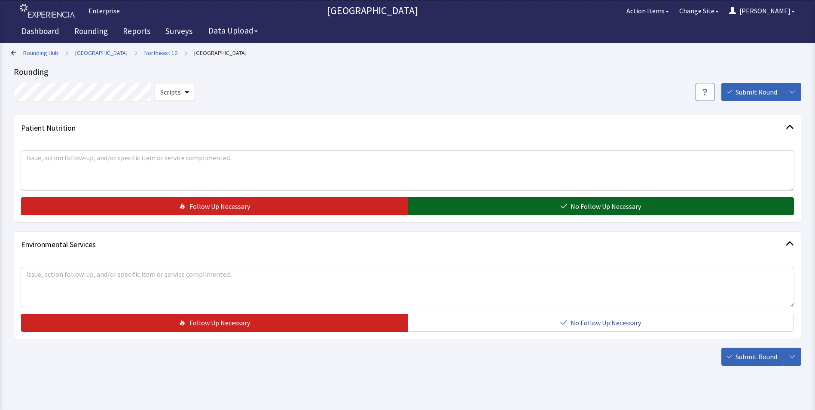
click at [462, 205] on button "No Follow Up Necessary" at bounding box center [601, 206] width 387 height 18
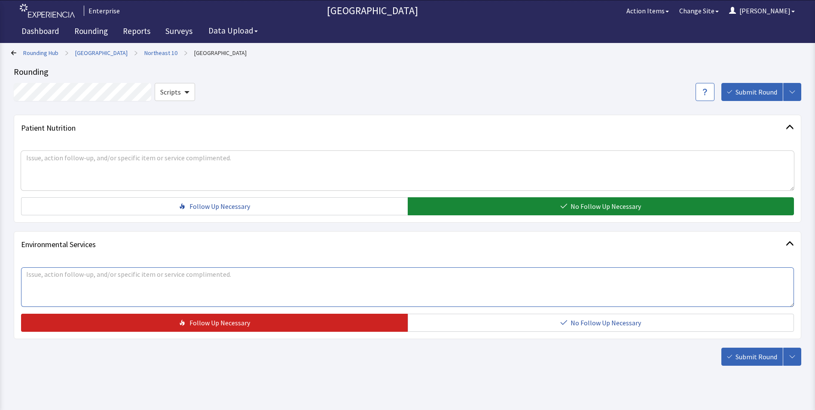
drag, startPoint x: 31, startPoint y: 276, endPoint x: 28, endPoint y: 280, distance: 4.6
click at [31, 279] on textarea at bounding box center [407, 287] width 773 height 40
type textarea "unit rug is very dirty"
click at [741, 356] on span "Submit Round" at bounding box center [756, 356] width 42 height 10
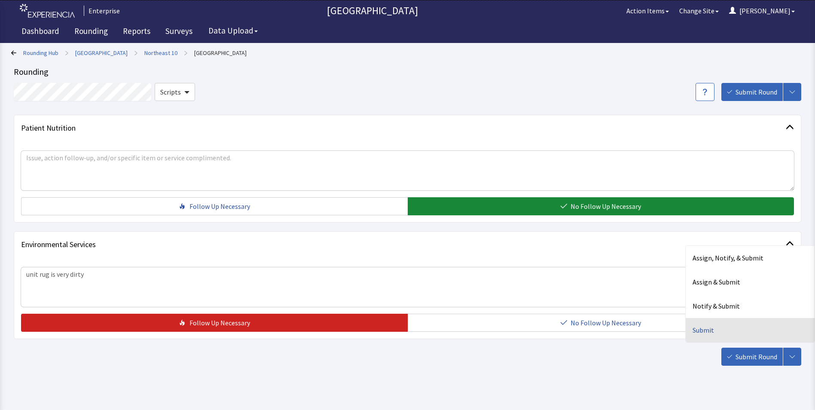
click at [708, 326] on div "Submit" at bounding box center [749, 330] width 129 height 24
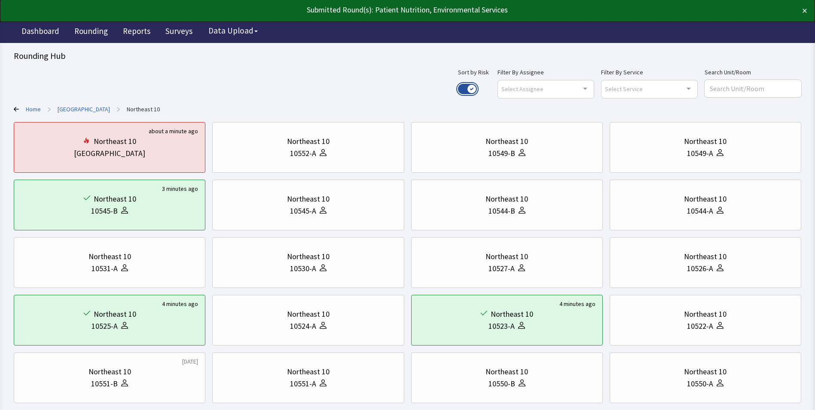
click at [477, 88] on button "Use setting" at bounding box center [467, 89] width 19 height 10
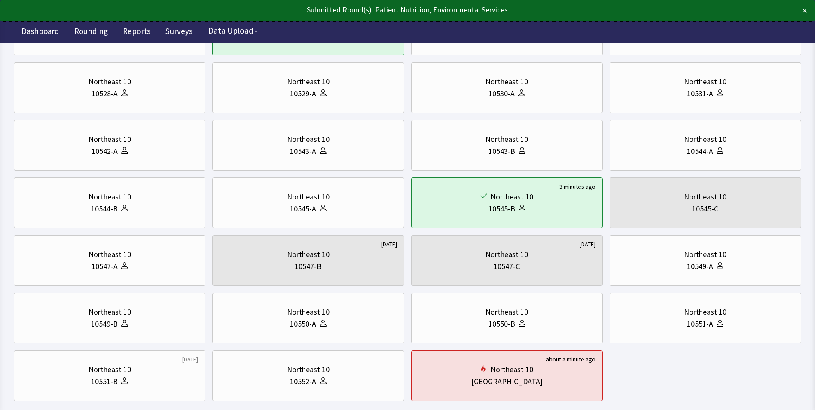
scroll to position [222, 0]
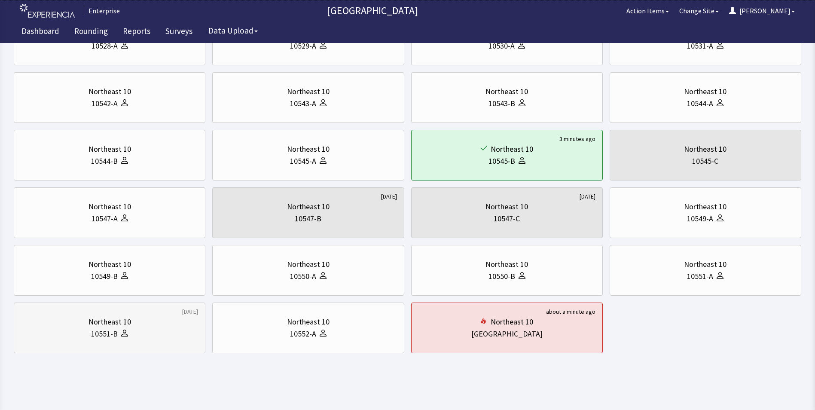
click at [113, 331] on div "10551-B" at bounding box center [104, 334] width 27 height 12
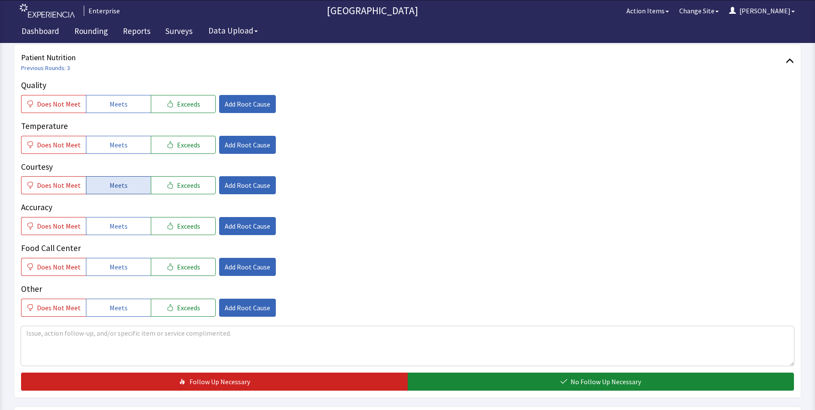
scroll to position [129, 0]
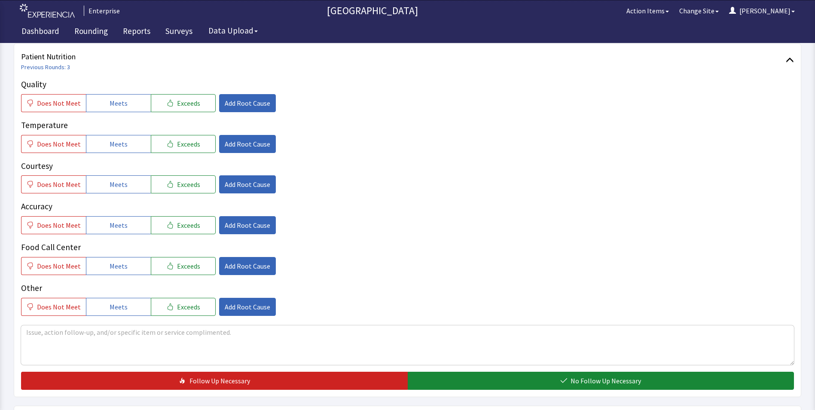
click at [122, 116] on div "Quality Does Not Meet Meets Exceeds Add Root Cause Temperature Does Not Meet Me…" at bounding box center [407, 196] width 773 height 237
click at [116, 146] on span "Meets" at bounding box center [119, 144] width 18 height 10
drag, startPoint x: 131, startPoint y: 104, endPoint x: 123, endPoint y: 123, distance: 20.0
click at [130, 107] on button "Meets" at bounding box center [118, 103] width 65 height 18
drag, startPoint x: 111, startPoint y: 183, endPoint x: 111, endPoint y: 187, distance: 4.7
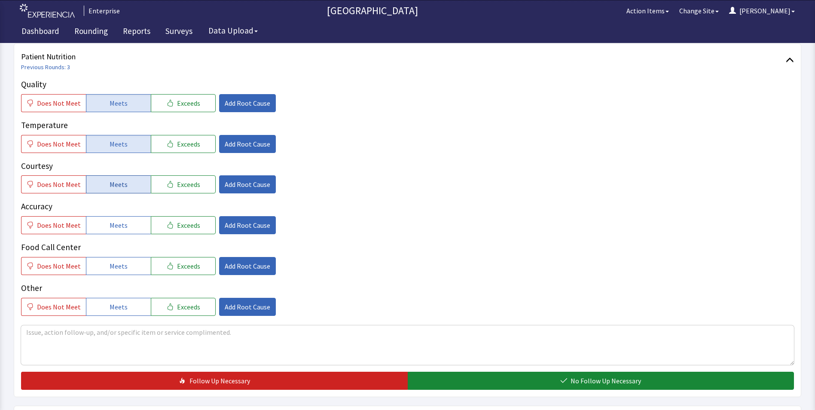
click at [111, 184] on span "Meets" at bounding box center [119, 184] width 18 height 10
drag, startPoint x: 111, startPoint y: 225, endPoint x: 113, endPoint y: 252, distance: 26.2
click at [112, 229] on span "Meets" at bounding box center [119, 225] width 18 height 10
click at [113, 265] on span "Meets" at bounding box center [119, 266] width 18 height 10
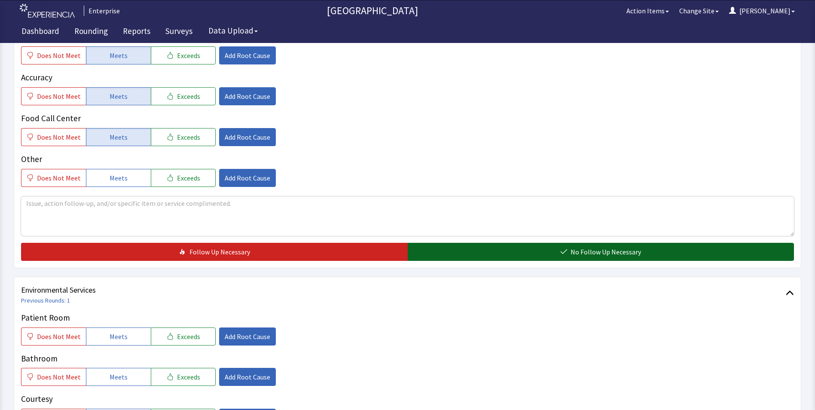
click at [425, 257] on button "No Follow Up Necessary" at bounding box center [601, 252] width 387 height 18
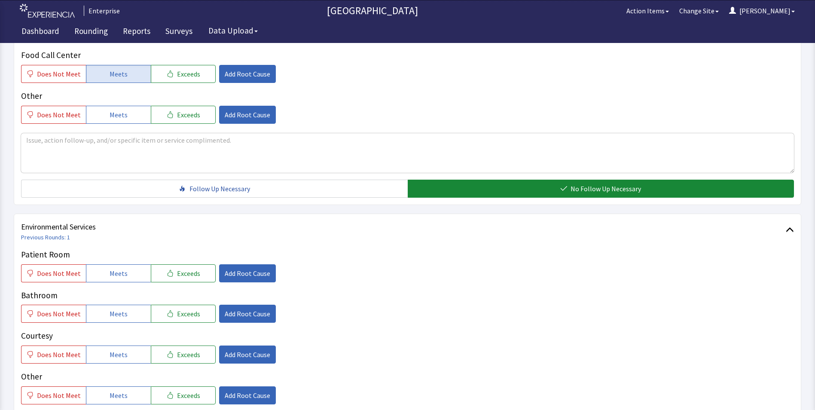
scroll to position [429, 0]
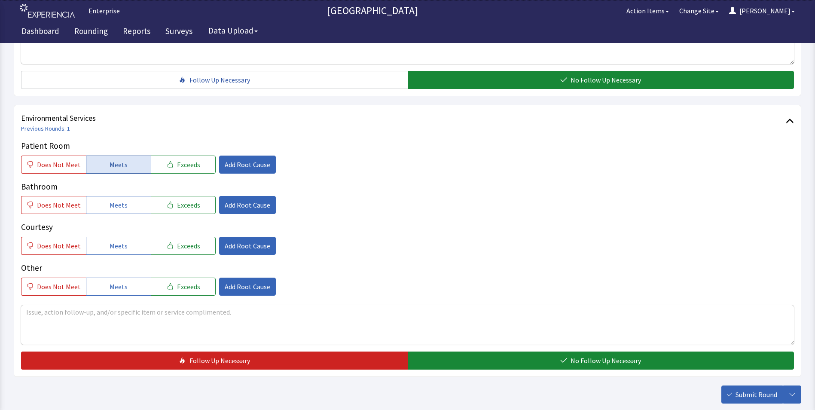
click at [112, 161] on span "Meets" at bounding box center [119, 164] width 18 height 10
drag, startPoint x: 110, startPoint y: 207, endPoint x: 110, endPoint y: 235, distance: 27.5
click at [110, 211] on button "Meets" at bounding box center [118, 205] width 65 height 18
drag, startPoint x: 110, startPoint y: 247, endPoint x: 131, endPoint y: 256, distance: 22.2
click at [113, 249] on span "Meets" at bounding box center [119, 245] width 18 height 10
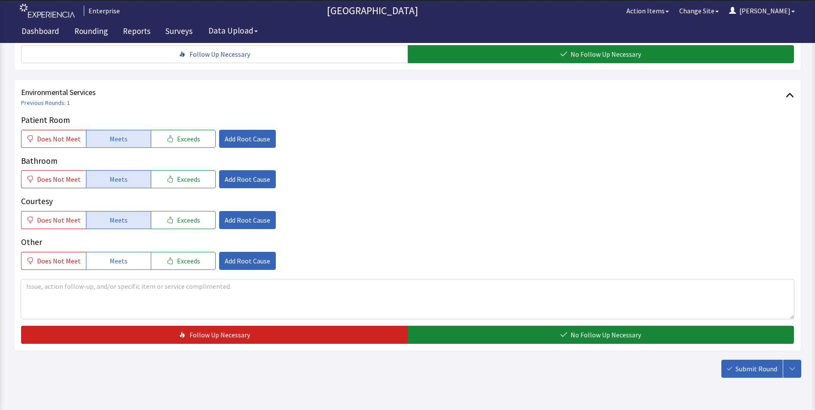
scroll to position [480, 0]
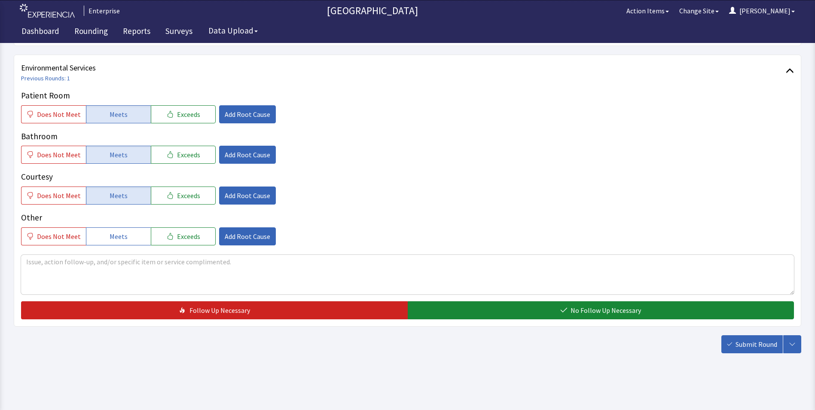
drag, startPoint x: 456, startPoint y: 307, endPoint x: 567, endPoint y: 320, distance: 111.5
click at [459, 307] on button "No Follow Up Necessary" at bounding box center [601, 310] width 387 height 18
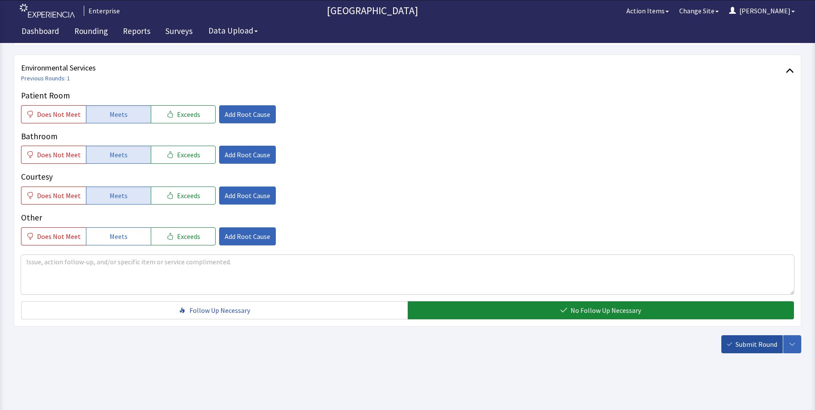
click at [748, 342] on span "Submit Round" at bounding box center [756, 344] width 42 height 10
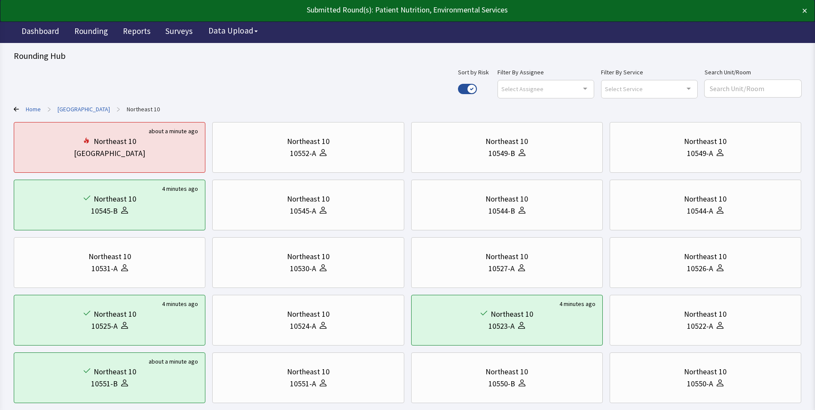
click at [83, 107] on link "[GEOGRAPHIC_DATA]" at bounding box center [84, 109] width 52 height 9
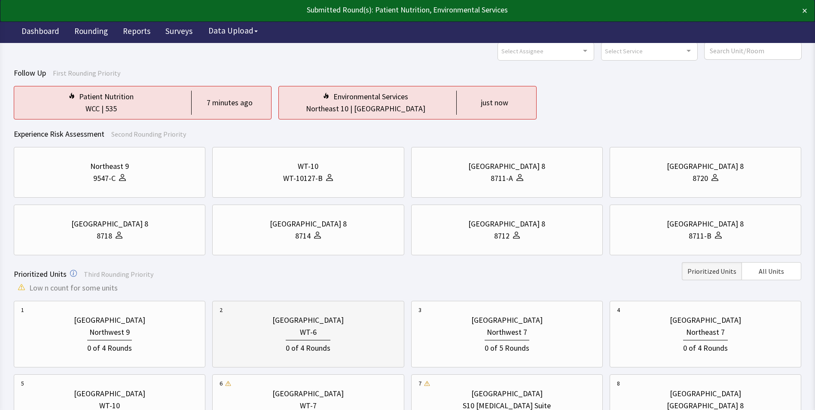
scroll to position [172, 0]
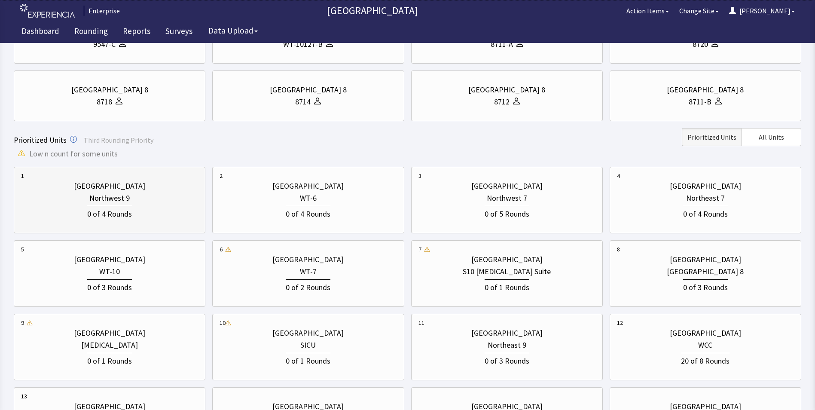
click at [113, 200] on div "Northwest 9" at bounding box center [109, 198] width 40 height 12
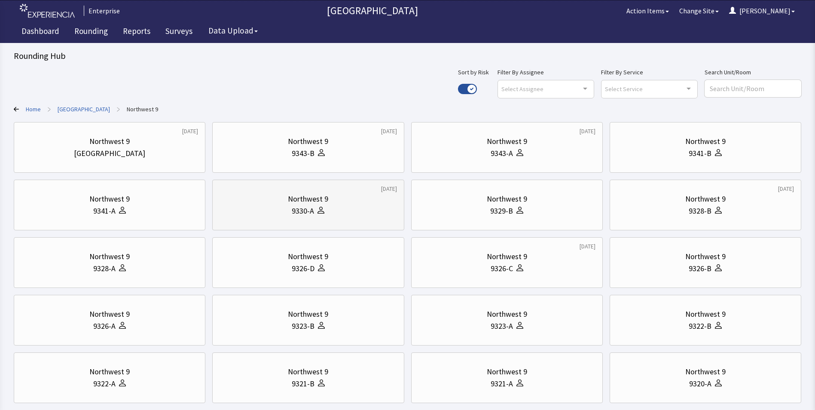
click at [294, 206] on div "9330-A" at bounding box center [303, 211] width 22 height 12
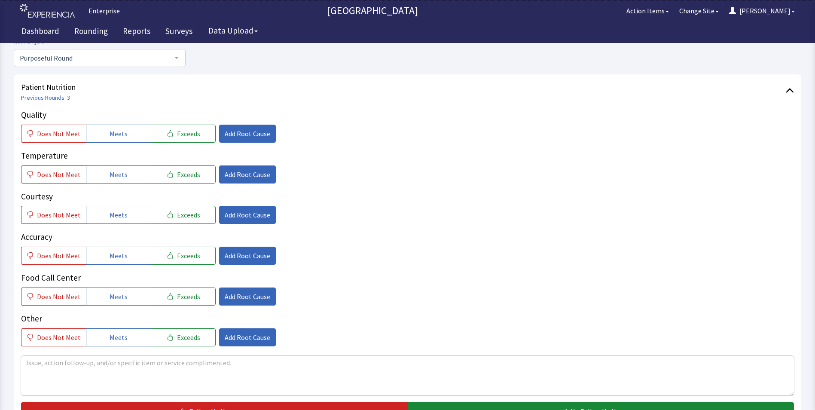
scroll to position [129, 0]
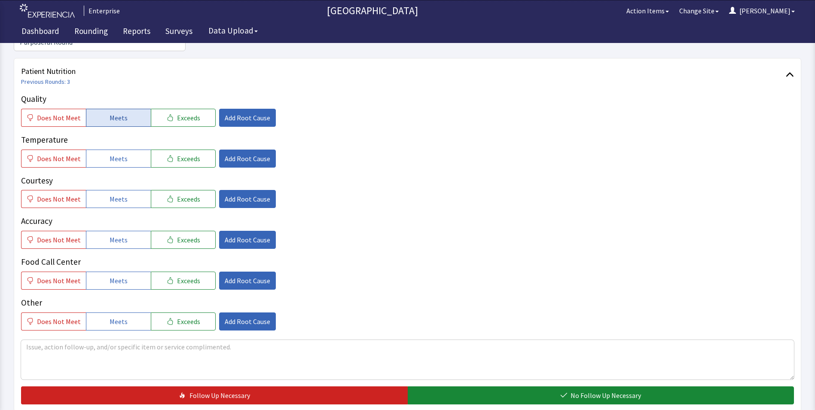
click at [110, 113] on span "Meets" at bounding box center [119, 118] width 18 height 10
click at [110, 153] on span "Meets" at bounding box center [119, 158] width 18 height 10
drag, startPoint x: 115, startPoint y: 181, endPoint x: 115, endPoint y: 211, distance: 30.5
click at [115, 194] on span "Meets" at bounding box center [119, 199] width 18 height 10
click at [115, 234] on span "Meets" at bounding box center [119, 239] width 18 height 10
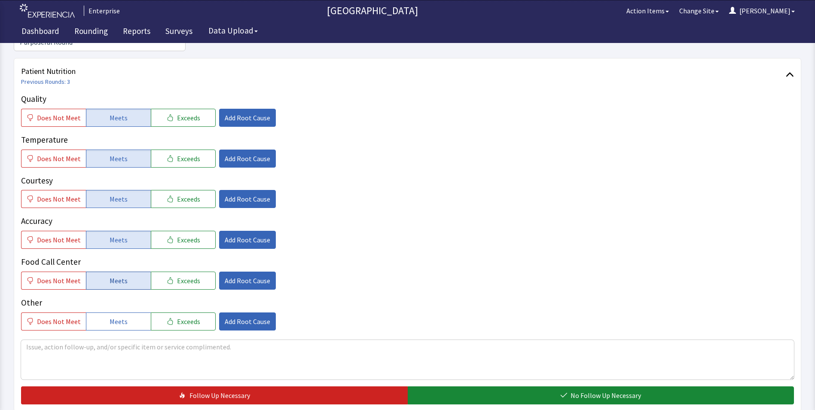
click at [114, 275] on span "Meets" at bounding box center [119, 280] width 18 height 10
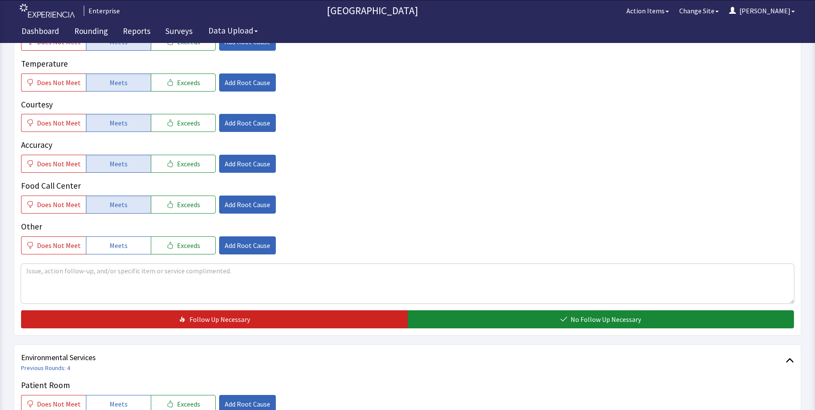
scroll to position [301, 0]
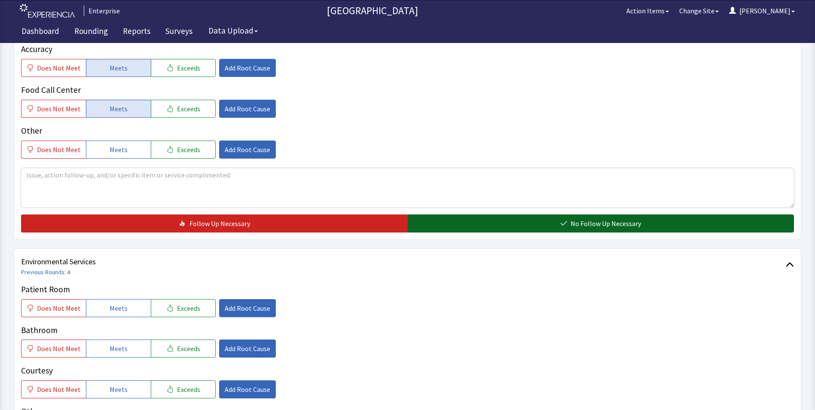
click at [441, 214] on button "No Follow Up Necessary" at bounding box center [601, 223] width 387 height 18
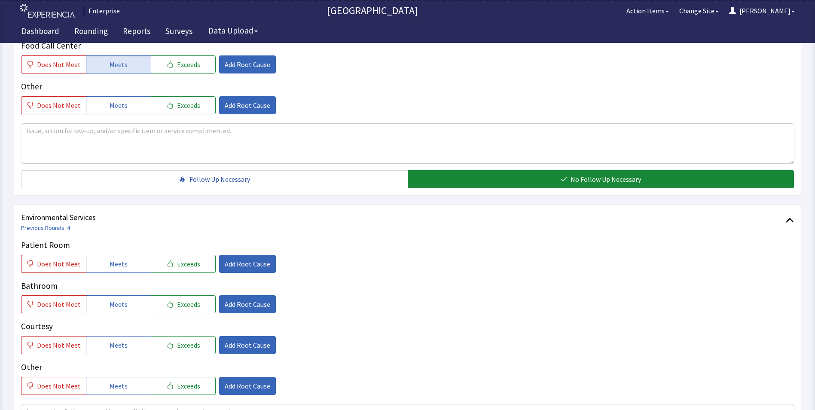
scroll to position [429, 0]
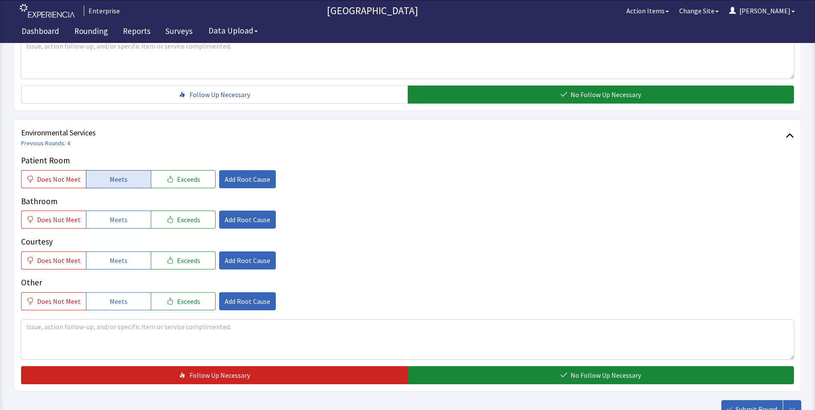
click at [111, 174] on span "Meets" at bounding box center [119, 179] width 18 height 10
drag, startPoint x: 111, startPoint y: 203, endPoint x: 112, endPoint y: 220, distance: 17.2
click at [111, 214] on span "Meets" at bounding box center [119, 219] width 18 height 10
drag, startPoint x: 111, startPoint y: 246, endPoint x: 169, endPoint y: 252, distance: 58.3
click at [112, 255] on span "Meets" at bounding box center [119, 260] width 18 height 10
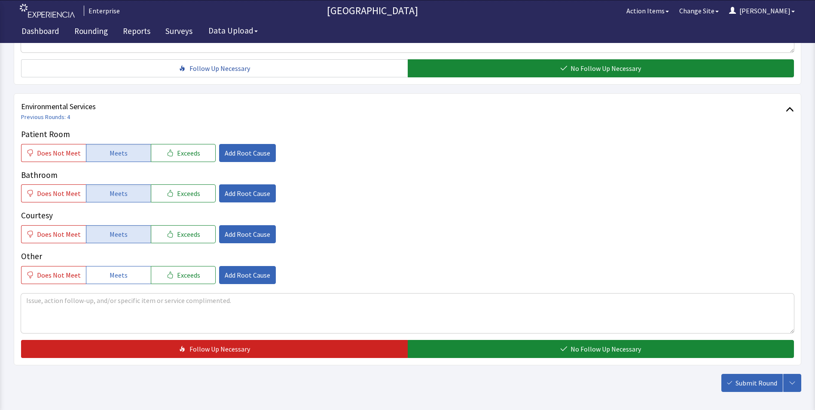
scroll to position [480, 0]
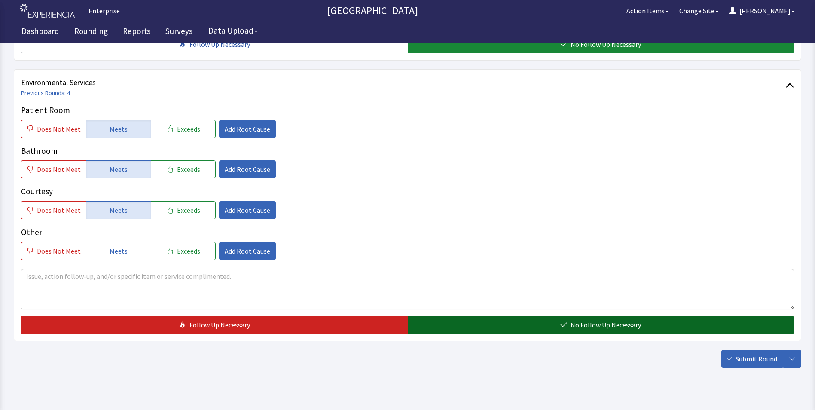
click at [447, 316] on button "No Follow Up Necessary" at bounding box center [601, 325] width 387 height 18
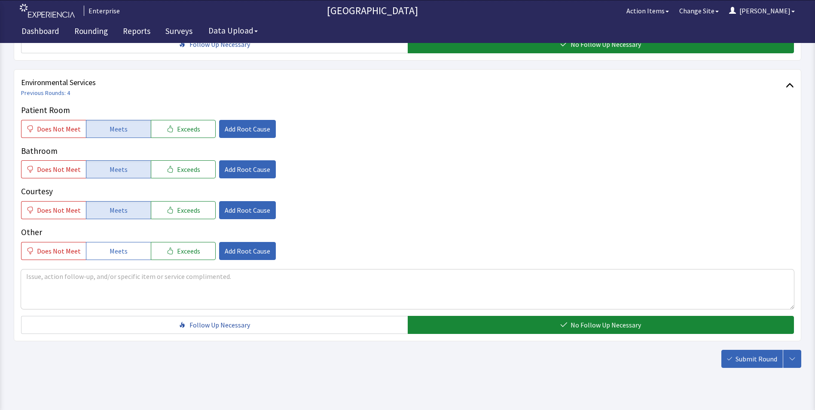
click at [765, 353] on span "Submit Round" at bounding box center [756, 358] width 42 height 10
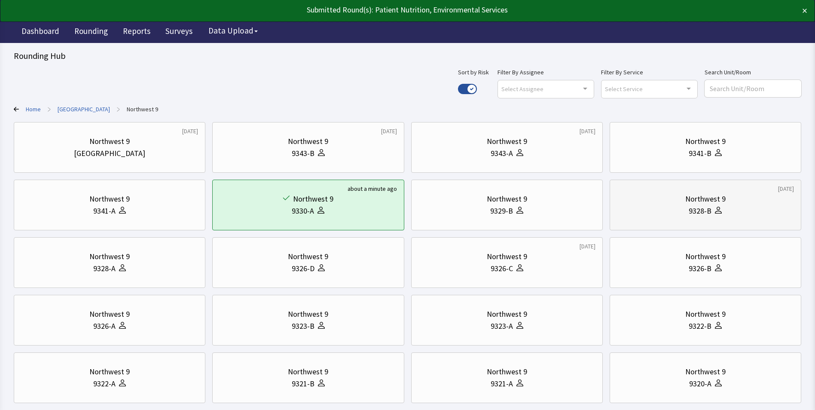
click at [680, 208] on div "9328-B" at bounding box center [705, 211] width 177 height 12
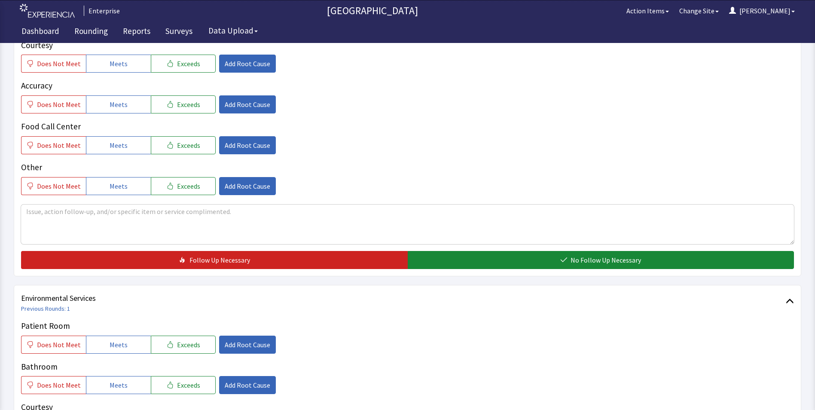
scroll to position [387, 0]
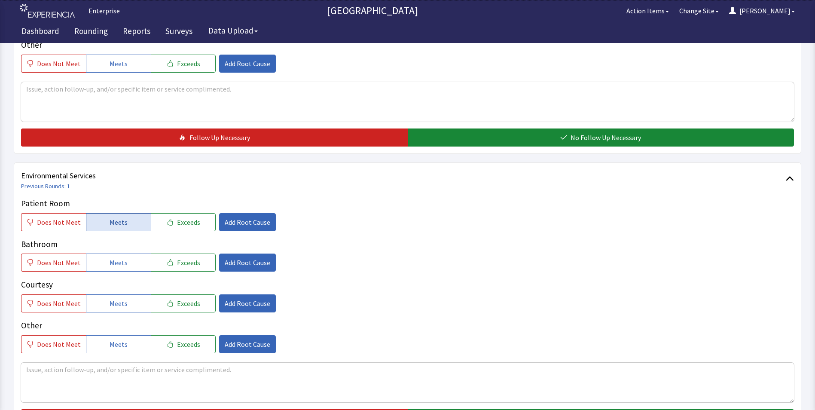
click at [133, 213] on button "Meets" at bounding box center [118, 222] width 65 height 18
drag, startPoint x: 122, startPoint y: 249, endPoint x: 122, endPoint y: 267, distance: 18.0
click at [122, 257] on span "Meets" at bounding box center [119, 262] width 18 height 10
drag, startPoint x: 119, startPoint y: 285, endPoint x: 170, endPoint y: 299, distance: 53.8
click at [119, 298] on span "Meets" at bounding box center [119, 303] width 18 height 10
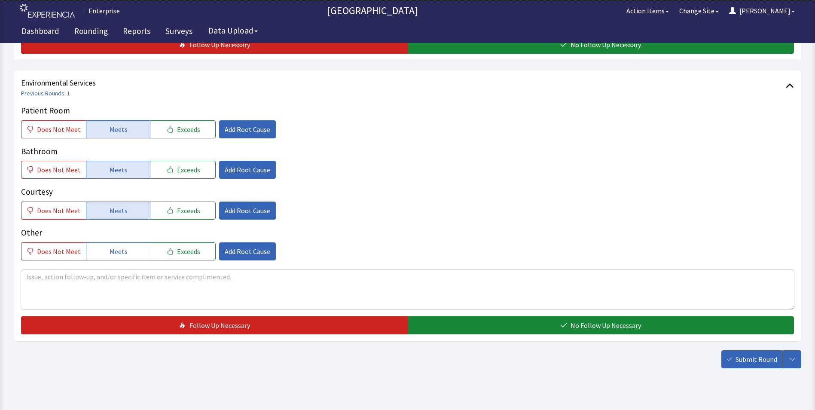
scroll to position [480, 0]
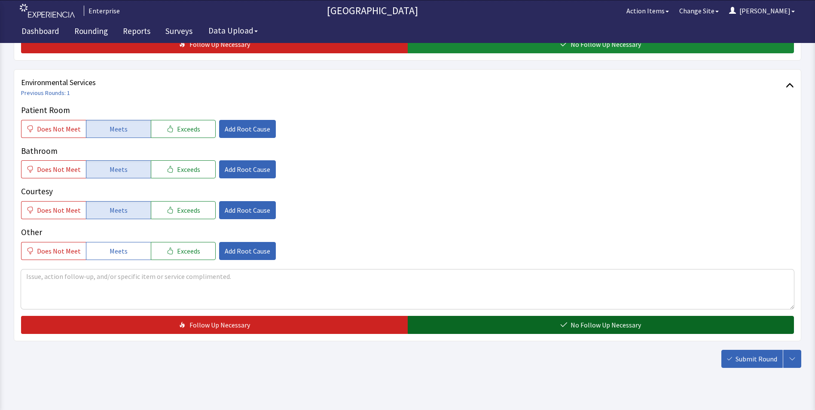
click at [458, 316] on button "No Follow Up Necessary" at bounding box center [601, 325] width 387 height 18
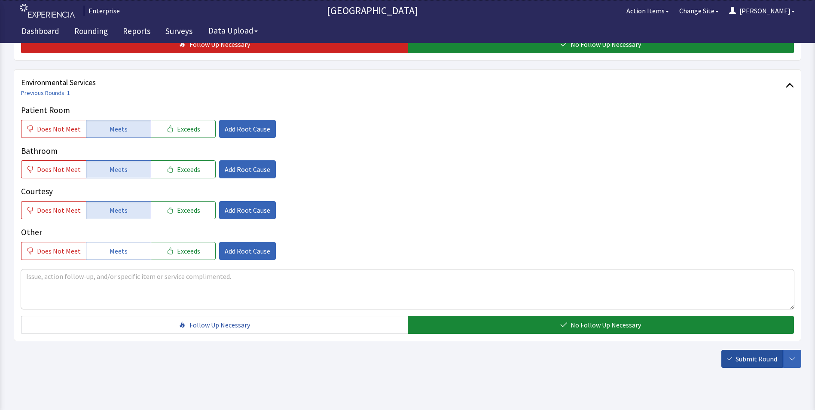
click at [765, 353] on span "Submit Round" at bounding box center [756, 358] width 42 height 10
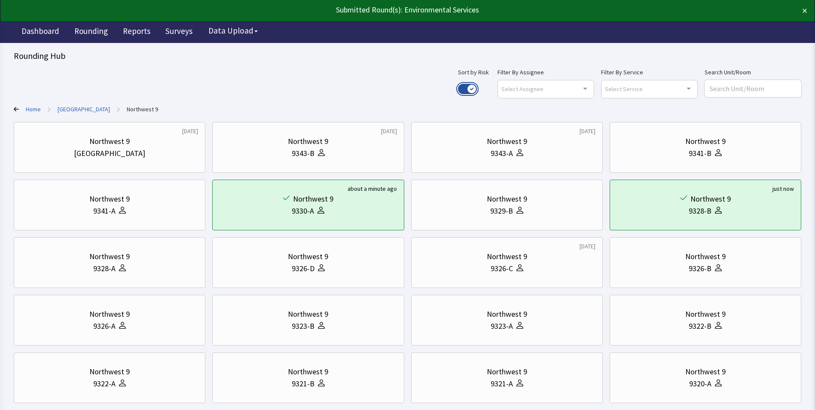
click at [477, 88] on button "Use setting" at bounding box center [467, 89] width 19 height 10
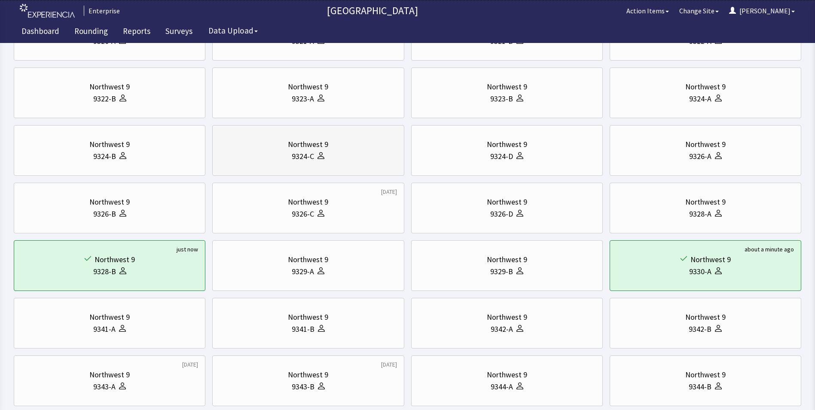
scroll to position [129, 0]
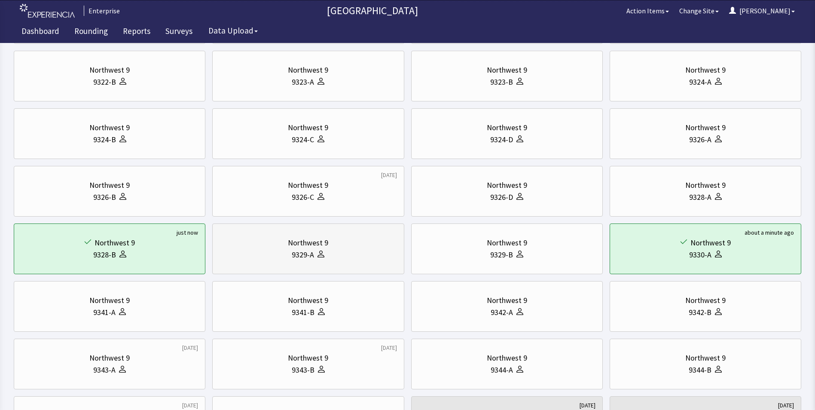
click at [370, 241] on div "Northwest 9" at bounding box center [307, 243] width 177 height 12
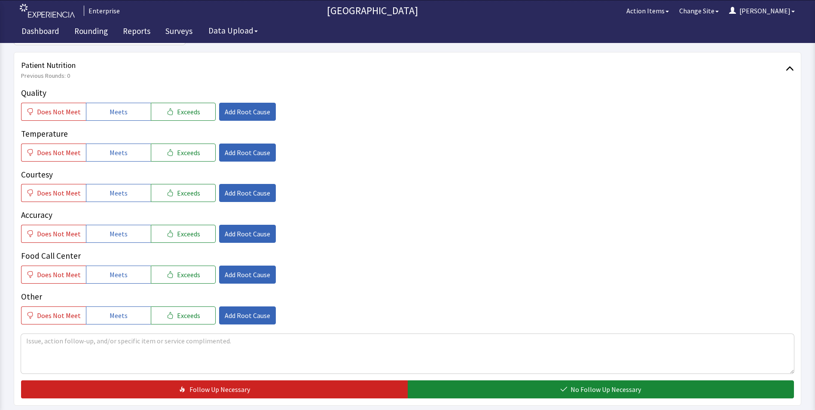
scroll to position [43, 0]
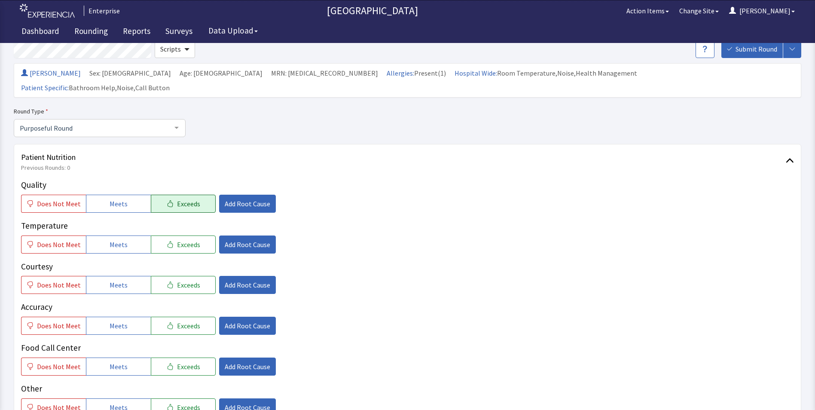
click at [180, 198] on span "Exceeds" at bounding box center [188, 203] width 23 height 10
click at [182, 240] on div "Quality Does Not Meet Meets Exceeds Add Root Cause Temperature Does Not Meet Me…" at bounding box center [407, 297] width 773 height 237
drag, startPoint x: 182, startPoint y: 230, endPoint x: 184, endPoint y: 252, distance: 21.6
click at [183, 239] on span "Exceeds" at bounding box center [188, 244] width 23 height 10
drag, startPoint x: 184, startPoint y: 274, endPoint x: 185, endPoint y: 287, distance: 13.3
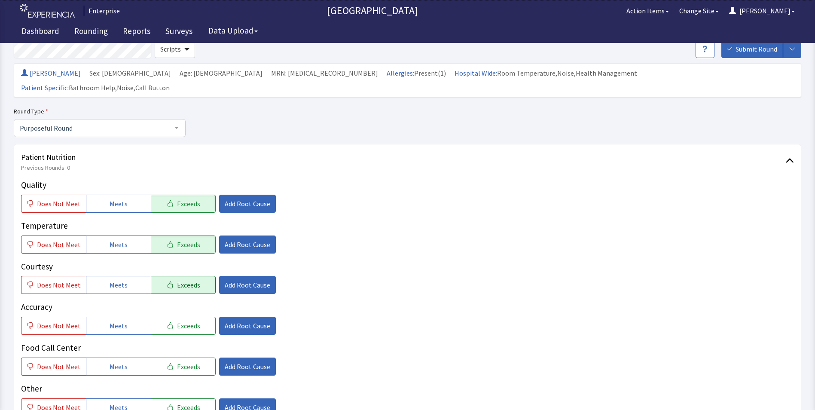
click at [184, 280] on span "Exceeds" at bounding box center [188, 285] width 23 height 10
click at [182, 320] on span "Exceeds" at bounding box center [188, 325] width 23 height 10
drag, startPoint x: 177, startPoint y: 346, endPoint x: 198, endPoint y: 306, distance: 45.9
click at [178, 361] on span "Exceeds" at bounding box center [188, 366] width 23 height 10
click at [238, 198] on span "Add Root Cause" at bounding box center [248, 203] width 46 height 10
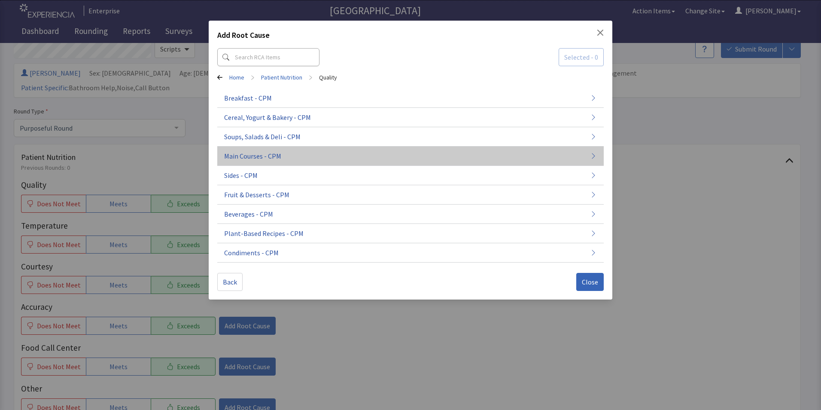
click at [276, 158] on span "Main Courses - CPM" at bounding box center [252, 156] width 57 height 10
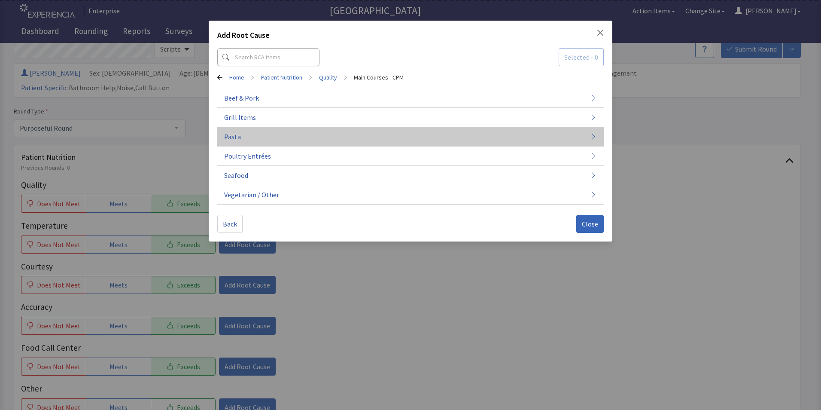
click at [276, 140] on button "Pasta" at bounding box center [410, 136] width 387 height 19
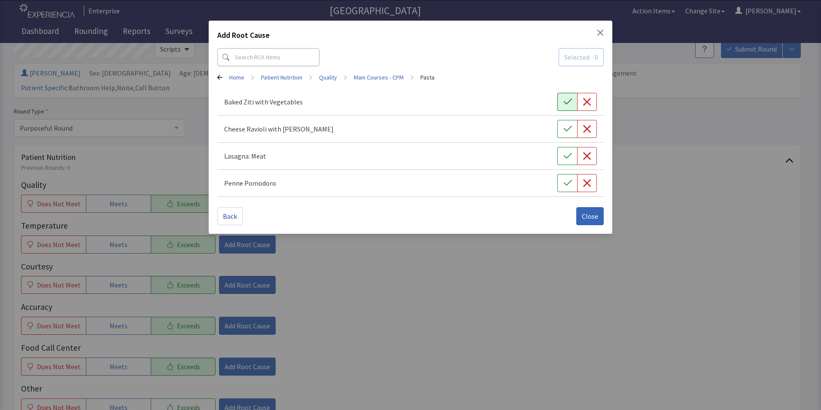
click at [565, 102] on icon "button" at bounding box center [567, 101] width 9 height 9
click at [594, 220] on span "Close" at bounding box center [590, 216] width 16 height 10
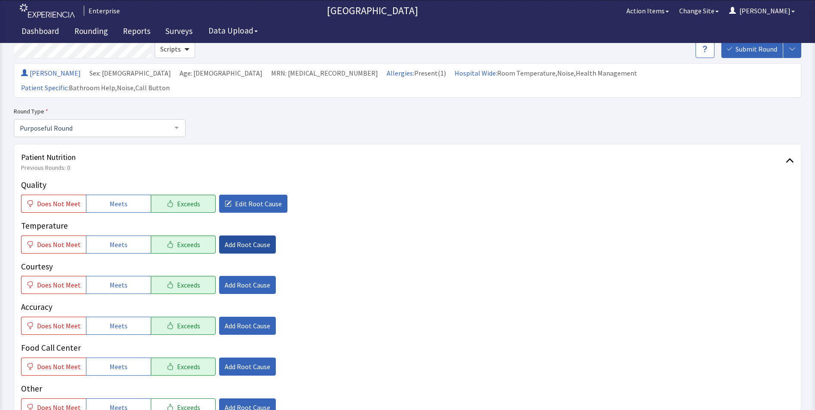
click at [233, 239] on span "Add Root Cause" at bounding box center [248, 244] width 46 height 10
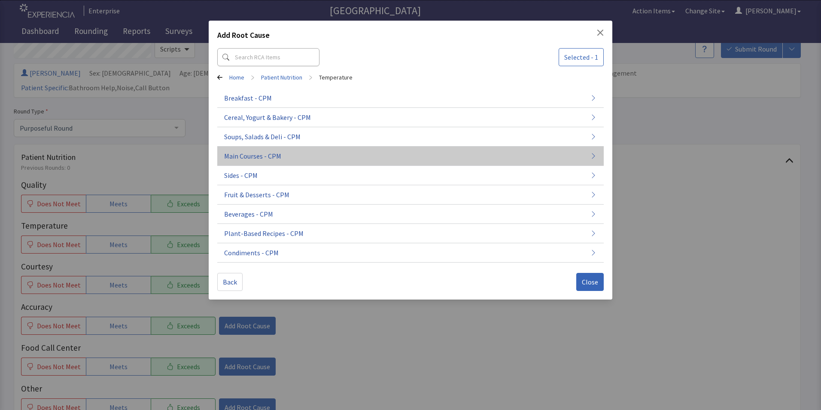
click at [291, 154] on button "Main Courses - CPM" at bounding box center [410, 155] width 387 height 19
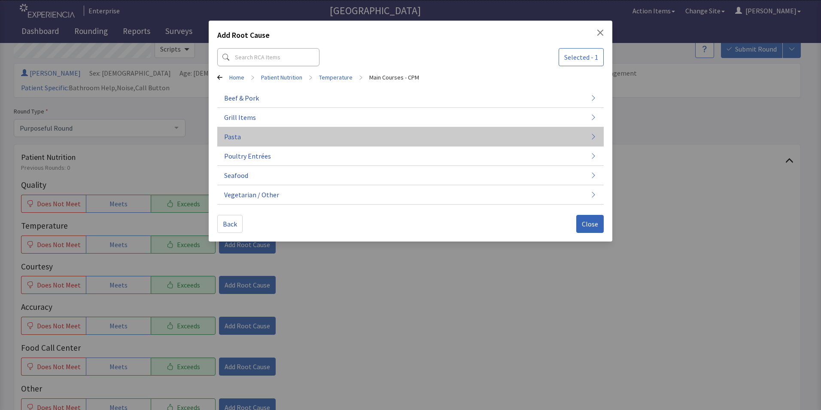
click at [292, 140] on button "Pasta" at bounding box center [410, 136] width 387 height 19
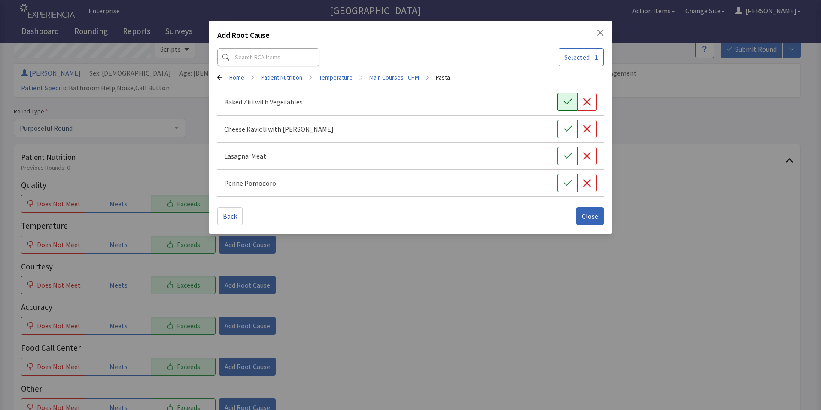
click at [563, 97] on button "button" at bounding box center [567, 102] width 20 height 18
click at [591, 216] on span "Close" at bounding box center [590, 216] width 16 height 10
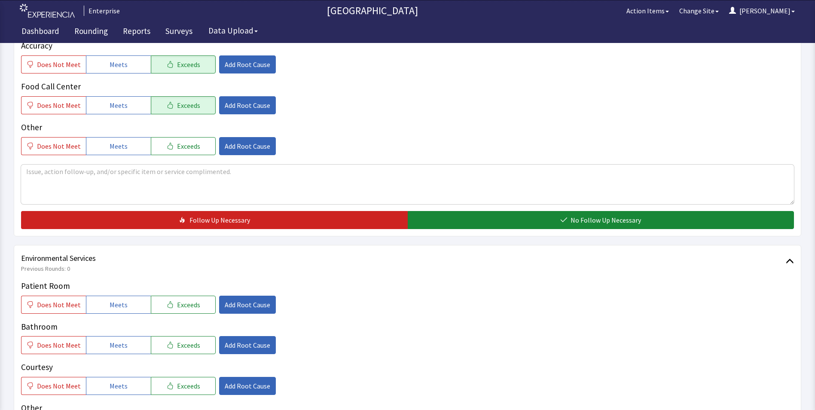
scroll to position [258, 0]
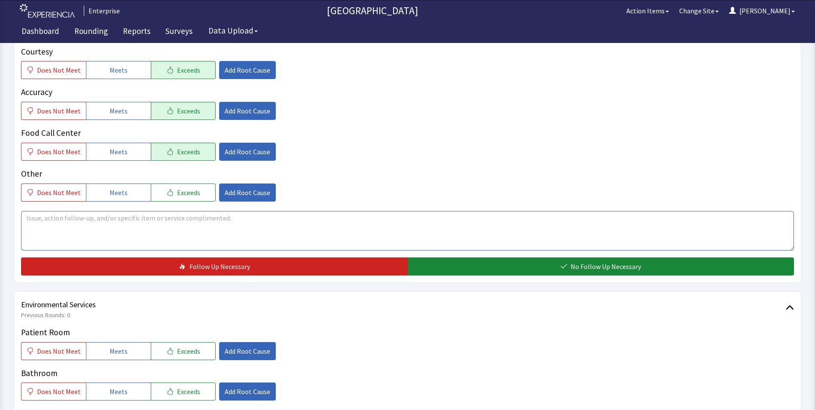
click at [47, 211] on textarea at bounding box center [407, 231] width 773 height 40
drag, startPoint x: 23, startPoint y: 203, endPoint x: 244, endPoint y: 230, distance: 223.3
click at [253, 230] on textarea "bake ziti was very good and temp was perfect" at bounding box center [407, 231] width 773 height 40
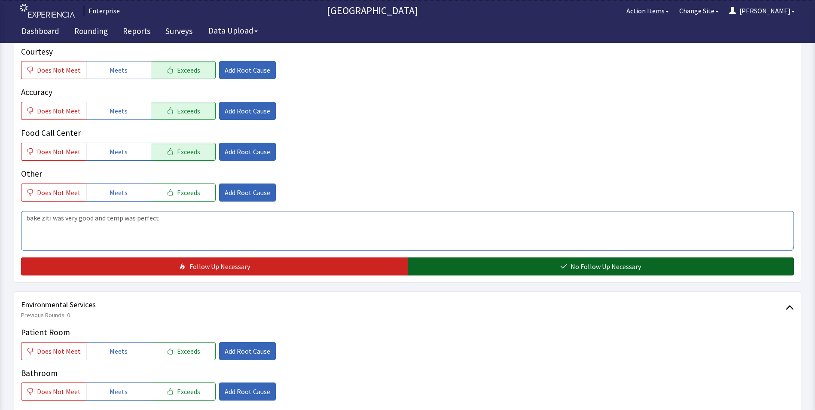
type textarea "bake ziti was very good and temp was perfect"
click at [459, 257] on button "No Follow Up Necessary" at bounding box center [601, 266] width 387 height 18
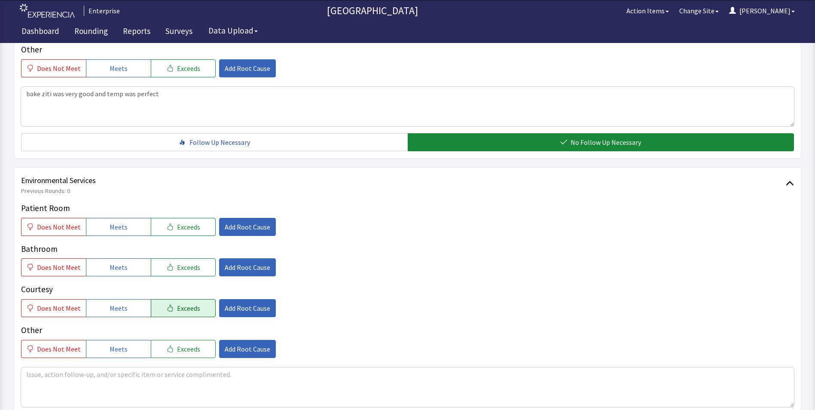
scroll to position [387, 0]
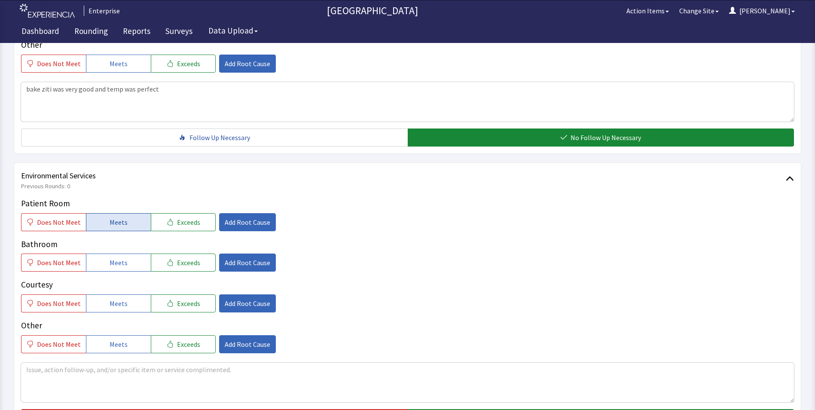
click at [131, 213] on button "Meets" at bounding box center [118, 222] width 65 height 18
click at [122, 257] on span "Meets" at bounding box center [119, 262] width 18 height 10
click at [121, 298] on span "Meets" at bounding box center [119, 303] width 18 height 10
click at [456, 409] on button "No Follow Up Necessary" at bounding box center [601, 418] width 387 height 18
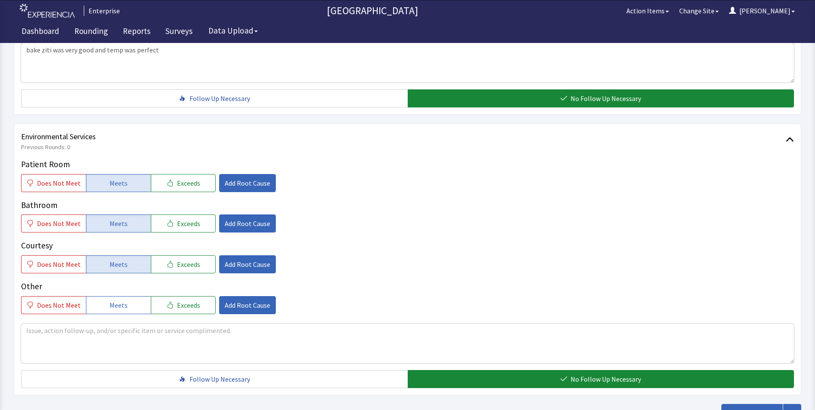
scroll to position [480, 0]
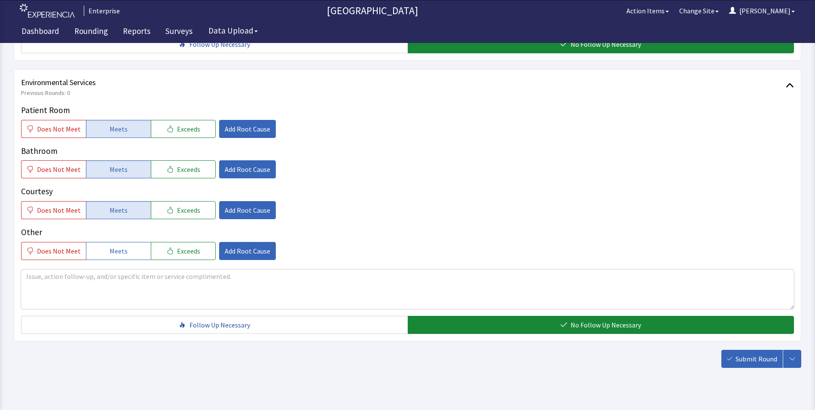
click at [726, 350] on button "Submit Round" at bounding box center [751, 359] width 61 height 18
click at [798, 350] on button "button" at bounding box center [792, 359] width 18 height 18
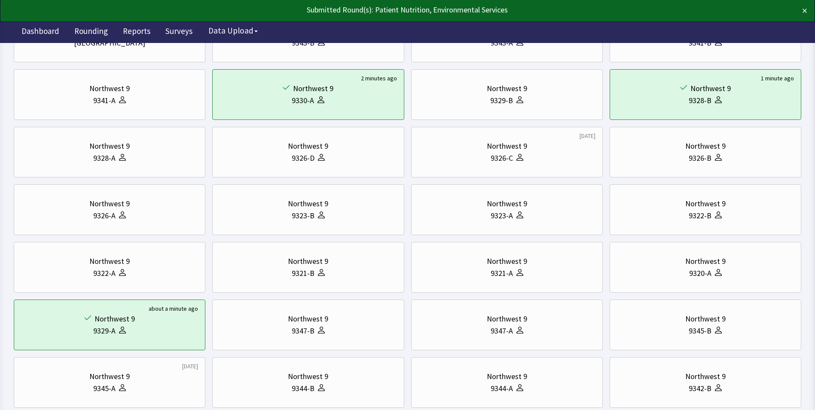
scroll to position [129, 0]
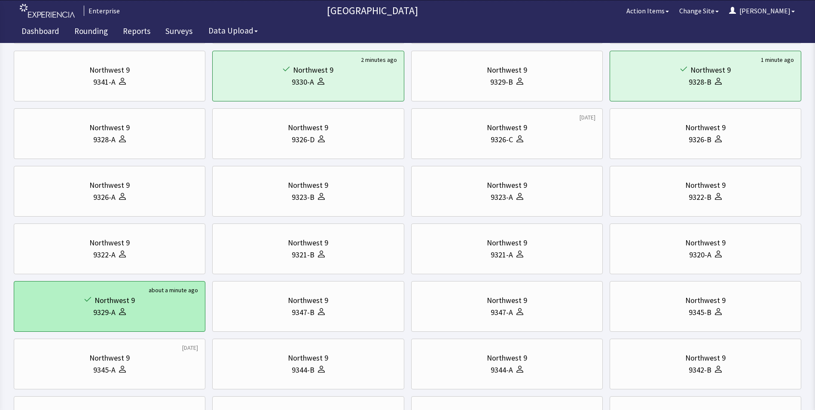
click at [167, 301] on div "Northwest 9" at bounding box center [109, 300] width 177 height 12
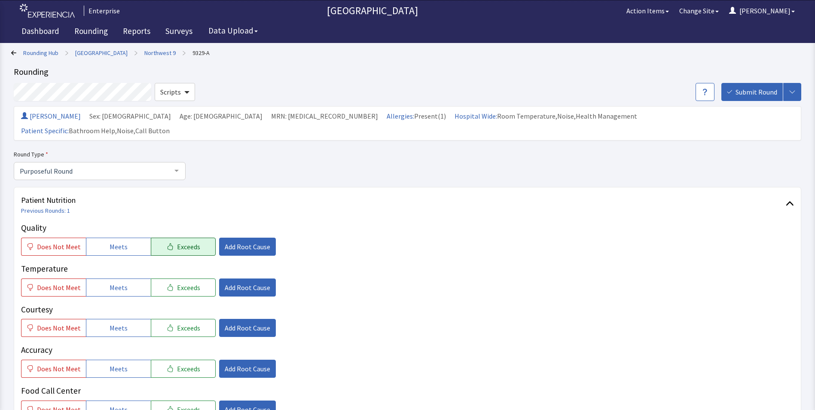
click at [169, 237] on button "Exceeds" at bounding box center [183, 246] width 65 height 18
drag, startPoint x: 170, startPoint y: 280, endPoint x: 170, endPoint y: 284, distance: 4.7
click at [170, 280] on button "Exceeds" at bounding box center [183, 287] width 65 height 18
click at [168, 320] on button "Exceeds" at bounding box center [183, 328] width 65 height 18
click at [169, 359] on button "Exceeds" at bounding box center [183, 368] width 65 height 18
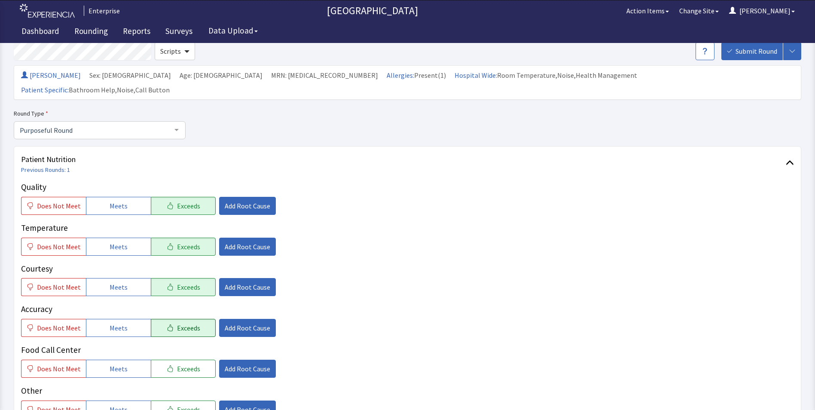
scroll to position [129, 0]
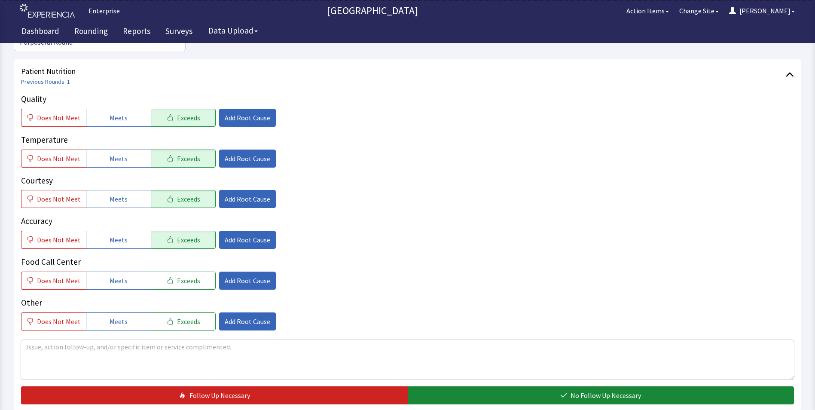
drag, startPoint x: 179, startPoint y: 269, endPoint x: 186, endPoint y: 250, distance: 20.1
click at [180, 275] on span "Exceeds" at bounding box center [188, 280] width 23 height 10
click at [30, 340] on textarea at bounding box center [407, 360] width 773 height 40
paste textarea "bake ziti was very good and temp was perfect"
type textarea "bake ziti was very good and temp was perfect"
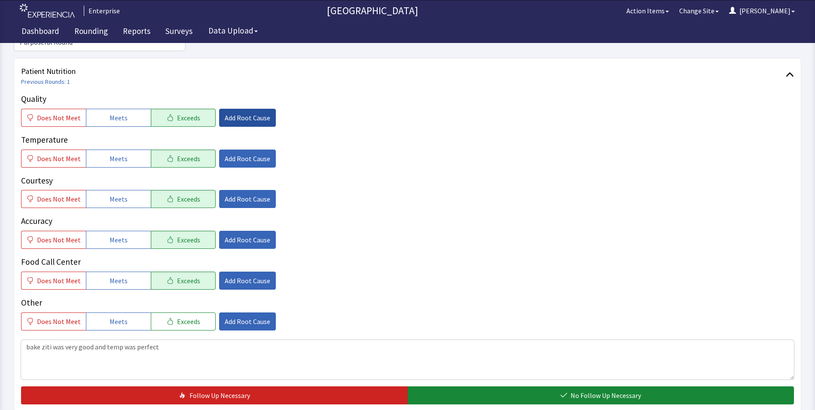
click at [237, 113] on span "Add Root Cause" at bounding box center [248, 118] width 46 height 10
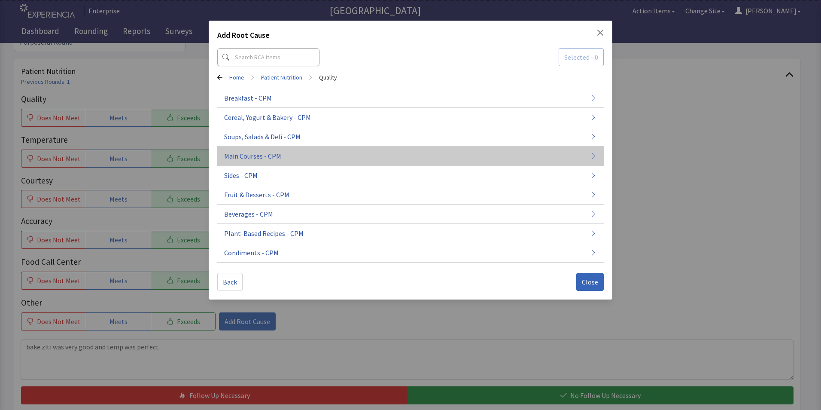
click at [258, 159] on span "Main Courses - CPM" at bounding box center [252, 156] width 57 height 10
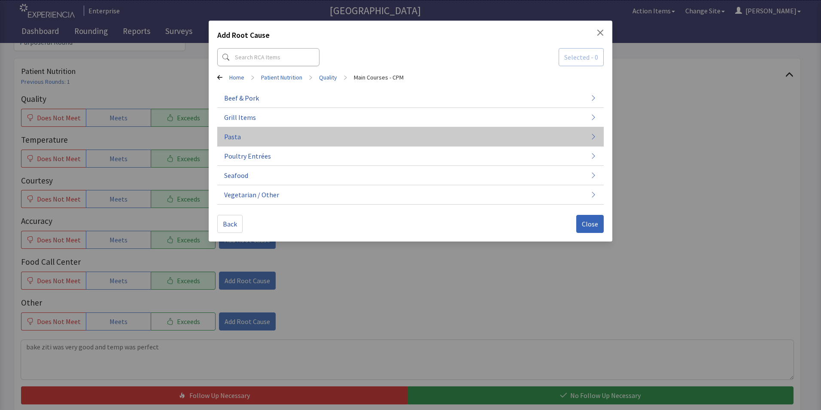
click at [284, 142] on button "Pasta" at bounding box center [410, 136] width 387 height 19
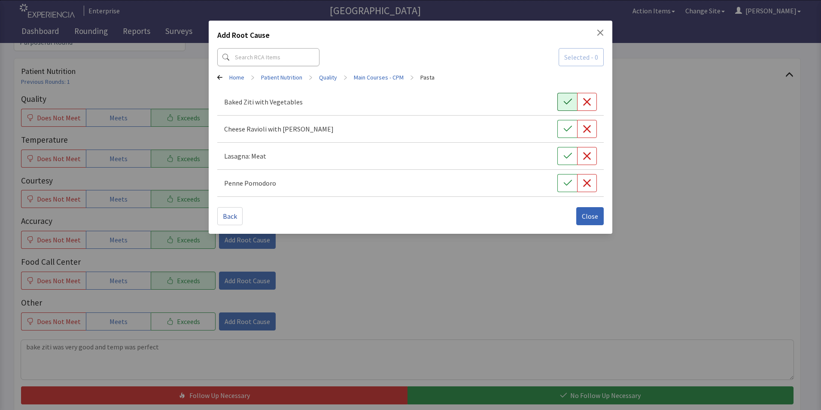
click at [569, 100] on icon "button" at bounding box center [567, 101] width 9 height 9
click at [589, 217] on span "Close" at bounding box center [590, 216] width 16 height 10
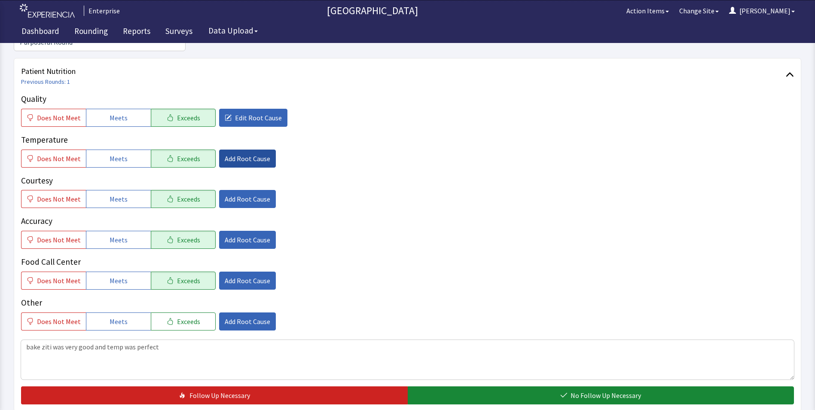
click at [225, 153] on span "Add Root Cause" at bounding box center [248, 158] width 46 height 10
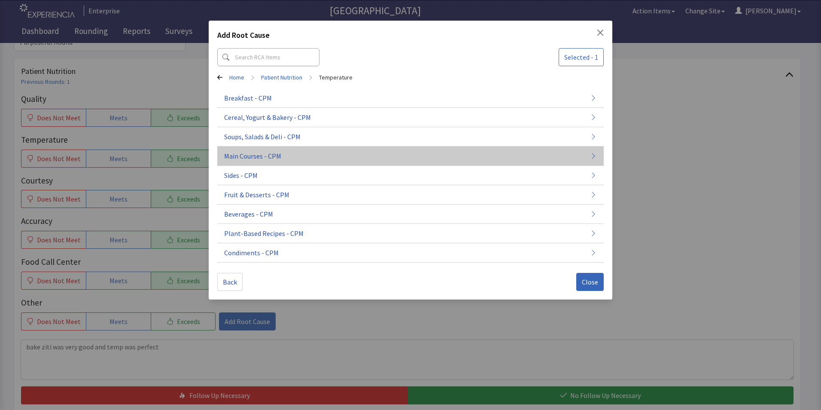
click at [293, 154] on button "Main Courses - CPM" at bounding box center [410, 155] width 387 height 19
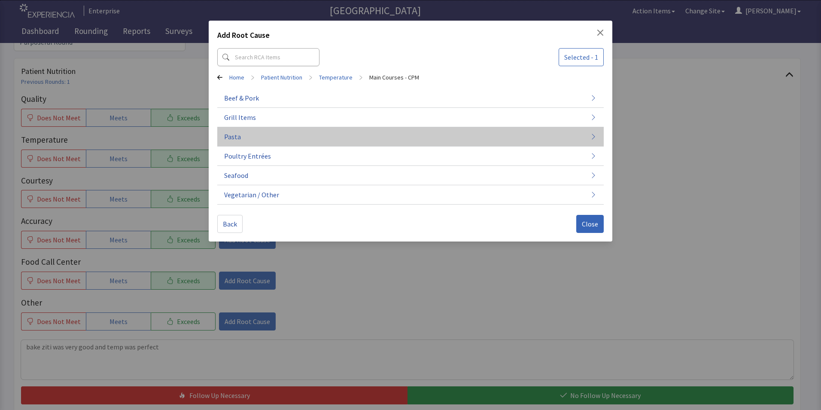
click at [313, 140] on button "Pasta" at bounding box center [410, 136] width 387 height 19
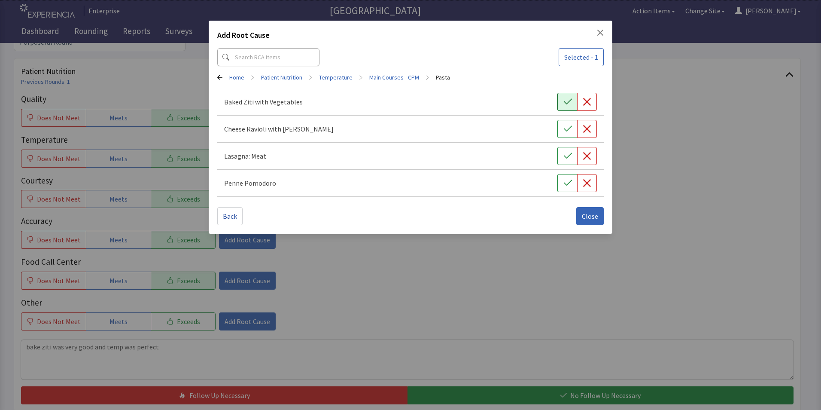
click at [563, 100] on icon "button" at bounding box center [567, 101] width 9 height 9
click at [591, 220] on span "Close" at bounding box center [590, 216] width 16 height 10
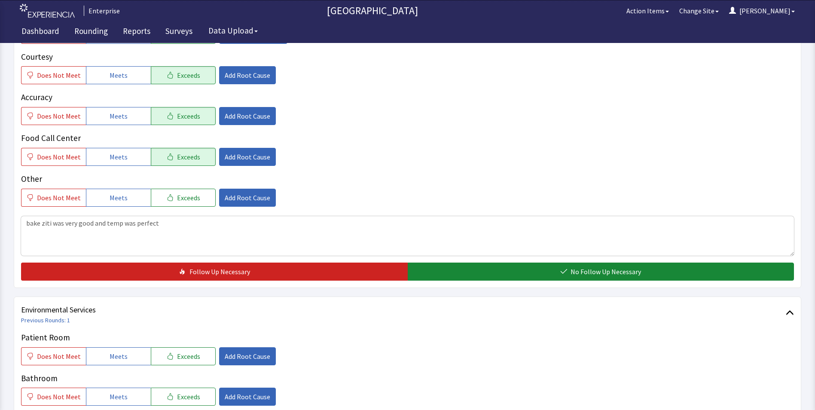
scroll to position [258, 0]
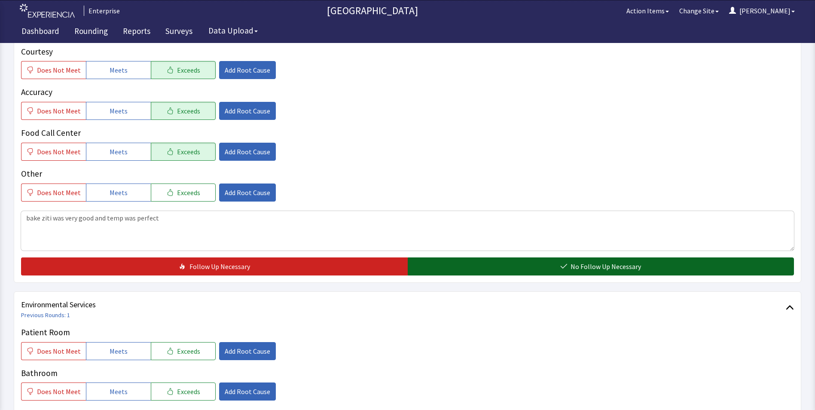
click at [464, 257] on button "No Follow Up Necessary" at bounding box center [601, 266] width 387 height 18
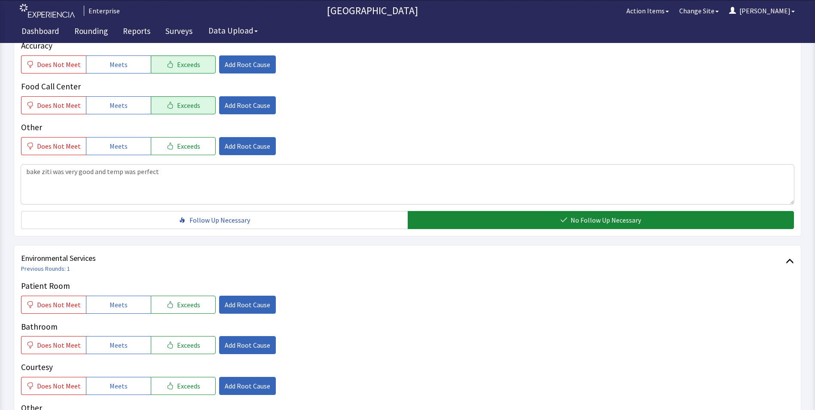
scroll to position [429, 0]
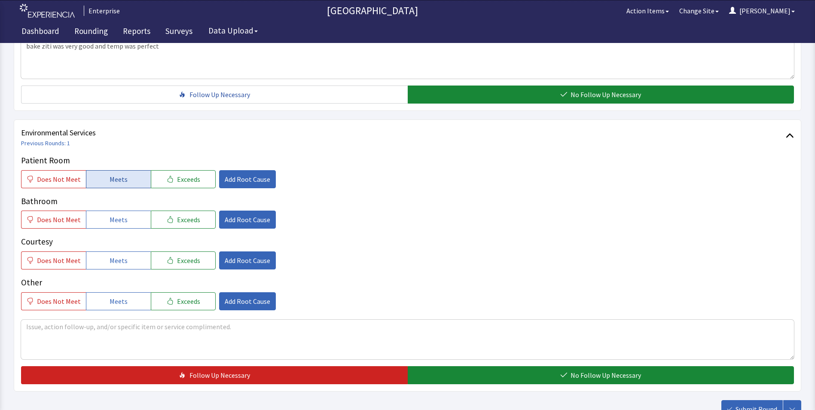
drag, startPoint x: 112, startPoint y: 164, endPoint x: 113, endPoint y: 192, distance: 27.1
click at [112, 174] on span "Meets" at bounding box center [119, 179] width 18 height 10
drag, startPoint x: 116, startPoint y: 203, endPoint x: 116, endPoint y: 234, distance: 31.4
click at [116, 214] on span "Meets" at bounding box center [119, 219] width 18 height 10
click at [117, 255] on span "Meets" at bounding box center [119, 260] width 18 height 10
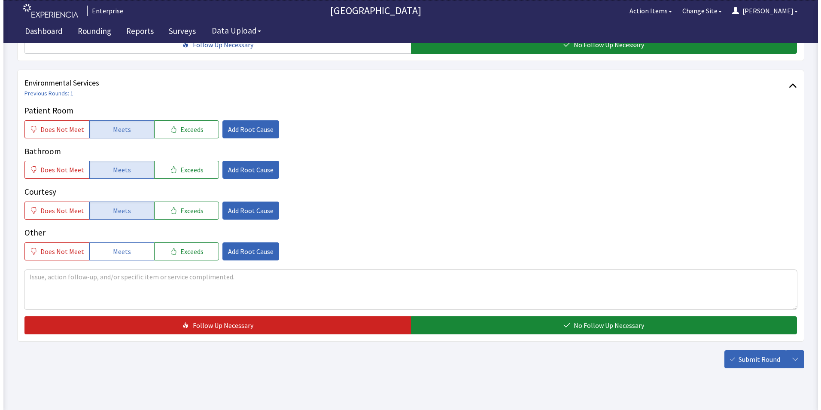
scroll to position [480, 0]
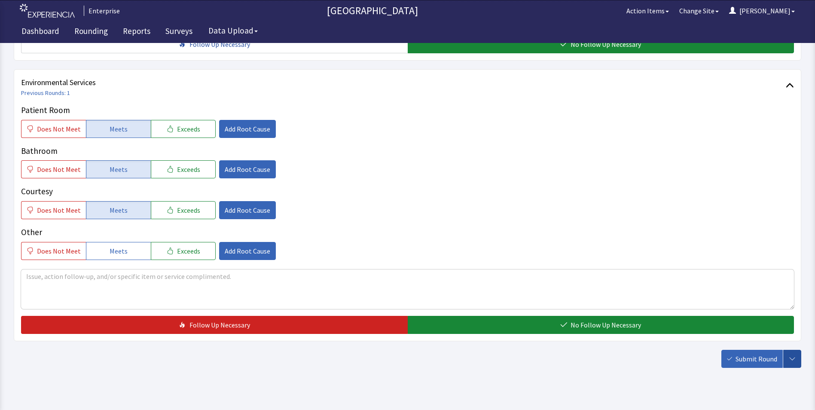
click at [796, 350] on button "button" at bounding box center [792, 359] width 18 height 18
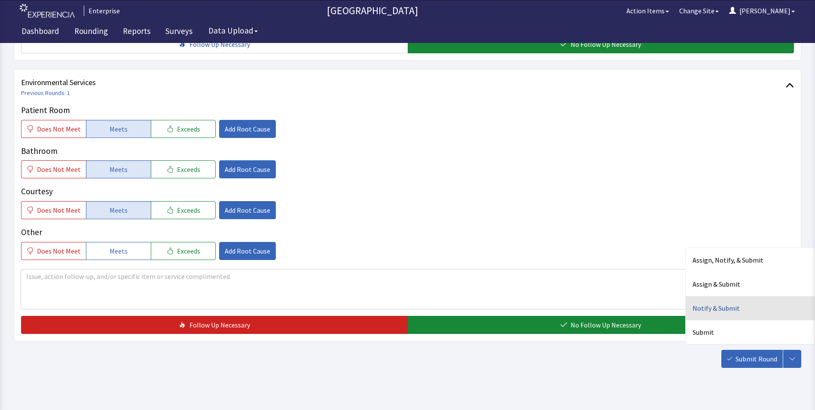
click at [716, 296] on div "Notify & Submit" at bounding box center [749, 308] width 129 height 24
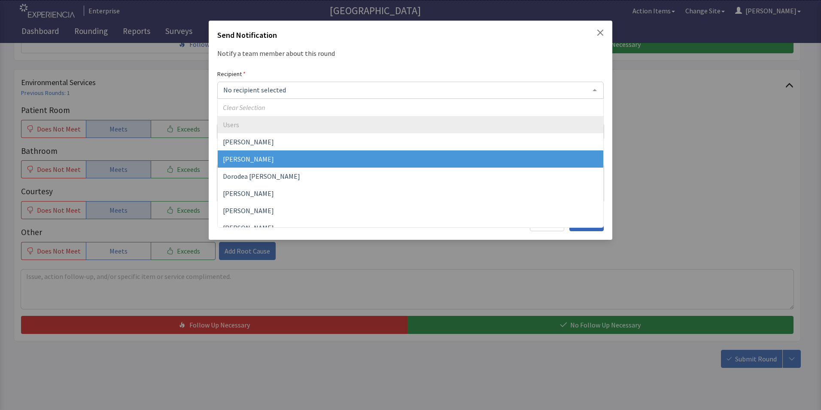
click at [253, 158] on span "[PERSON_NAME]" at bounding box center [248, 159] width 51 height 9
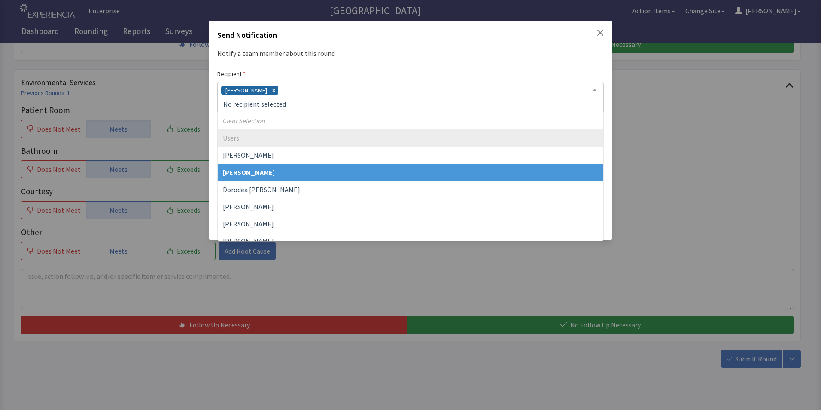
click at [283, 93] on div "[PERSON_NAME]" at bounding box center [410, 97] width 387 height 30
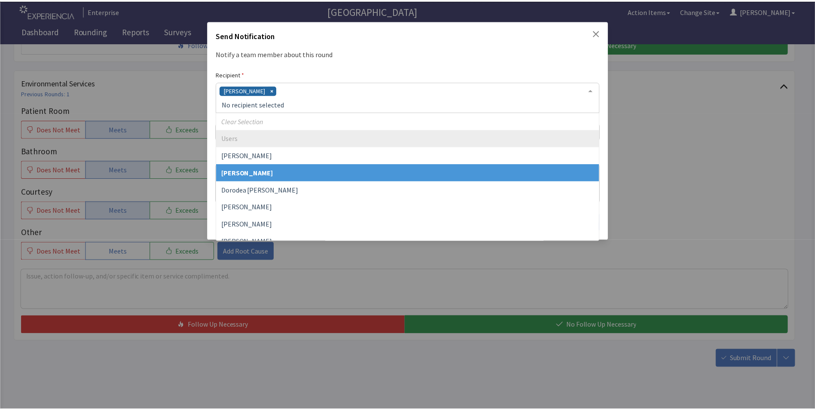
scroll to position [86, 0]
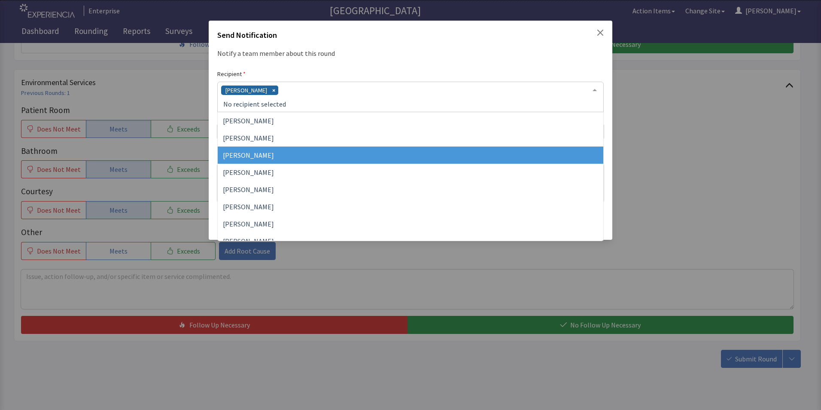
click at [273, 158] on span "[PERSON_NAME]" at bounding box center [411, 154] width 386 height 17
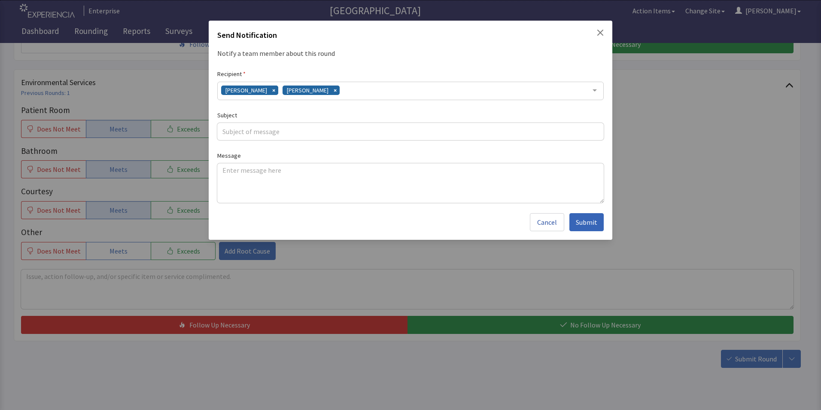
click at [362, 88] on div "David Garcia Jacquelyn Bucci" at bounding box center [410, 91] width 387 height 18
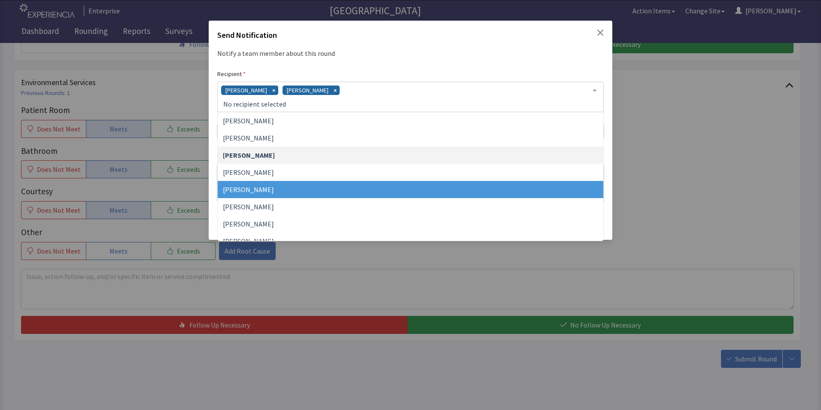
click at [274, 191] on span "[PERSON_NAME]" at bounding box center [248, 189] width 51 height 9
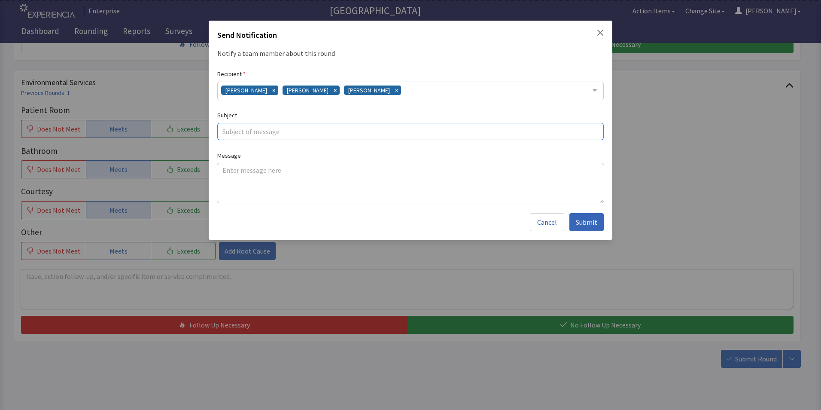
click at [261, 136] on input "text" at bounding box center [410, 131] width 387 height 17
type input "baked ziti"
click at [233, 169] on textarea at bounding box center [410, 183] width 387 height 40
paste textarea "bake ziti was very good and temp was perfect"
type textarea "bake ziti was very good and temp was perfect"
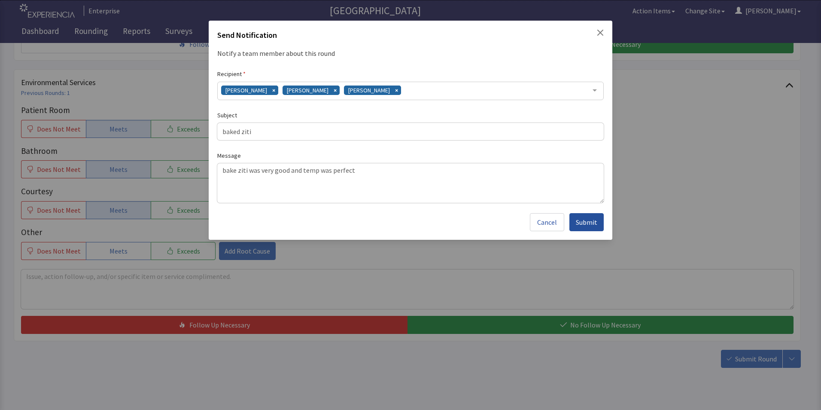
click at [581, 223] on span "Submit" at bounding box center [586, 222] width 21 height 10
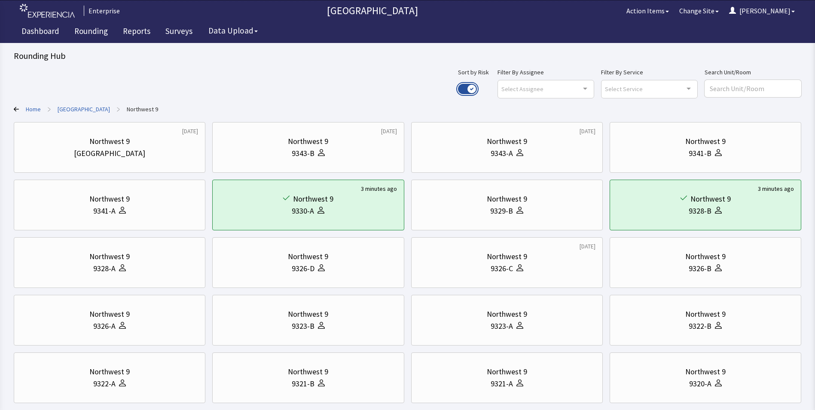
click at [477, 89] on button "Use setting" at bounding box center [467, 89] width 19 height 10
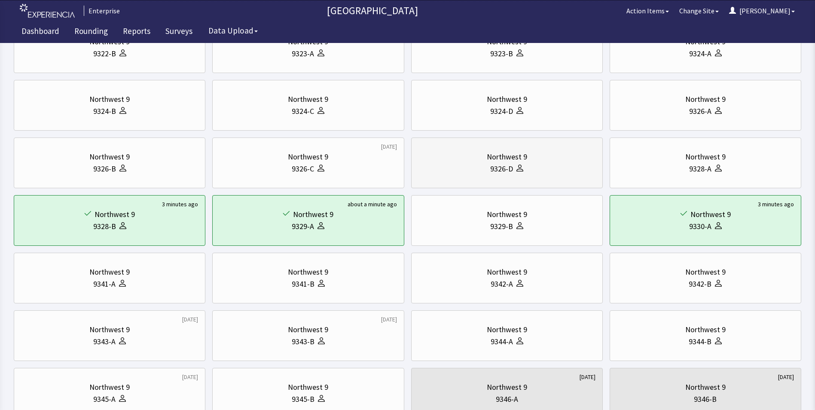
scroll to position [215, 0]
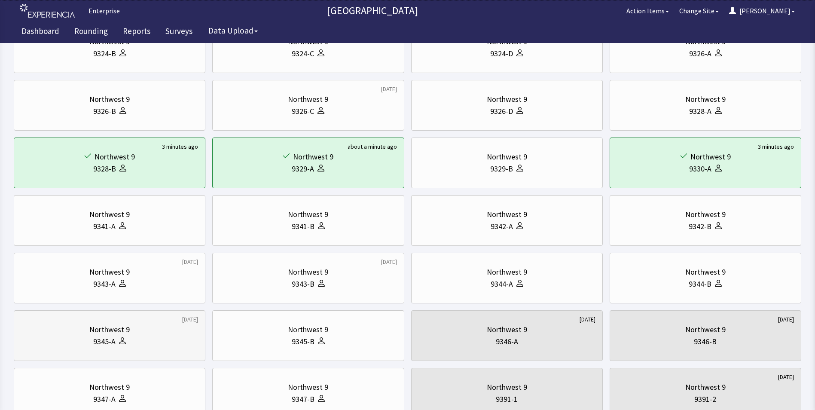
click at [117, 333] on div "Northwest 9" at bounding box center [109, 329] width 40 height 12
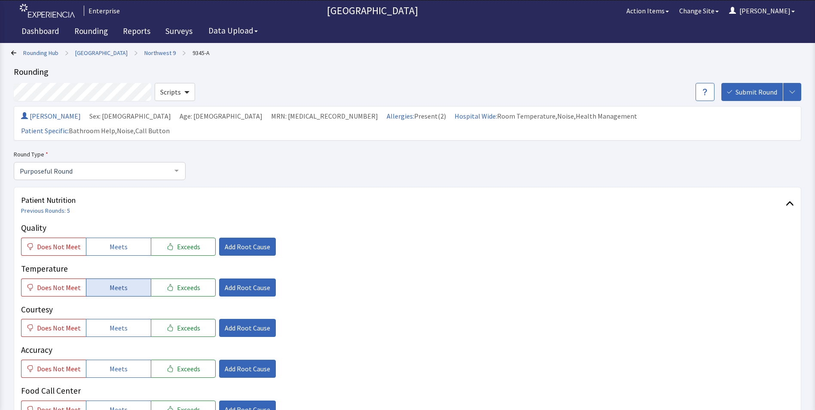
drag, startPoint x: 105, startPoint y: 228, endPoint x: 106, endPoint y: 263, distance: 35.2
click at [105, 237] on button "Meets" at bounding box center [118, 246] width 65 height 18
drag, startPoint x: 107, startPoint y: 268, endPoint x: 112, endPoint y: 309, distance: 41.1
click at [110, 282] on span "Meets" at bounding box center [119, 287] width 18 height 10
drag, startPoint x: 113, startPoint y: 312, endPoint x: 115, endPoint y: 330, distance: 17.7
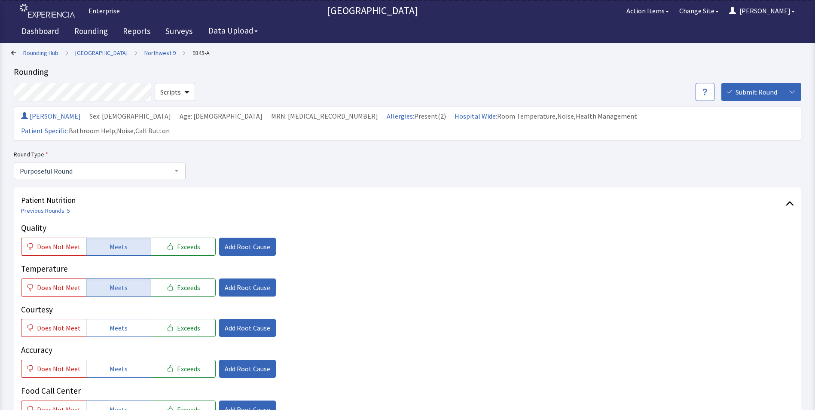
click at [115, 323] on span "Meets" at bounding box center [119, 328] width 18 height 10
click at [112, 363] on span "Meets" at bounding box center [119, 368] width 18 height 10
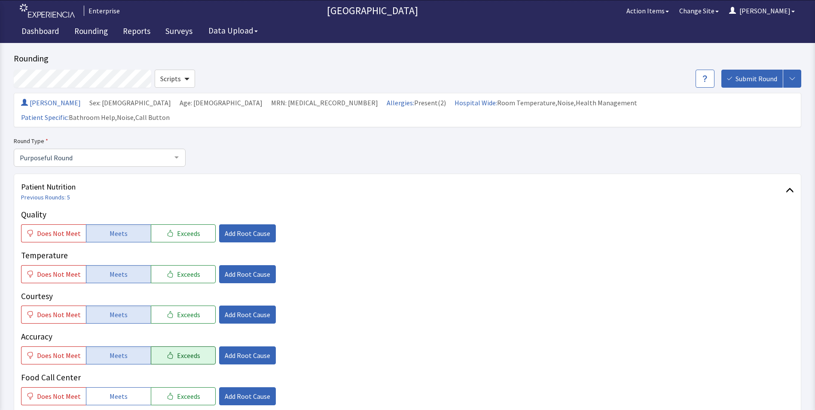
scroll to position [172, 0]
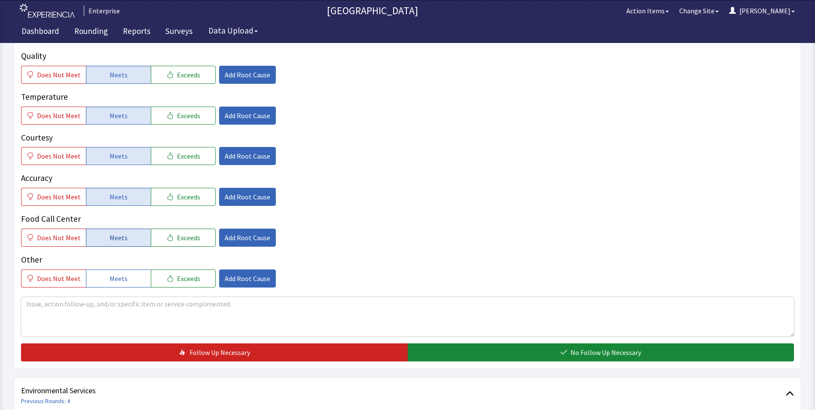
click at [126, 228] on button "Meets" at bounding box center [118, 237] width 65 height 18
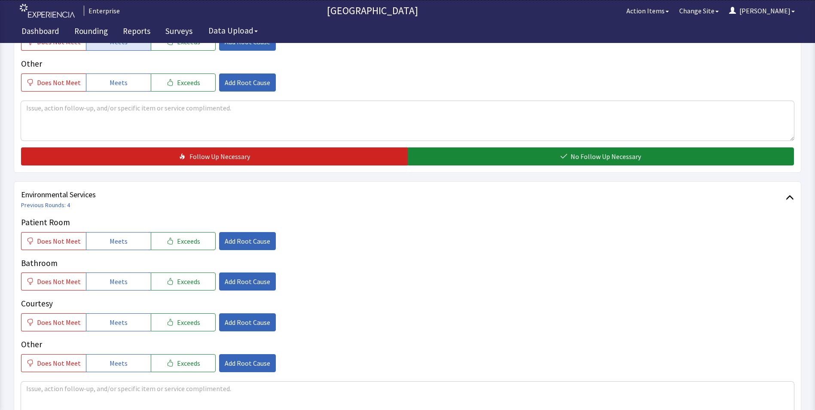
scroll to position [387, 0]
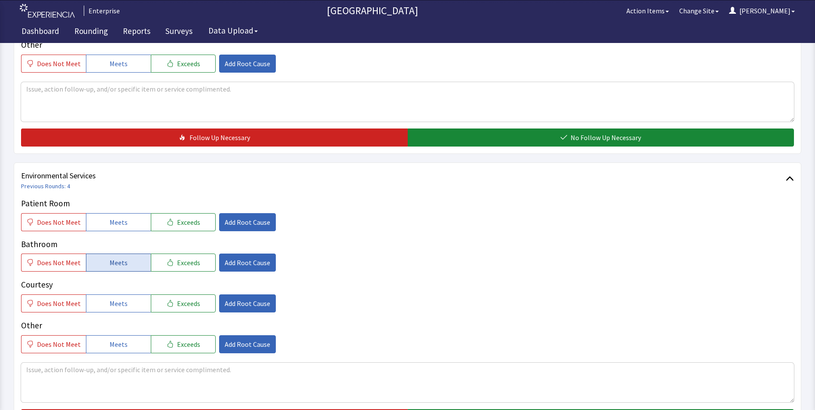
drag, startPoint x: 112, startPoint y: 203, endPoint x: 107, endPoint y: 242, distance: 39.5
click at [112, 217] on span "Meets" at bounding box center [119, 222] width 18 height 10
click at [107, 254] on button "Meets" at bounding box center [118, 262] width 65 height 18
click at [113, 298] on span "Meets" at bounding box center [119, 303] width 18 height 10
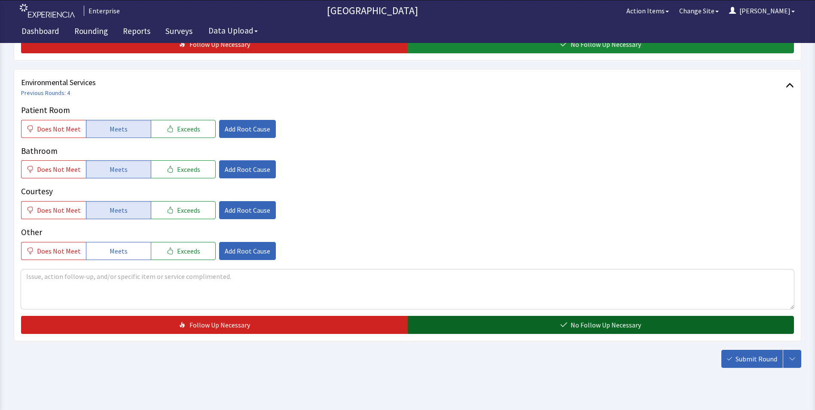
click at [444, 316] on button "No Follow Up Necessary" at bounding box center [601, 325] width 387 height 18
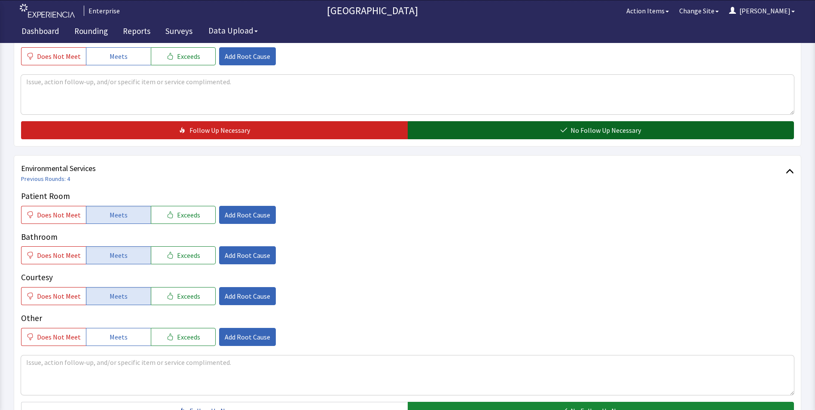
click at [463, 121] on button "No Follow Up Necessary" at bounding box center [601, 130] width 387 height 18
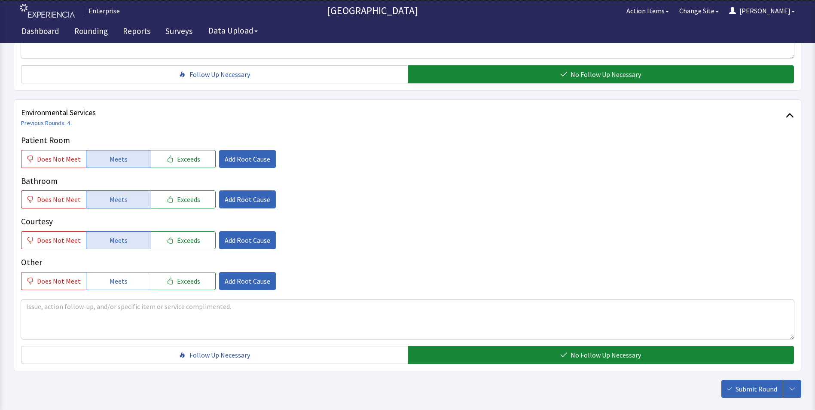
scroll to position [480, 0]
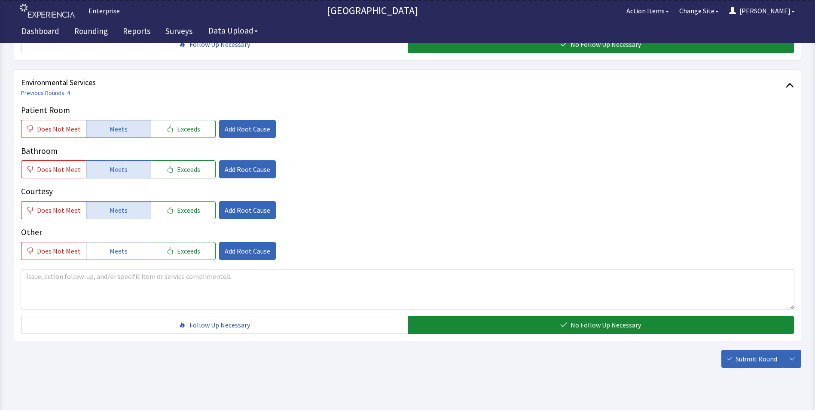
click at [747, 353] on span "Submit Round" at bounding box center [756, 358] width 42 height 10
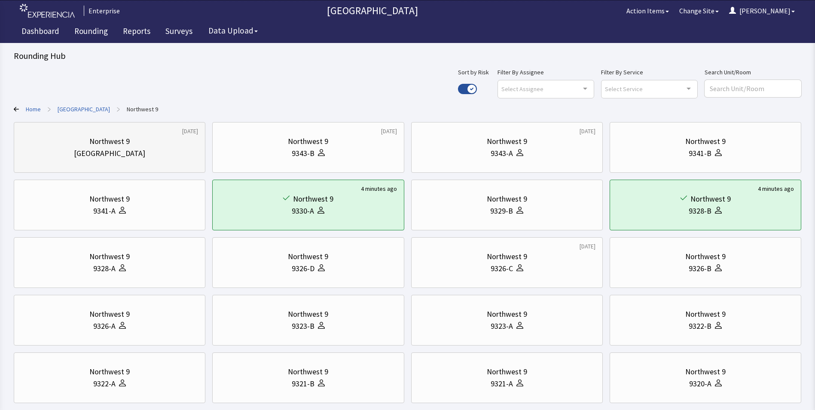
click at [83, 130] on div "Northwest 9 Nurse Station" at bounding box center [109, 147] width 177 height 41
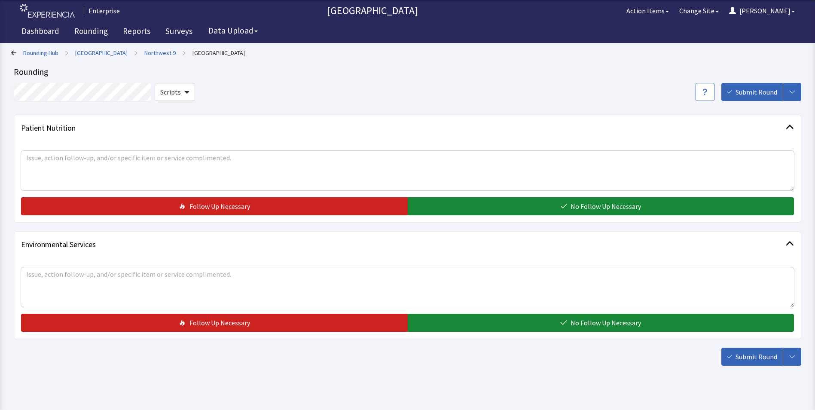
scroll to position [12, 0]
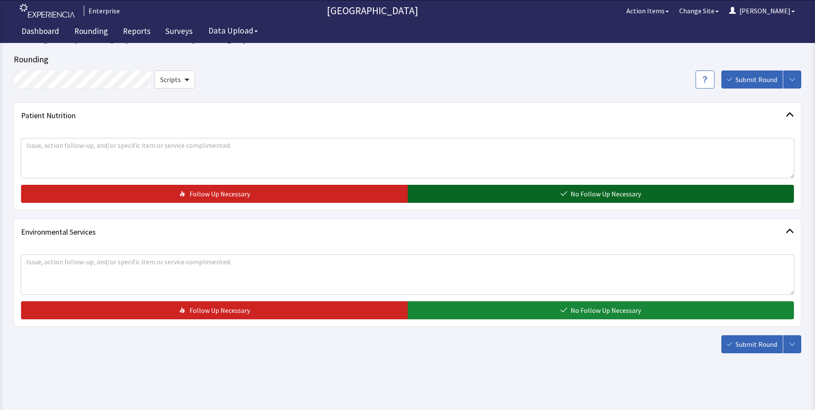
click at [432, 191] on button "No Follow Up Necessary" at bounding box center [601, 194] width 387 height 18
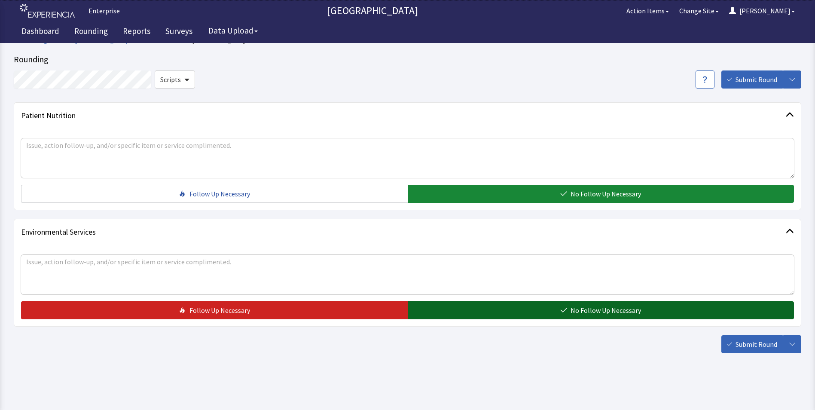
click at [447, 311] on button "No Follow Up Necessary" at bounding box center [601, 310] width 387 height 18
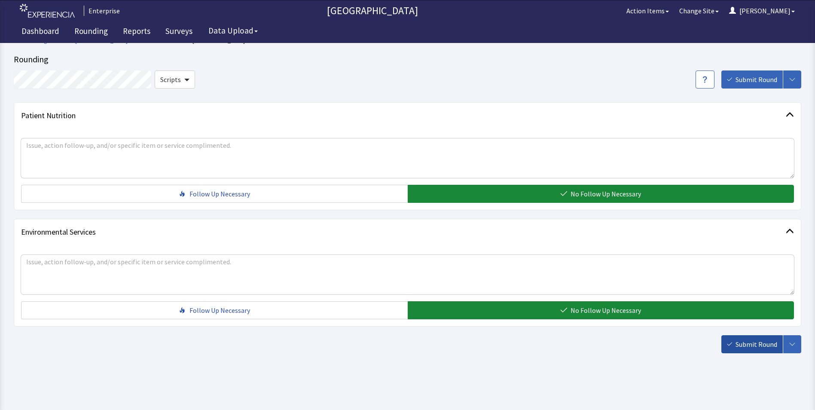
click at [762, 340] on span "Submit Round" at bounding box center [756, 344] width 42 height 10
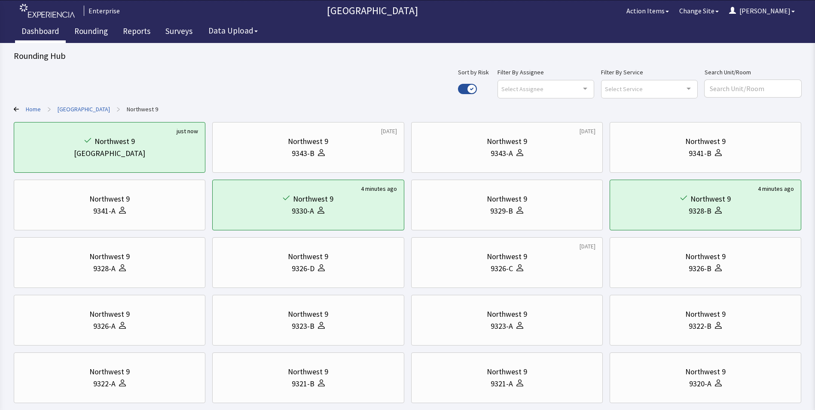
click at [34, 30] on link "Dashboard" at bounding box center [40, 31] width 51 height 21
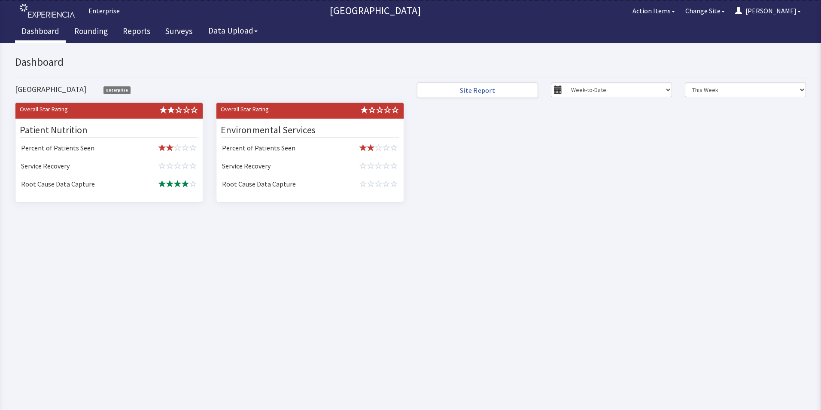
click at [477, 283] on html "x Upgrade to Experiencia Close Send Inquiry Dashboard [GEOGRAPHIC_DATA] Enterpr…" at bounding box center [410, 226] width 821 height 367
